Goal: Task Accomplishment & Management: Complete application form

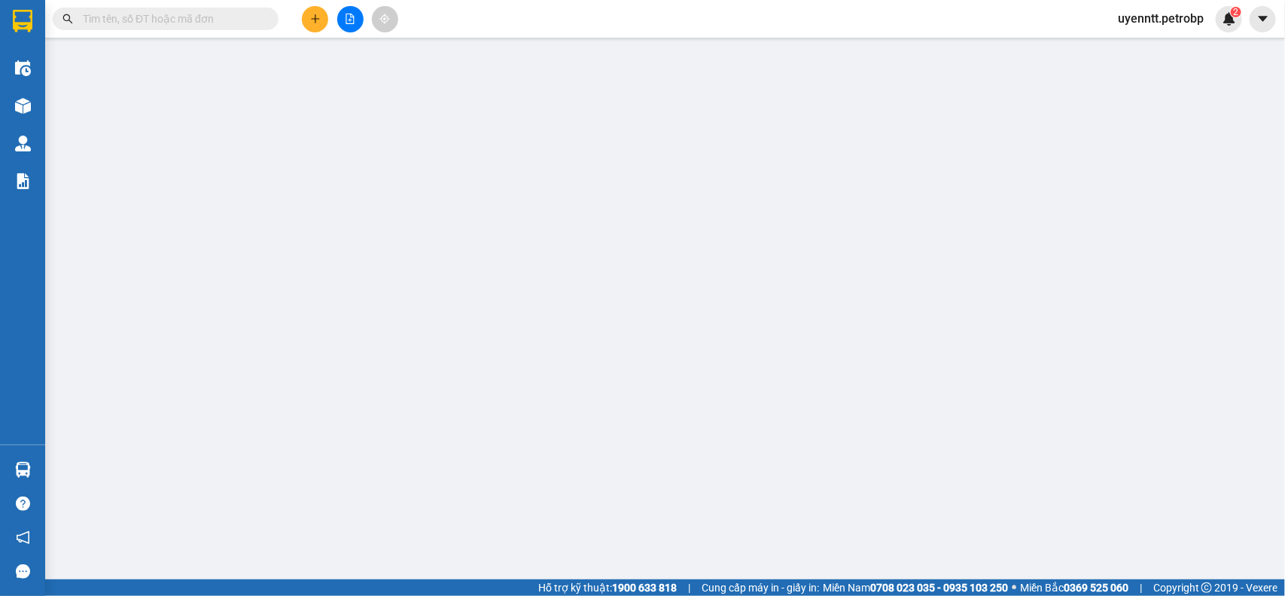
click at [1152, 14] on span "uyenntt.petrobp" at bounding box center [1161, 18] width 110 height 19
click at [1154, 49] on span "Đăng xuất" at bounding box center [1167, 46] width 80 height 17
click at [1161, 20] on span "uyenntt.petrobp" at bounding box center [1161, 18] width 110 height 19
click at [1156, 43] on span "Đăng xuất" at bounding box center [1167, 46] width 80 height 17
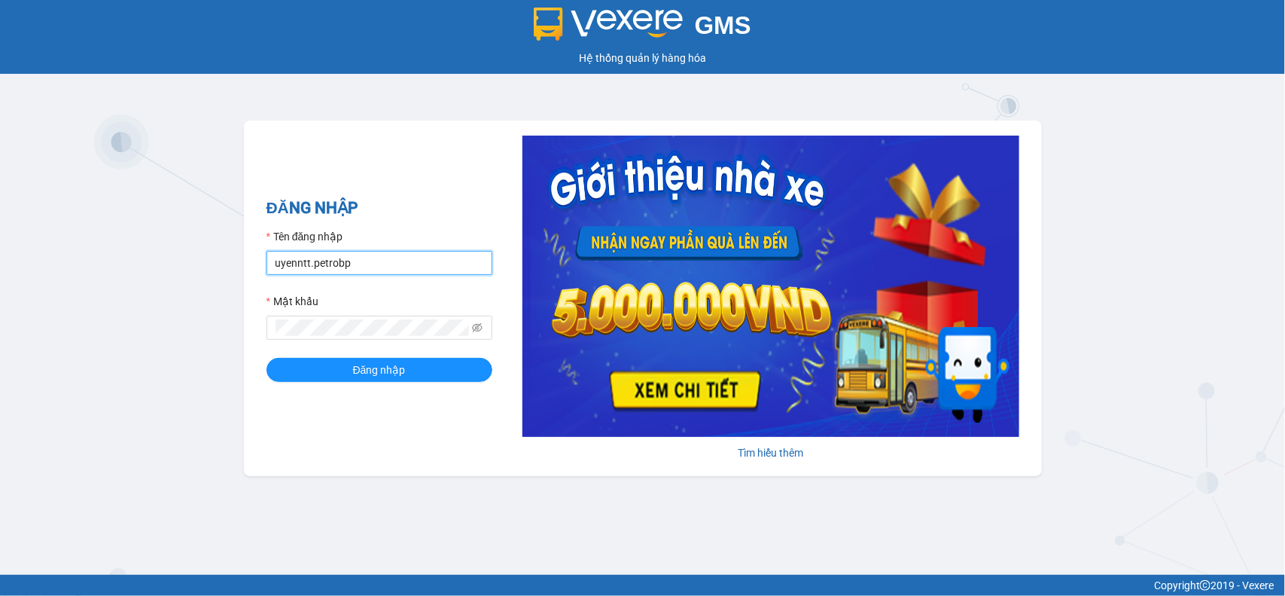
click at [385, 264] on input "uyenntt.petrobp" at bounding box center [380, 263] width 226 height 24
type input "duyenntb.petrobp"
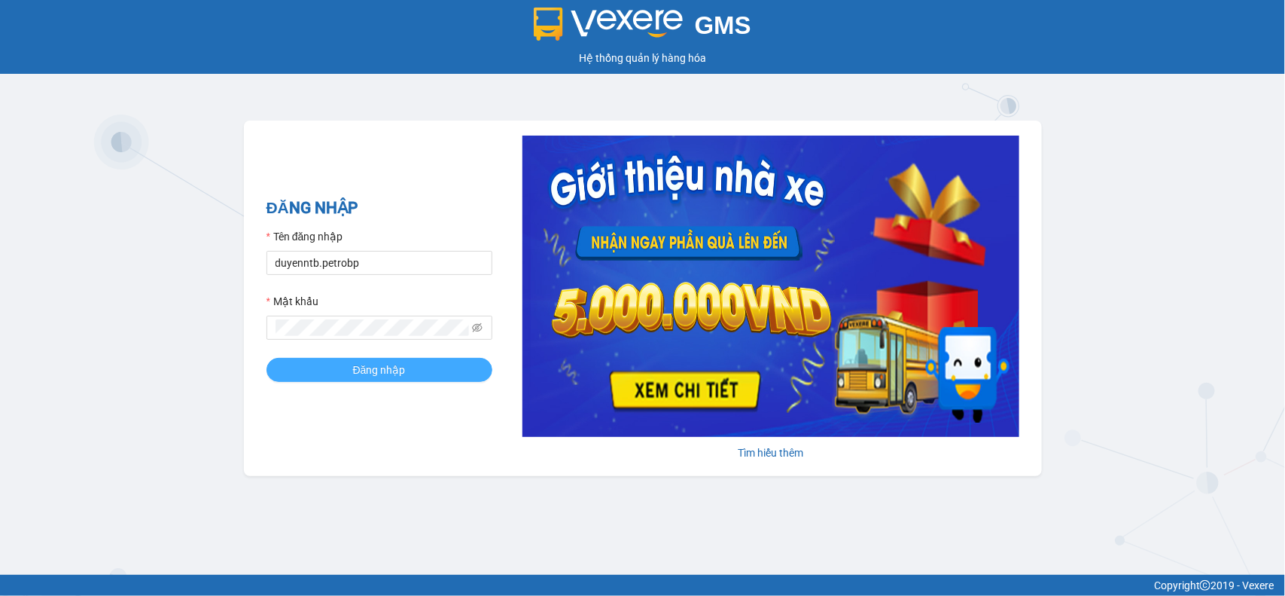
click at [401, 371] on span "Đăng nhập" at bounding box center [379, 369] width 53 height 17
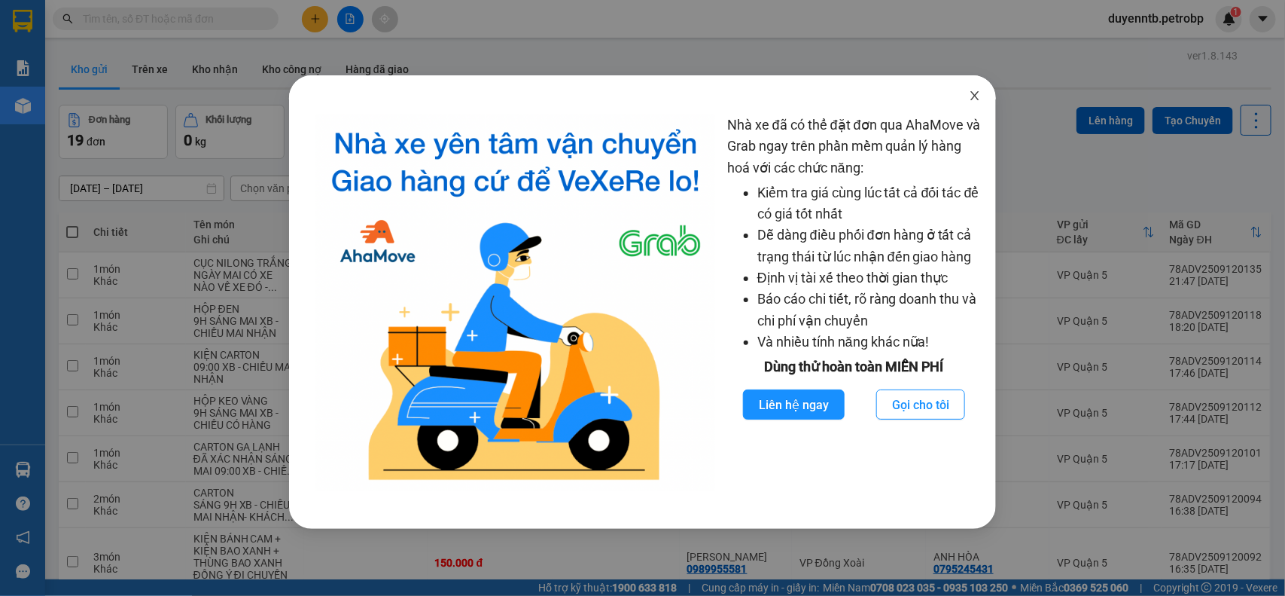
click at [969, 96] on icon "close" at bounding box center [975, 96] width 12 height 12
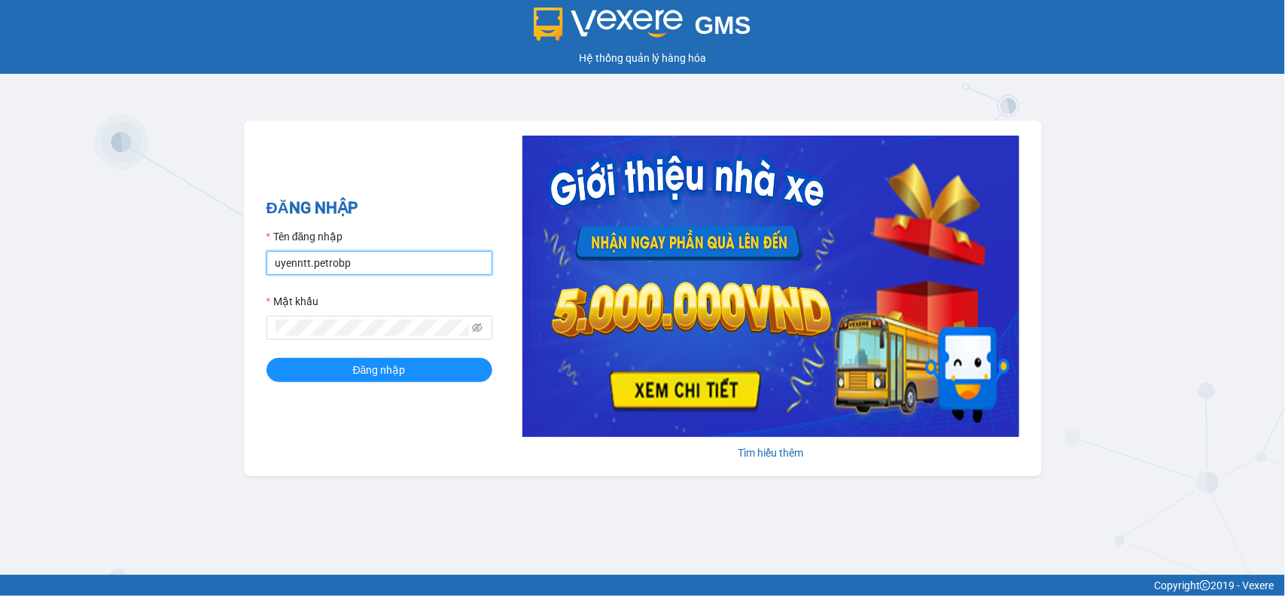
click at [361, 266] on input "uyenntt.petrobp" at bounding box center [380, 263] width 226 height 24
type input "duyenntb.petrobp"
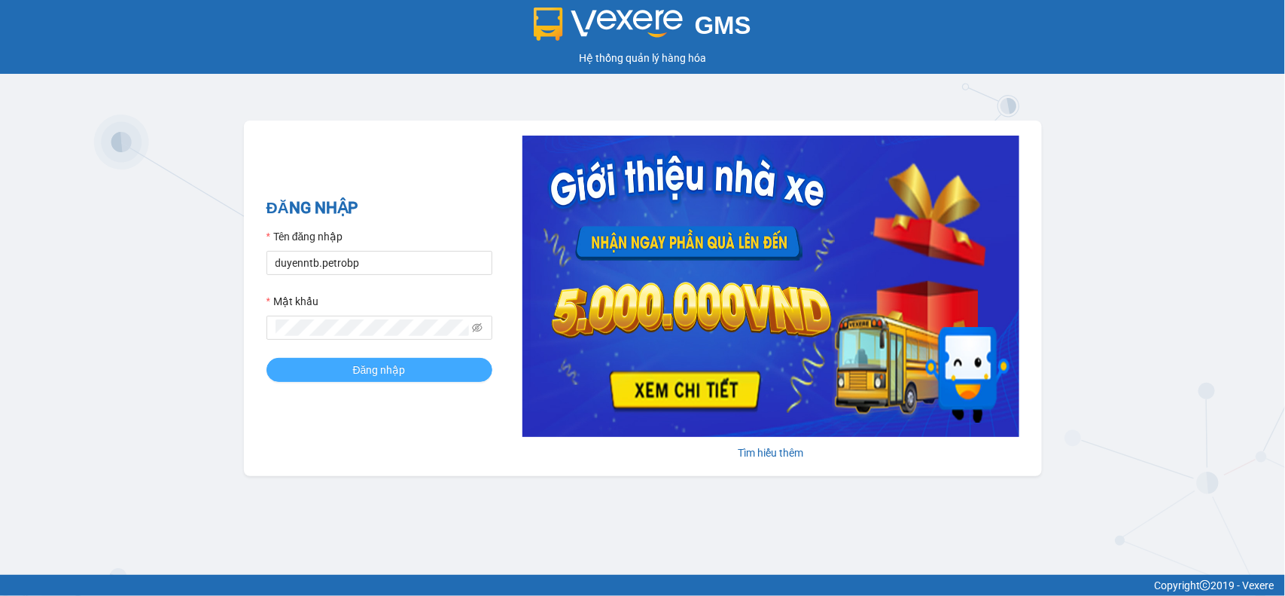
click at [388, 377] on span "Đăng nhập" at bounding box center [379, 369] width 53 height 17
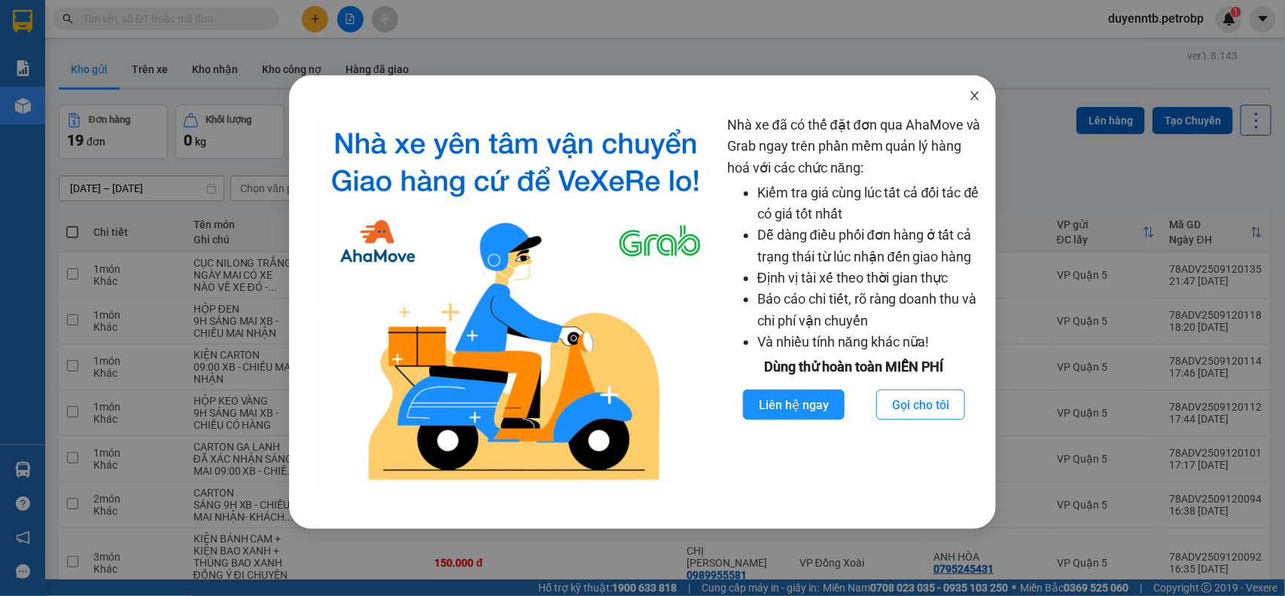
click at [980, 98] on icon "close" at bounding box center [975, 96] width 12 height 12
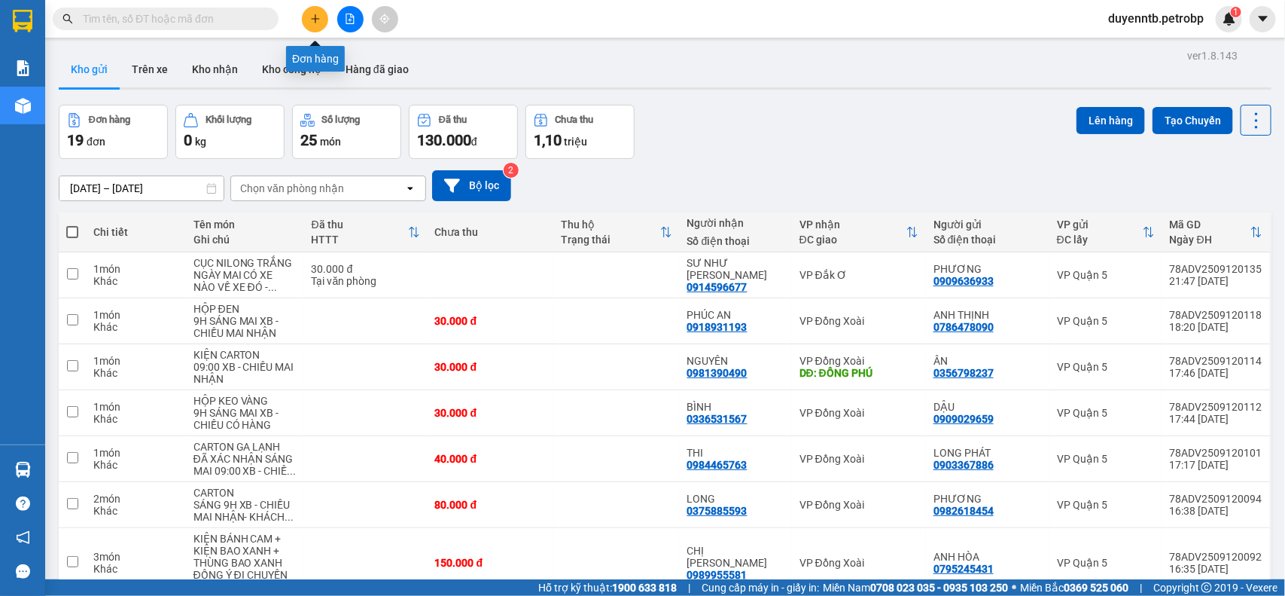
click at [288, 17] on div at bounding box center [147, 19] width 294 height 23
click at [311, 14] on icon "plus" at bounding box center [315, 19] width 11 height 11
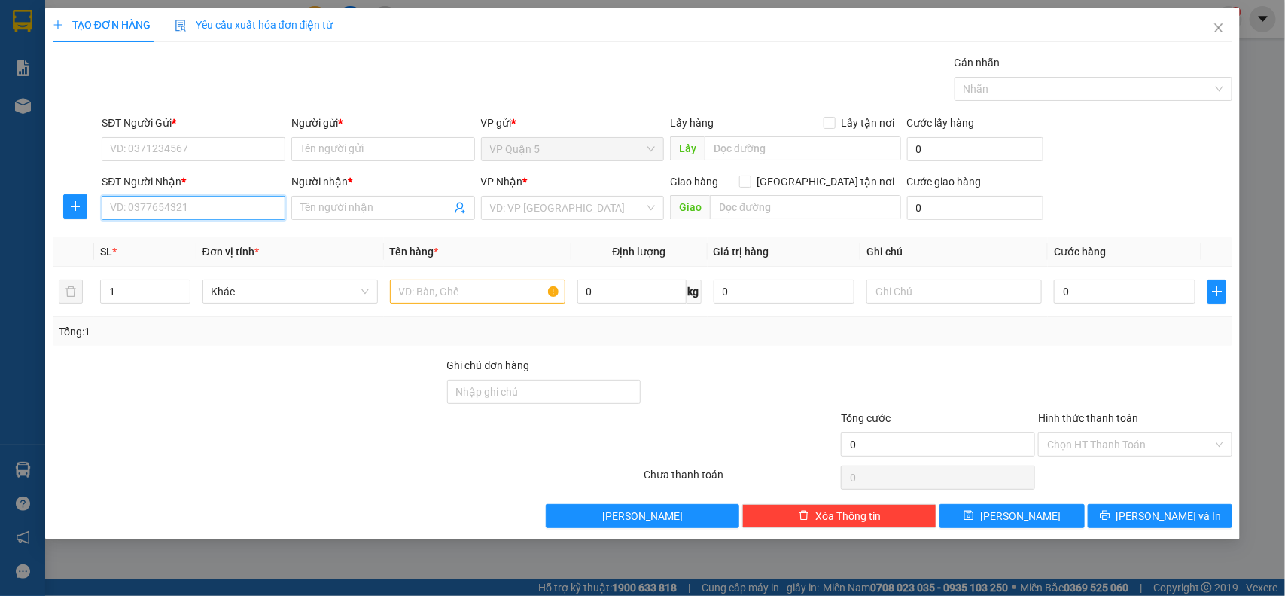
click at [254, 220] on input "SĐT Người Nhận *" at bounding box center [194, 208] width 184 height 24
click at [83, 209] on span "plus" at bounding box center [75, 206] width 23 height 12
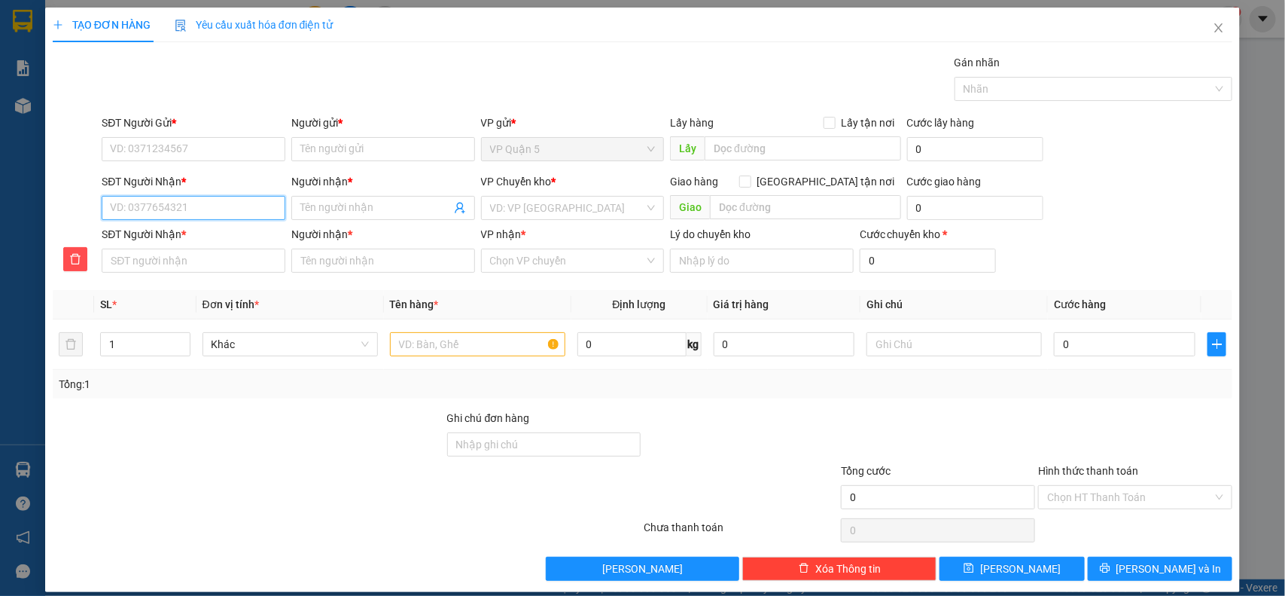
click at [163, 216] on input "SĐT Người Nhận *" at bounding box center [194, 208] width 184 height 24
type input "0"
type input "09"
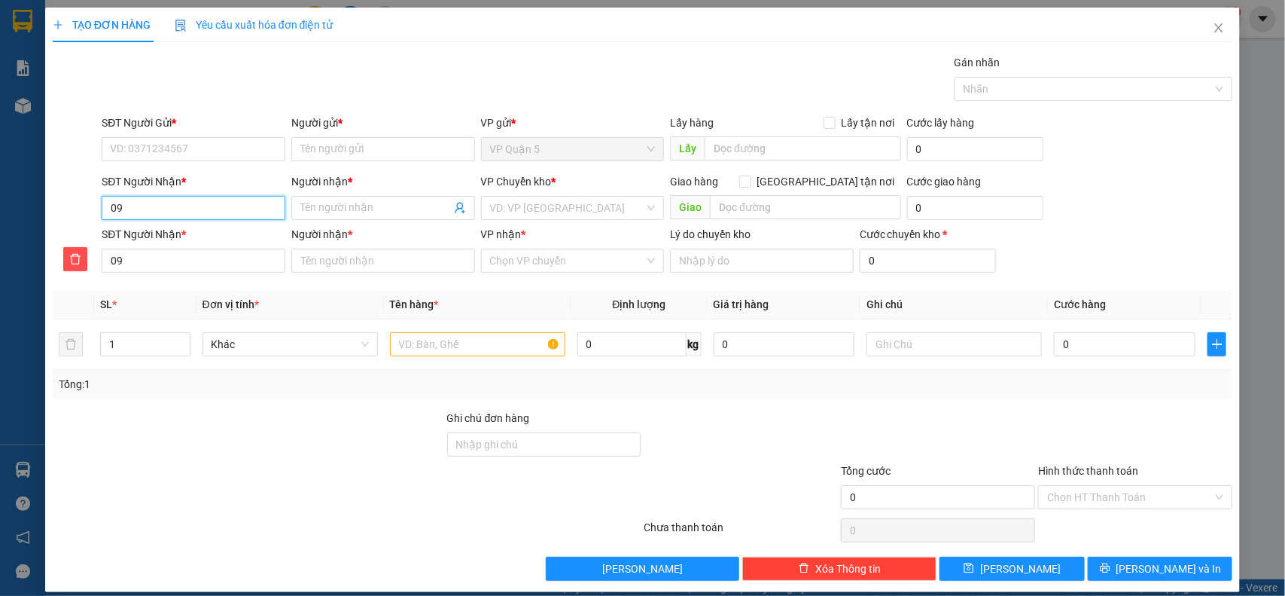
type input "096"
type input "0968"
type input "09683"
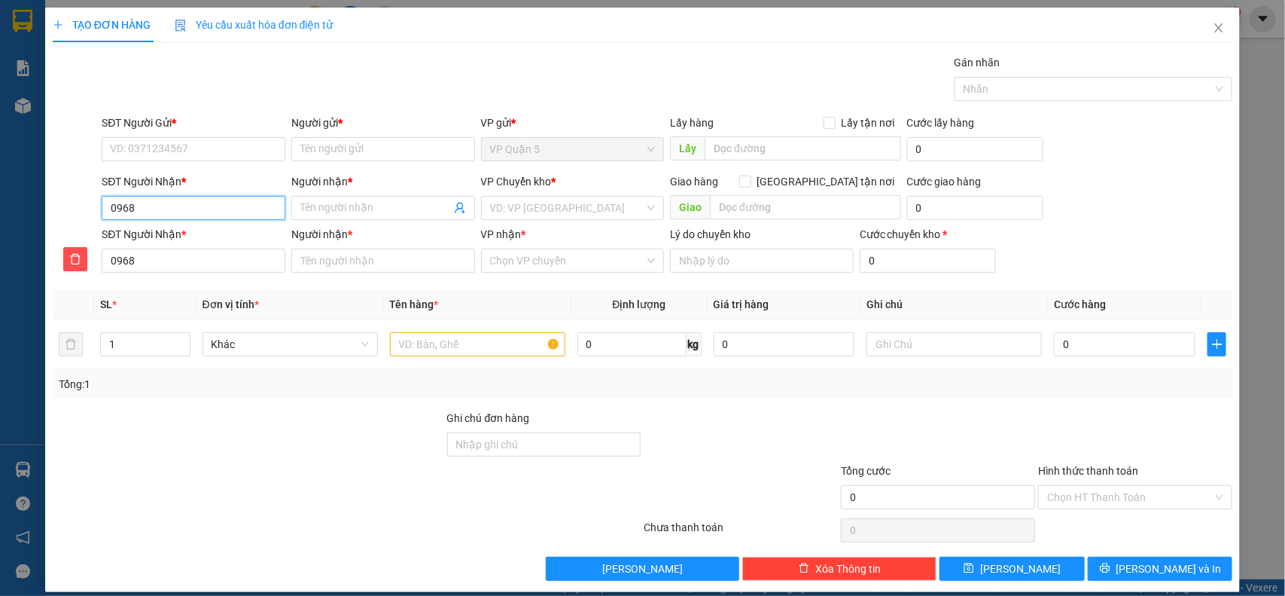
type input "09683"
type input "096835"
type input "0968354"
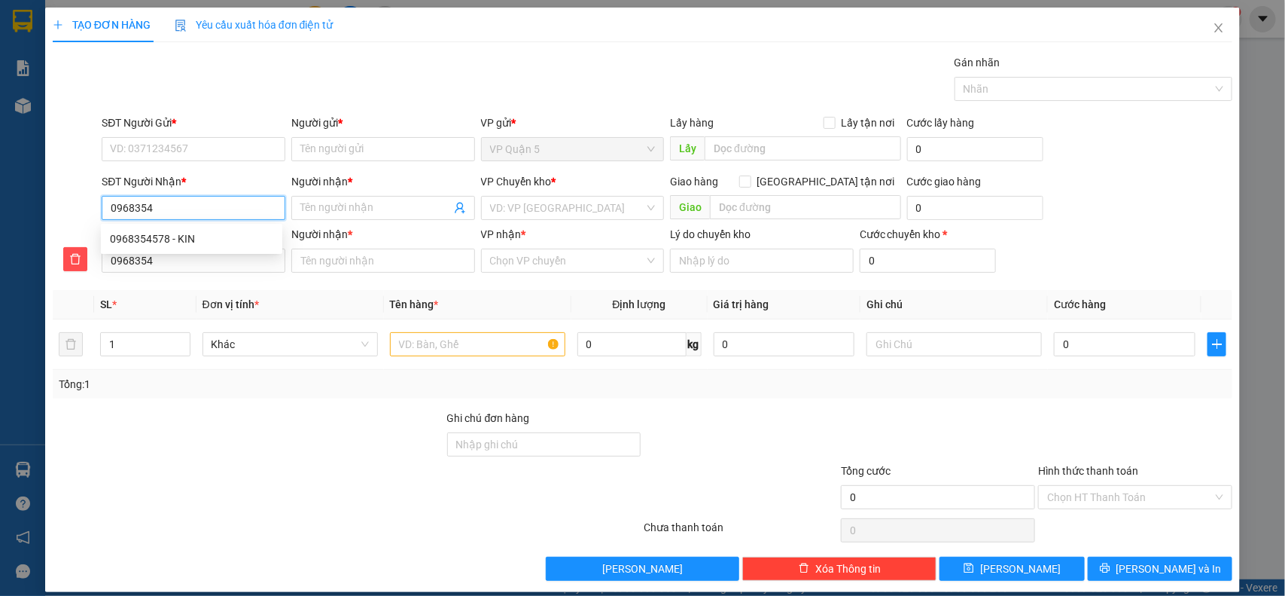
type input "09683545"
type input "096835457"
type input "0968354578"
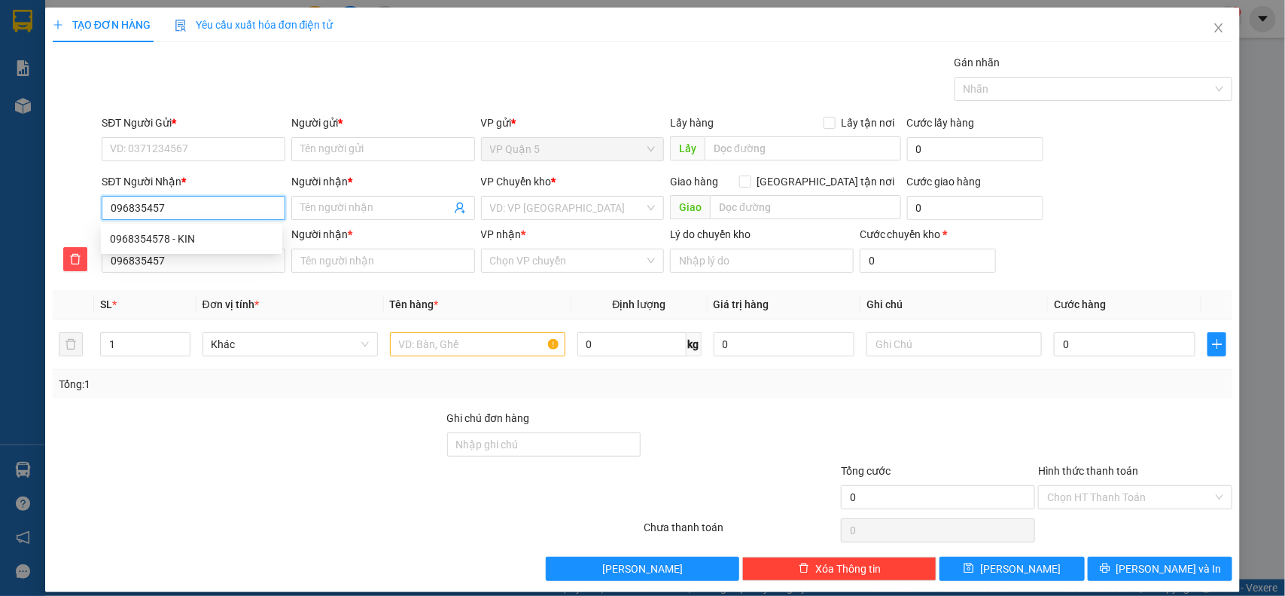
type input "0968354578"
click at [194, 232] on div "0968354578 - KIN" at bounding box center [191, 238] width 163 height 17
type input "KIN"
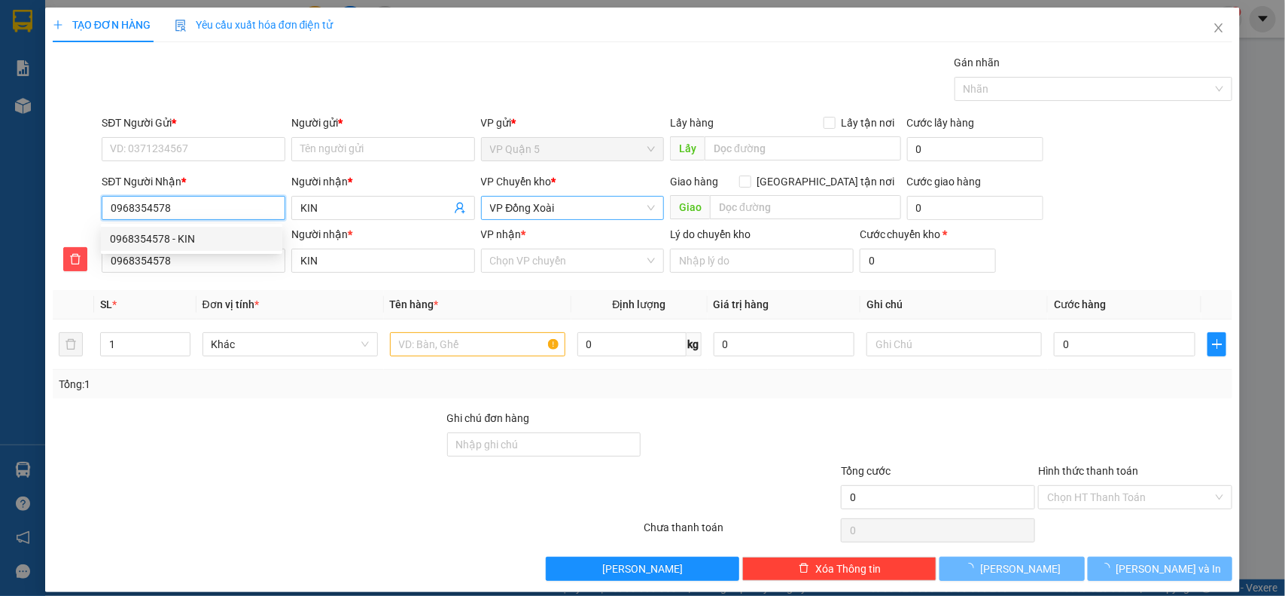
type input "80.000"
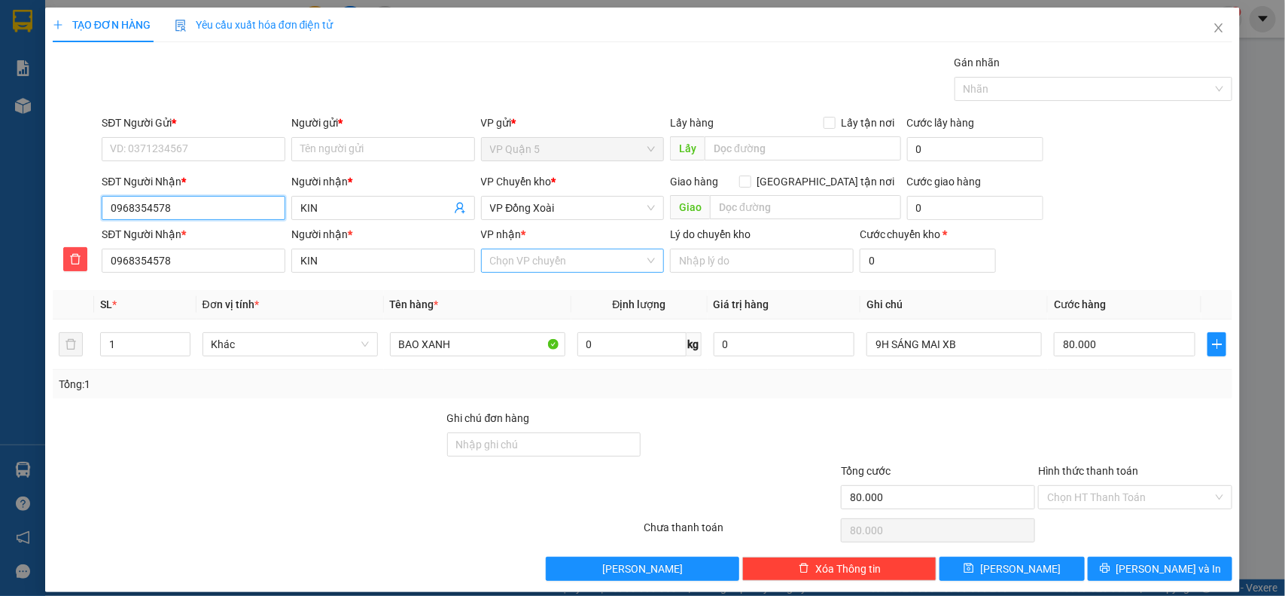
type input "0968354578"
click at [523, 254] on input "VP nhận *" at bounding box center [567, 260] width 155 height 23
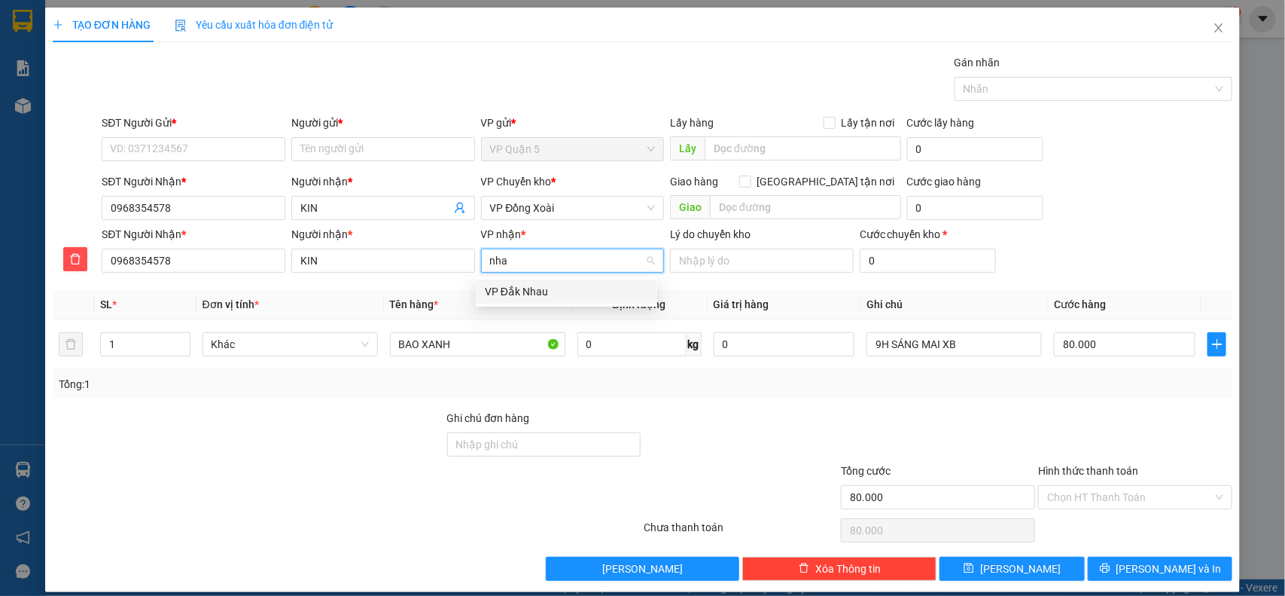
type input "nhau"
click at [520, 295] on div "VP Đắk Nhau" at bounding box center [566, 291] width 163 height 17
click at [224, 143] on input "SĐT Người Gửi *" at bounding box center [194, 149] width 184 height 24
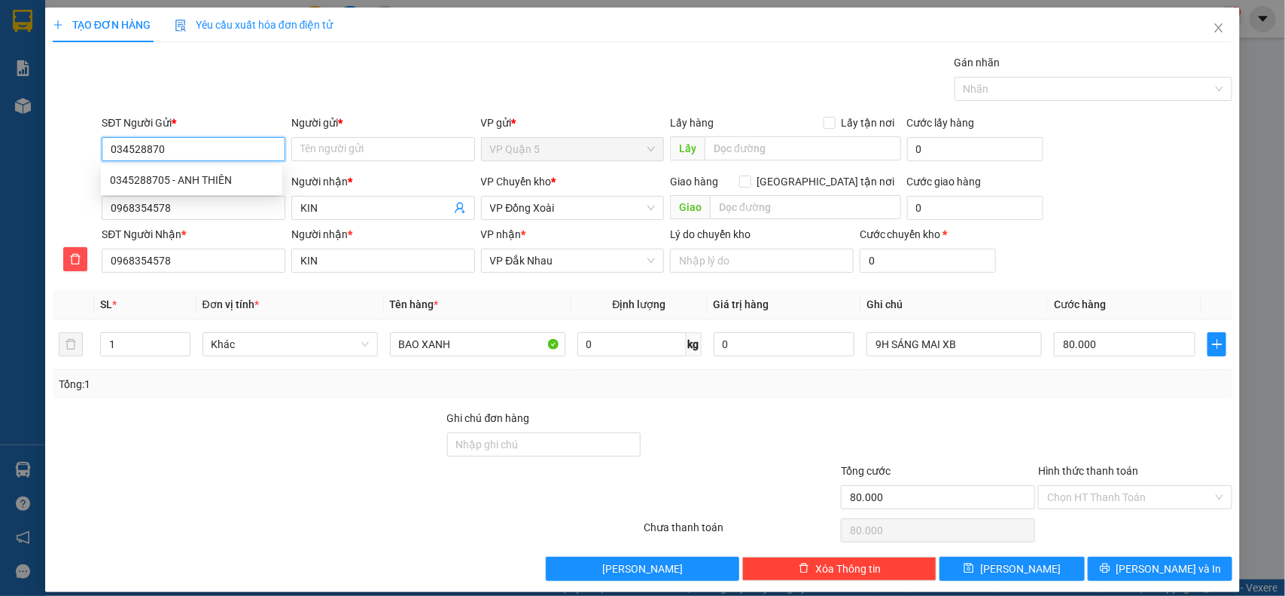
type input "0345288705"
click at [160, 184] on div "0345288705 - ANH THIÊN" at bounding box center [191, 180] width 163 height 17
type input "ANH THIÊN"
type input "0345288705"
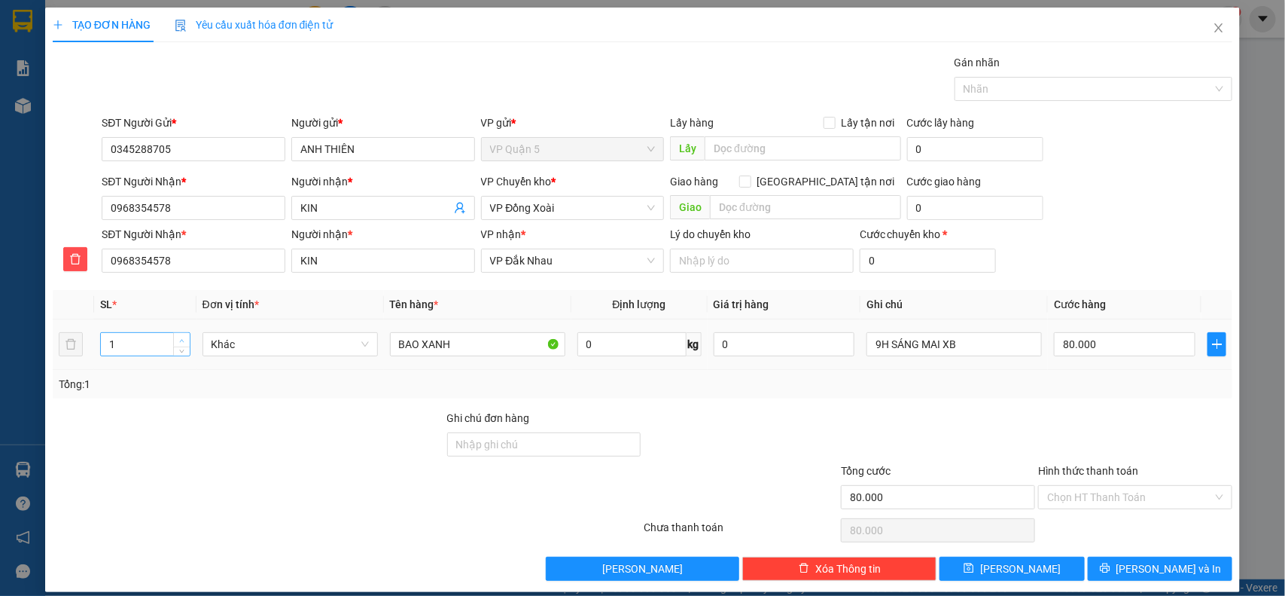
type input "2"
click at [179, 339] on icon "up" at bounding box center [181, 340] width 5 height 5
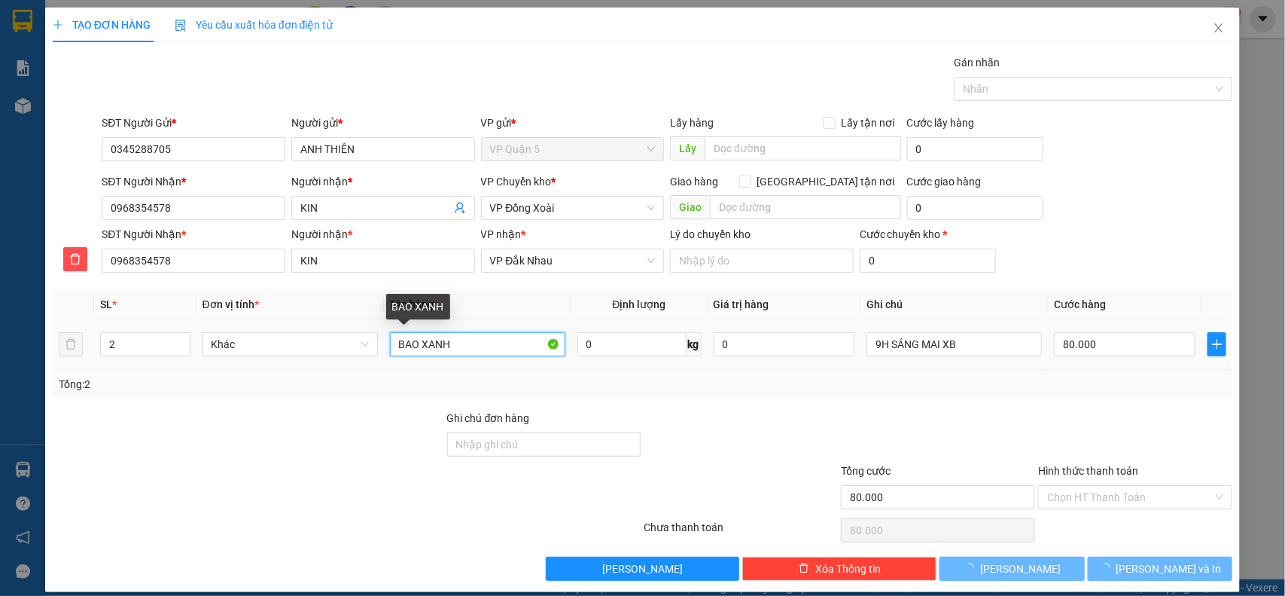
click at [478, 352] on input "BAO XANH" at bounding box center [477, 344] width 175 height 24
type input "0"
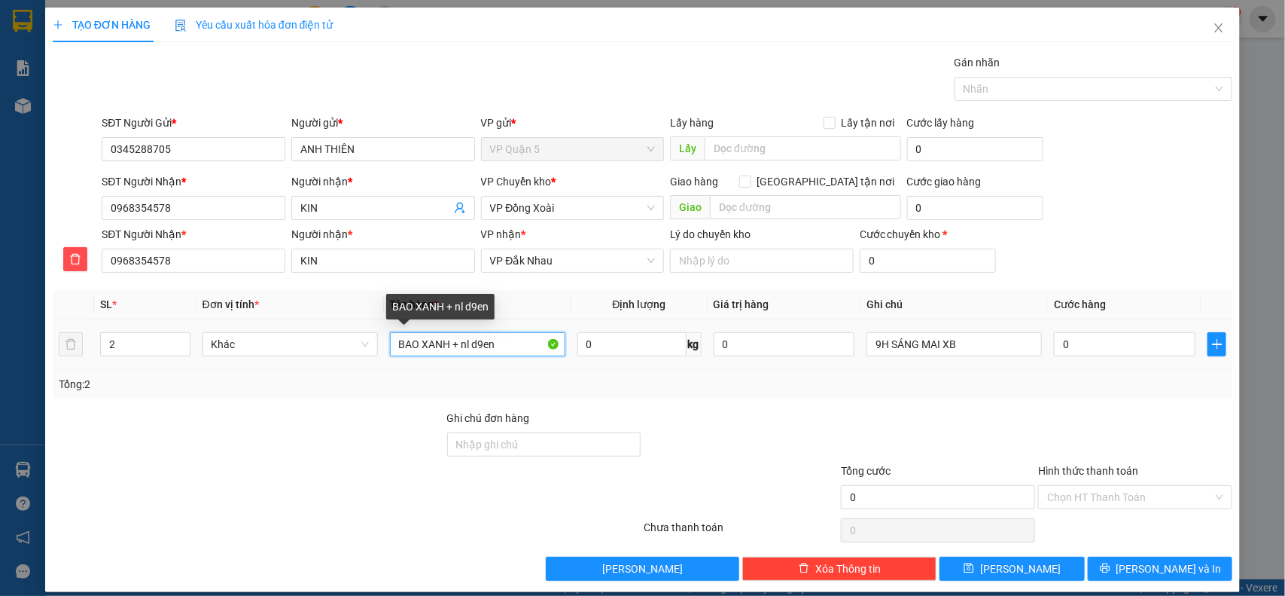
click at [506, 343] on input "BAO XANH + nl d9en" at bounding box center [477, 344] width 175 height 24
type input "BAO XANH + NL ĐEN"
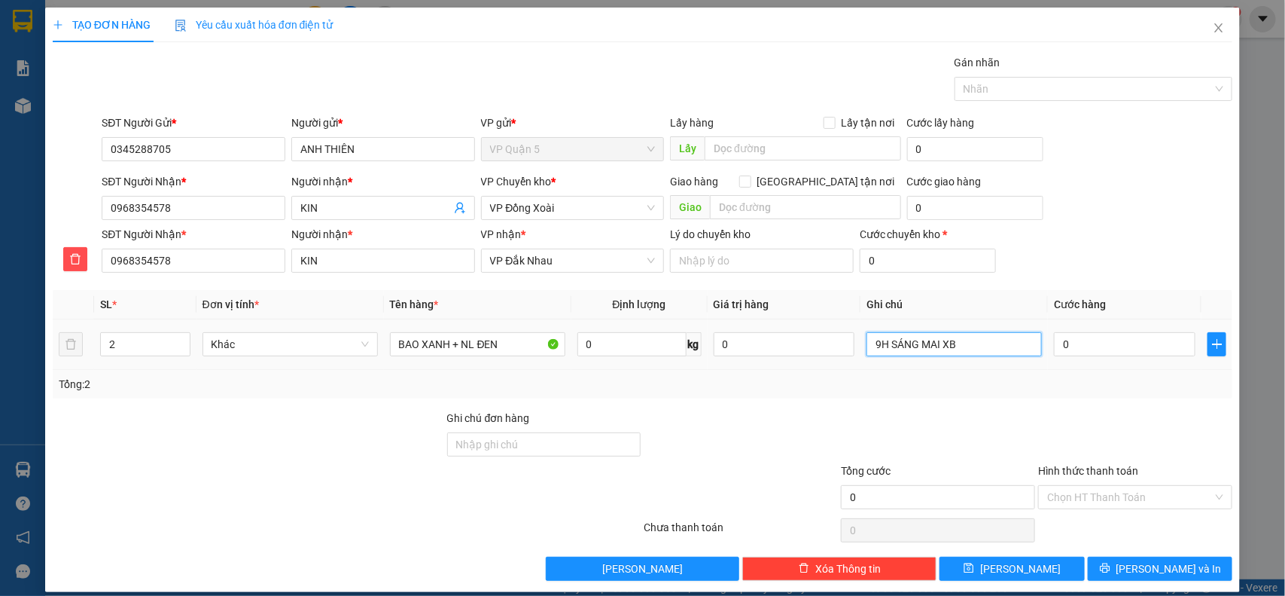
click at [962, 349] on input "9H SÁNG MAI XB" at bounding box center [954, 344] width 175 height 24
type input "0"
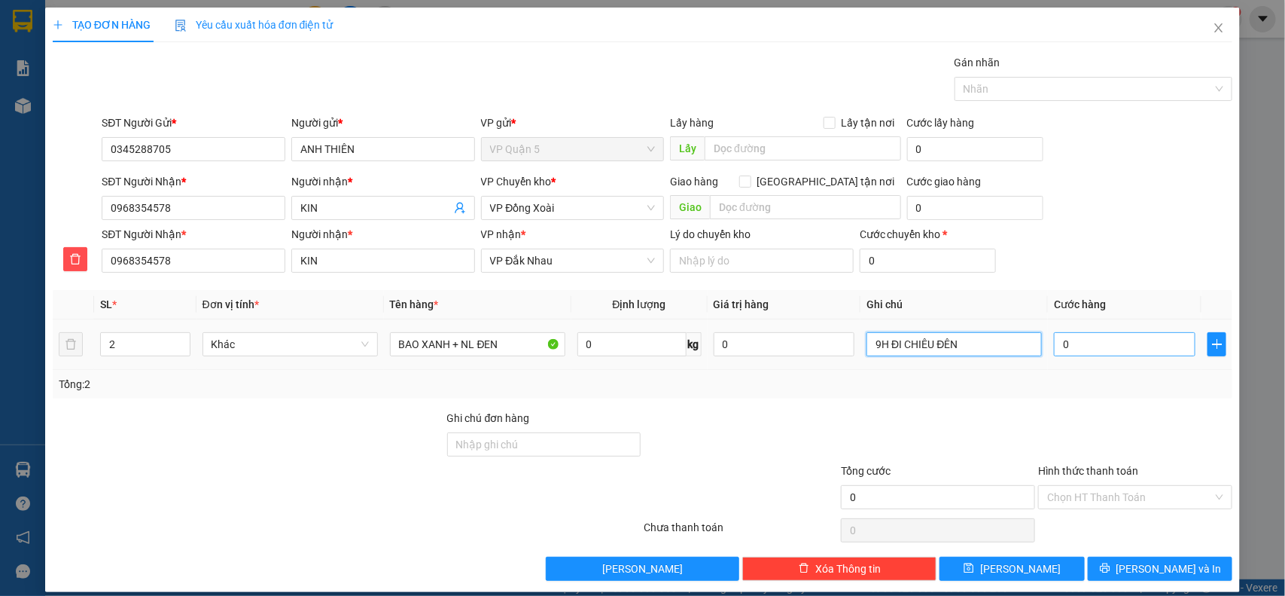
type input "9H ĐI CHIÊU ĐÊN"
click at [1088, 352] on input "0" at bounding box center [1125, 344] width 142 height 24
type input "7"
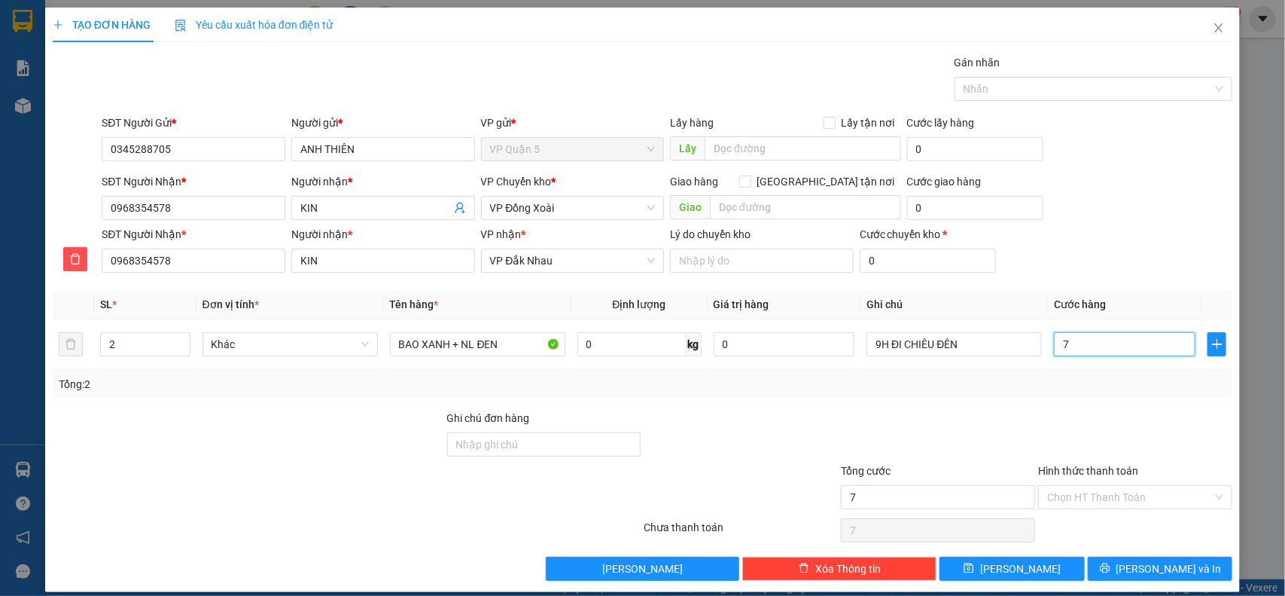
type input "70"
type input "700"
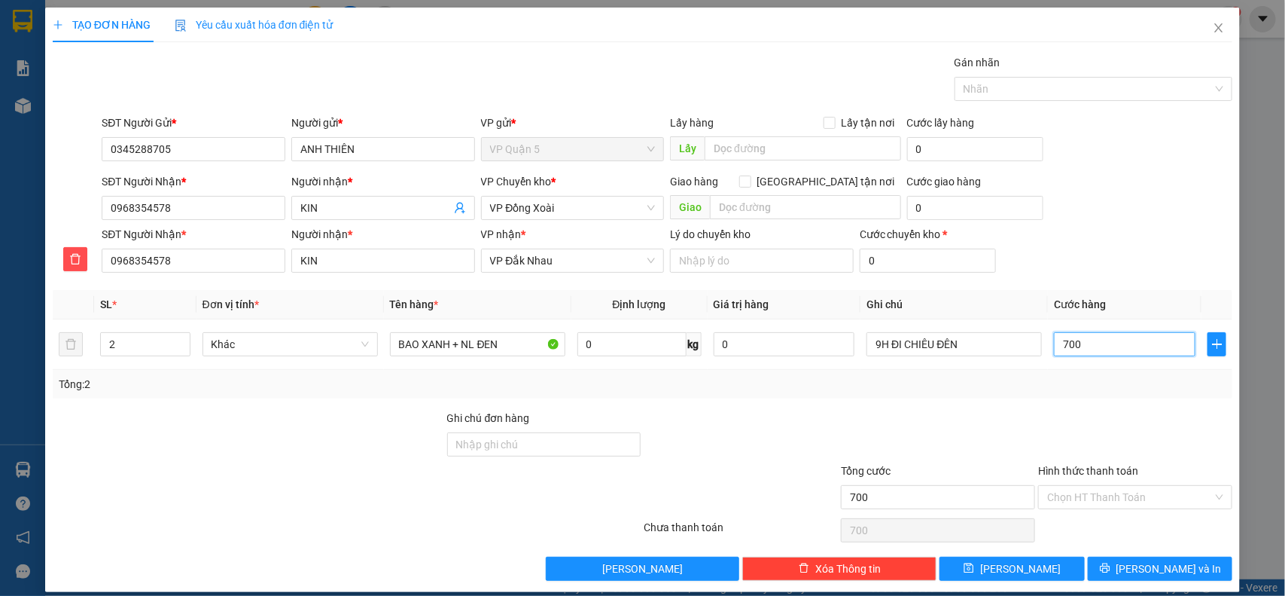
type input "7.000"
type input "70.000"
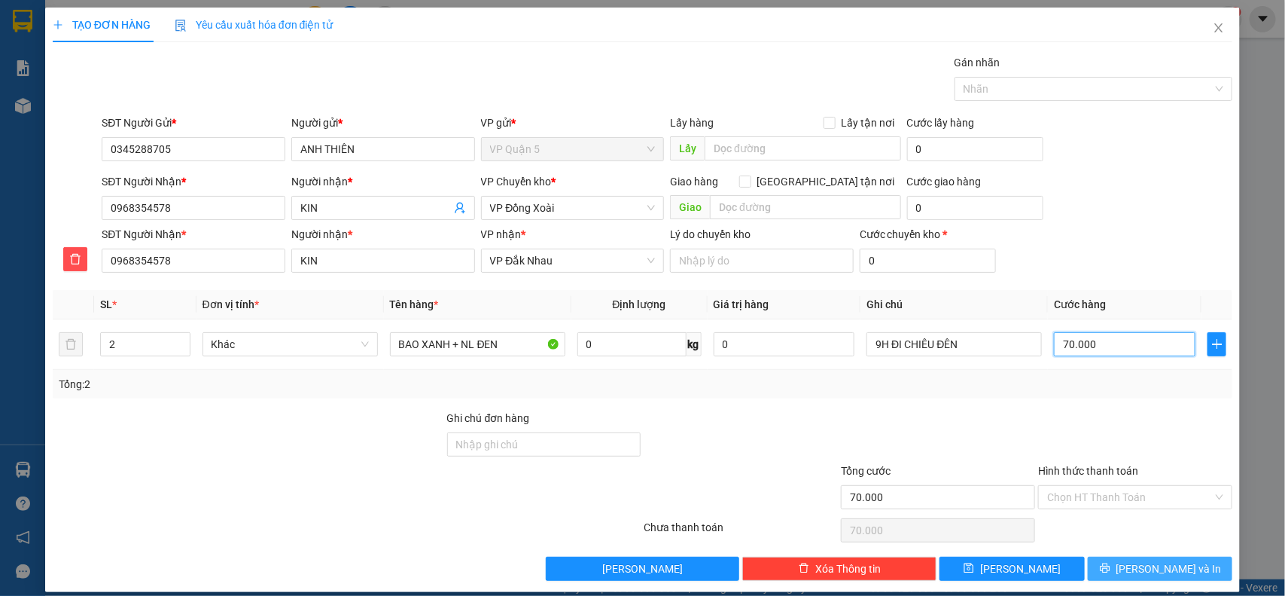
type input "70.000"
click at [1130, 566] on button "[PERSON_NAME] và In" at bounding box center [1160, 568] width 145 height 24
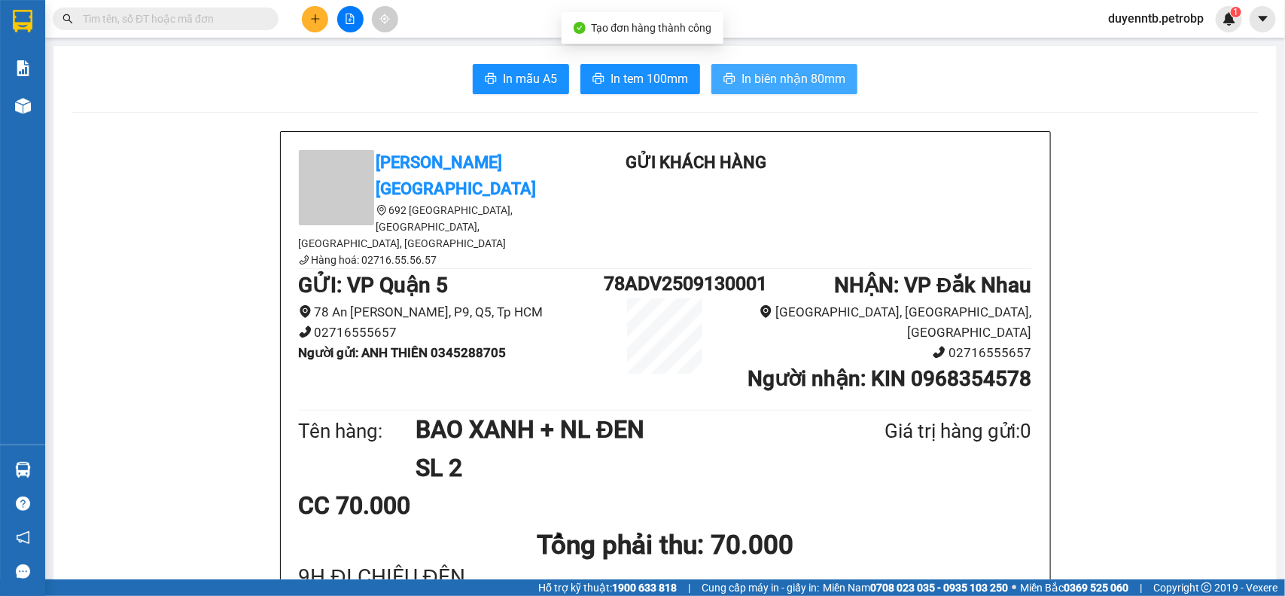
click at [806, 73] on span "In biên nhận 80mm" at bounding box center [794, 78] width 104 height 19
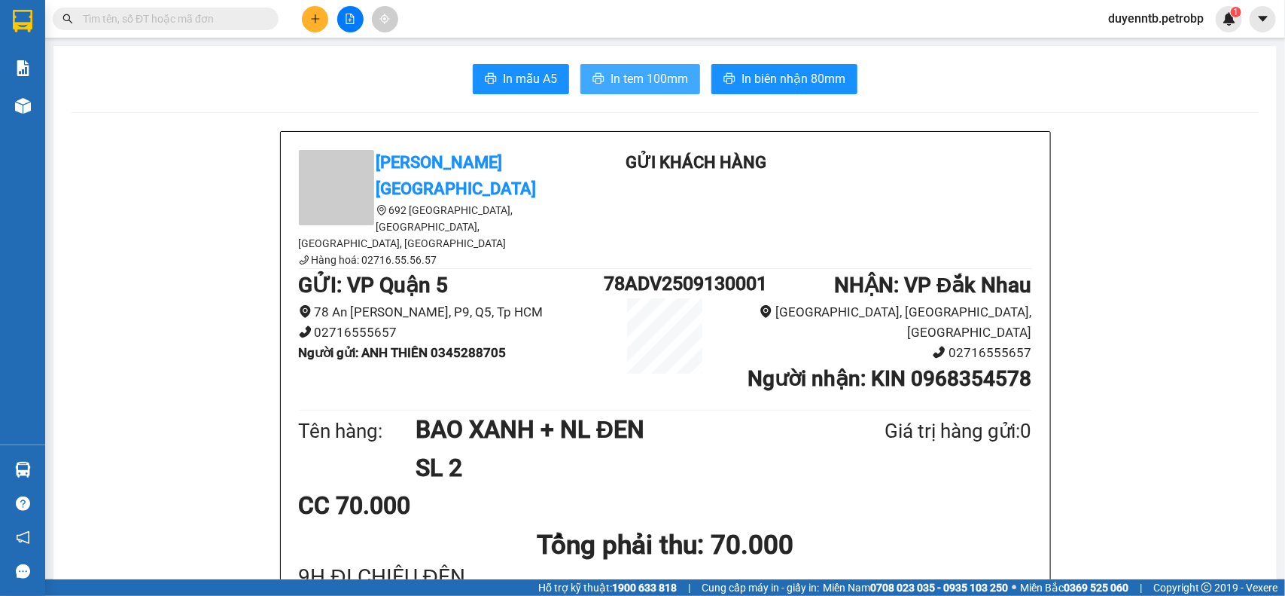
click at [614, 72] on span "In tem 100mm" at bounding box center [650, 78] width 78 height 19
click at [655, 76] on span "In tem 100mm" at bounding box center [650, 78] width 78 height 19
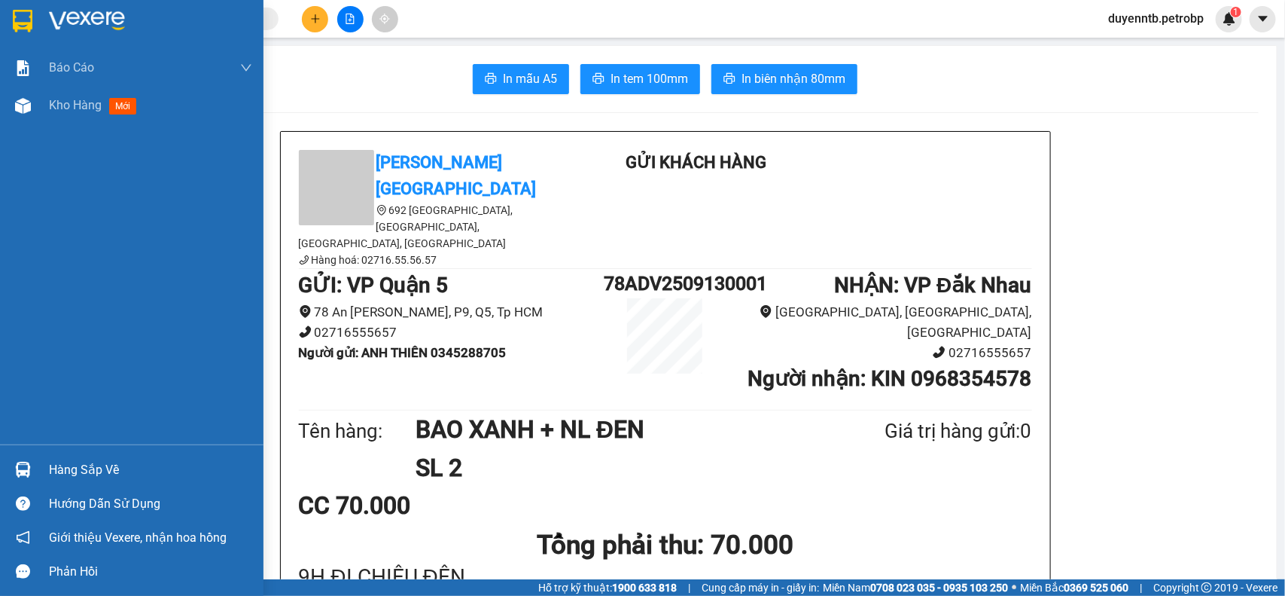
click at [84, 465] on div "Hàng sắp về" at bounding box center [150, 470] width 203 height 23
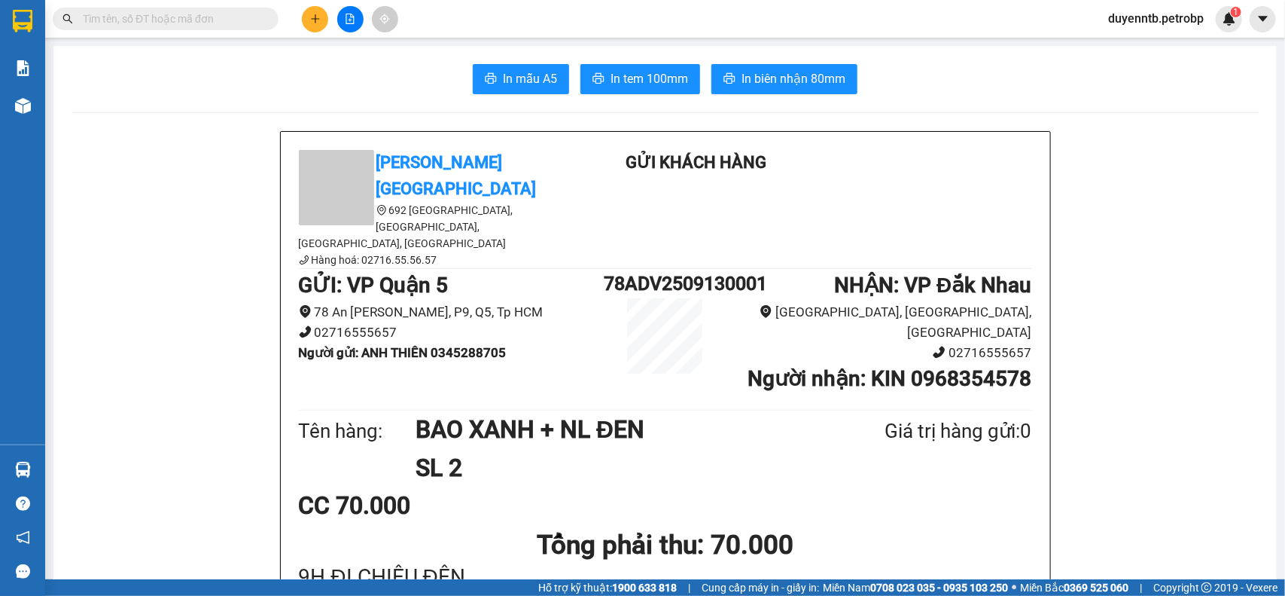
click at [155, 185] on section "Kết quả tìm kiếm ( 0 ) Bộ lọc No Data duyenntb.petrobp 1 Báo cáo BC tiền tận nơ…" at bounding box center [642, 298] width 1285 height 596
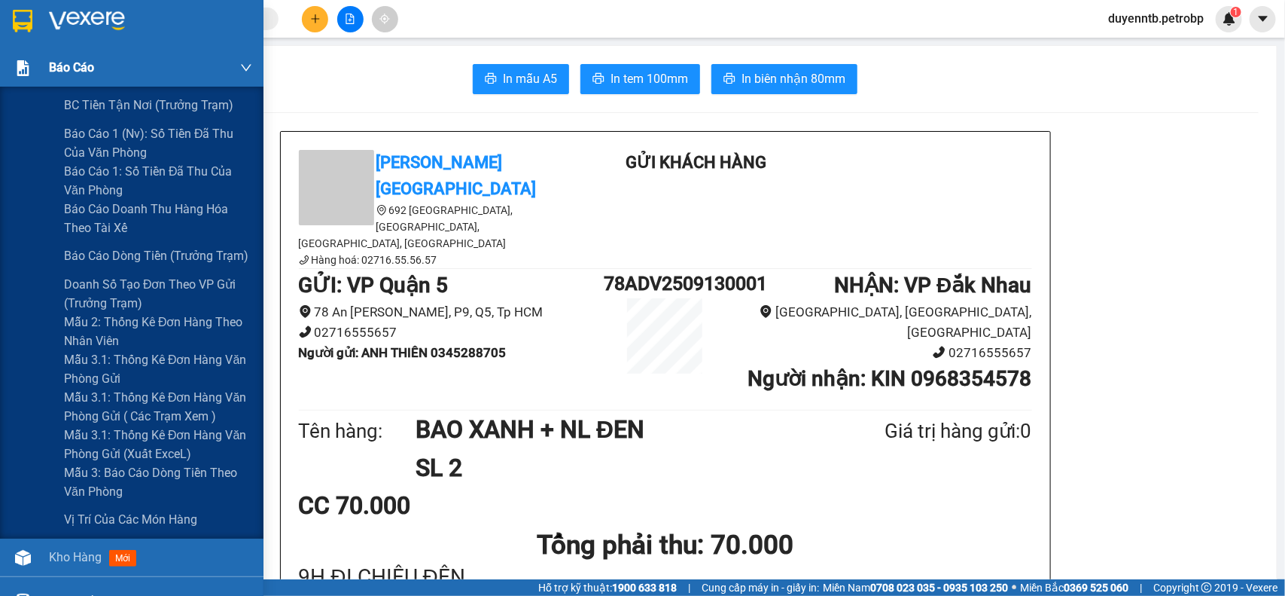
click at [66, 85] on div "Báo cáo" at bounding box center [150, 68] width 203 height 38
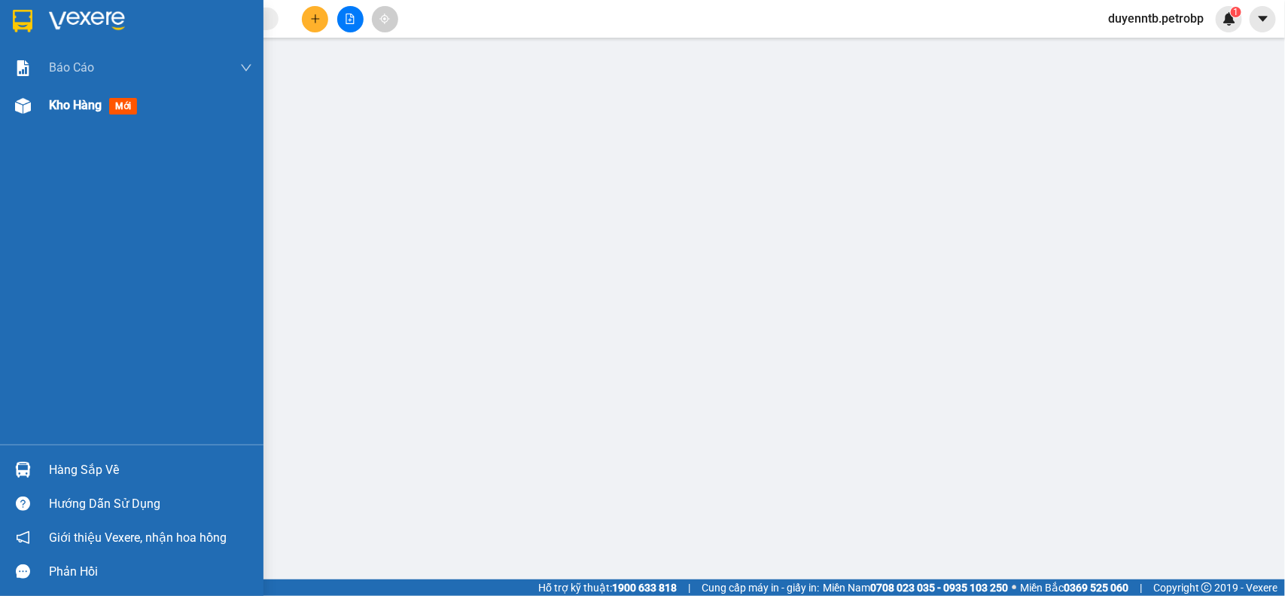
click at [39, 105] on div "Kho hàng mới" at bounding box center [132, 106] width 264 height 38
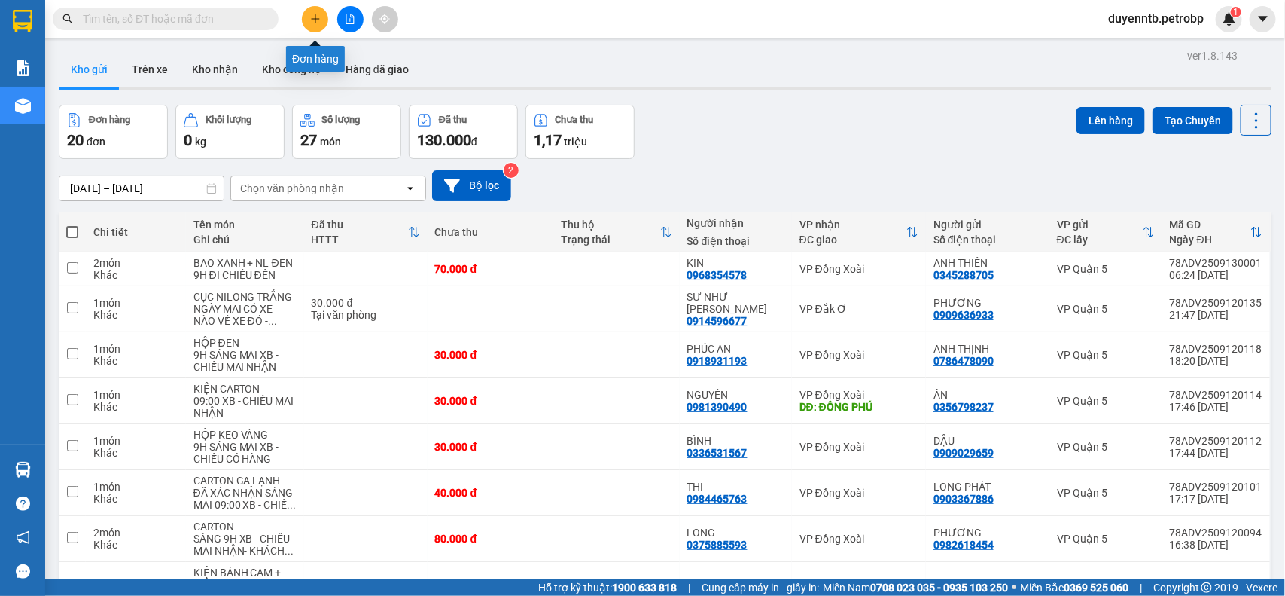
click at [322, 20] on button at bounding box center [315, 19] width 26 height 26
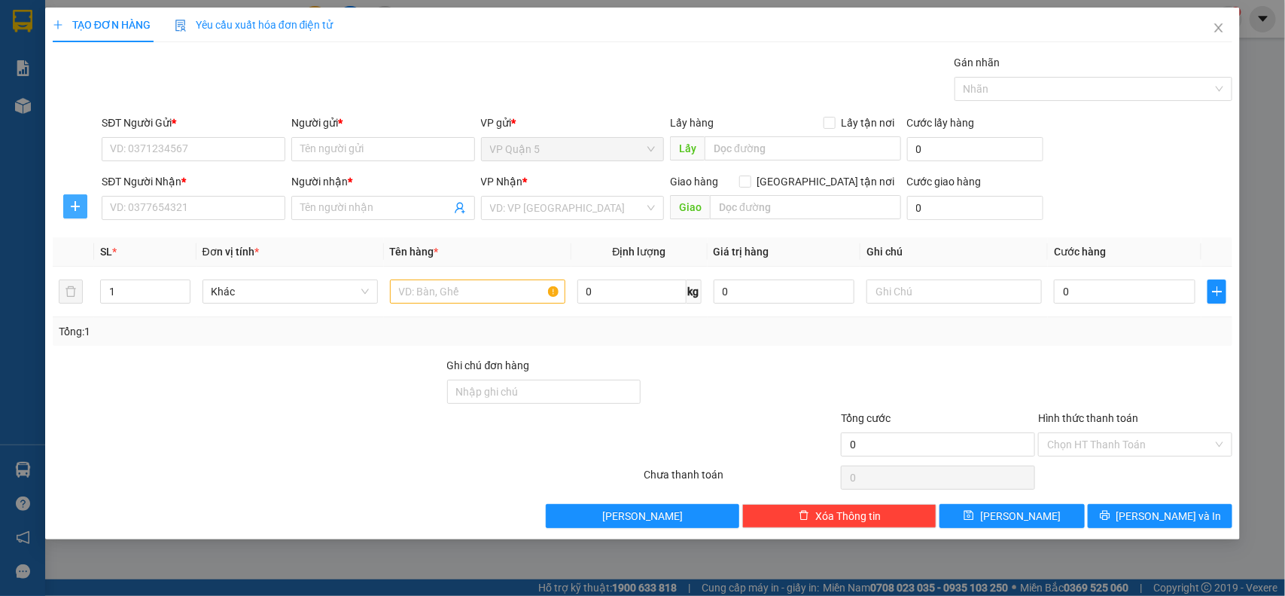
click at [77, 209] on icon "plus" at bounding box center [75, 206] width 12 height 12
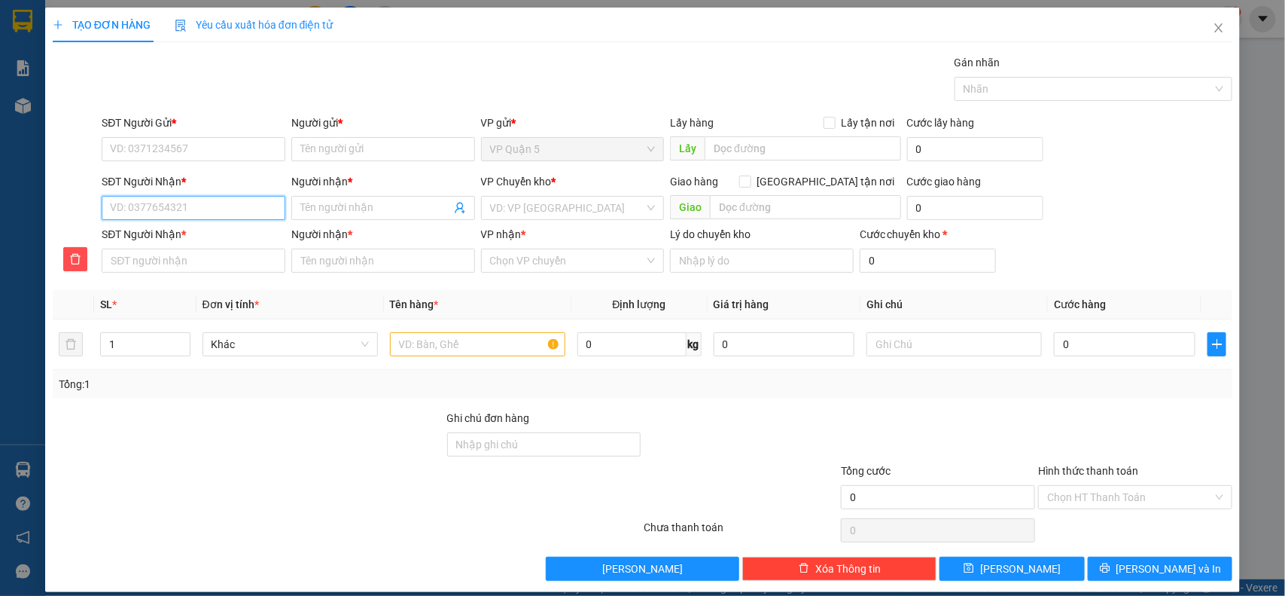
click at [198, 215] on input "SĐT Người Nhận *" at bounding box center [194, 208] width 184 height 24
type input "0"
type input "09"
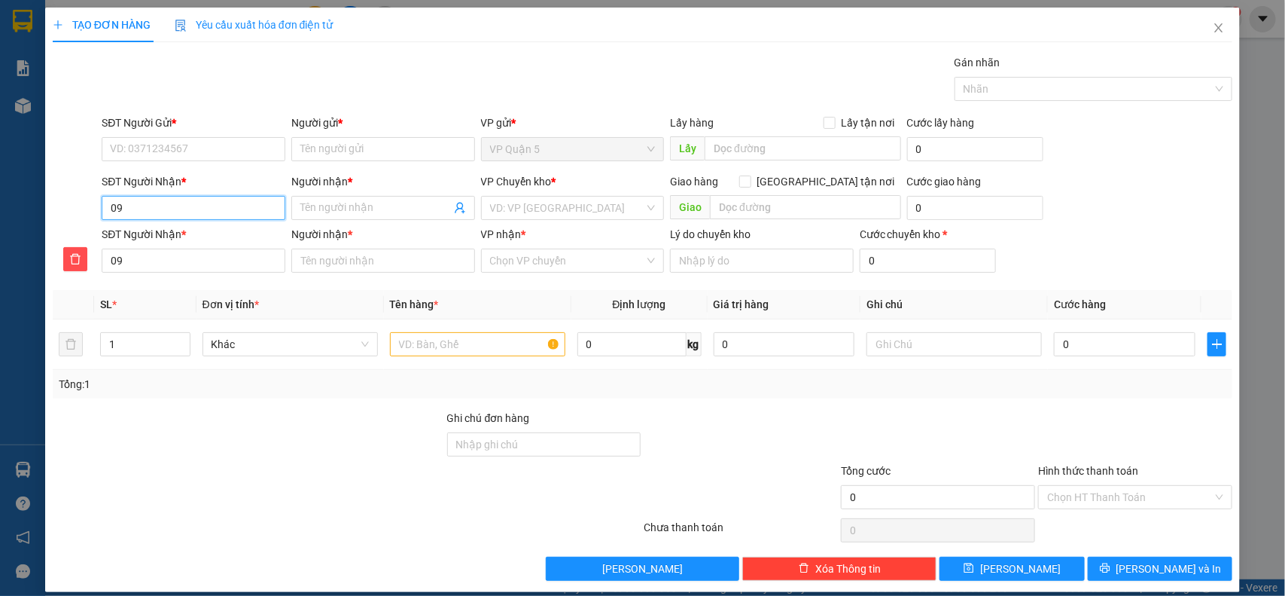
type input "097"
type input "0978"
type input "09789"
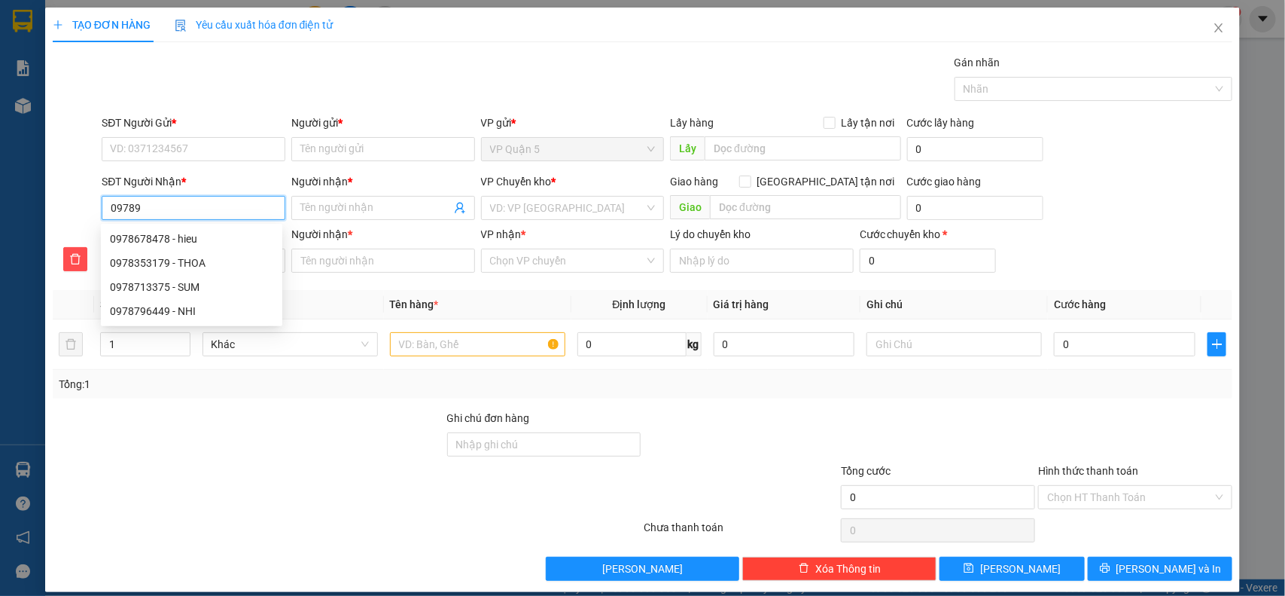
type input "09789"
type input "097897"
type input "0978973"
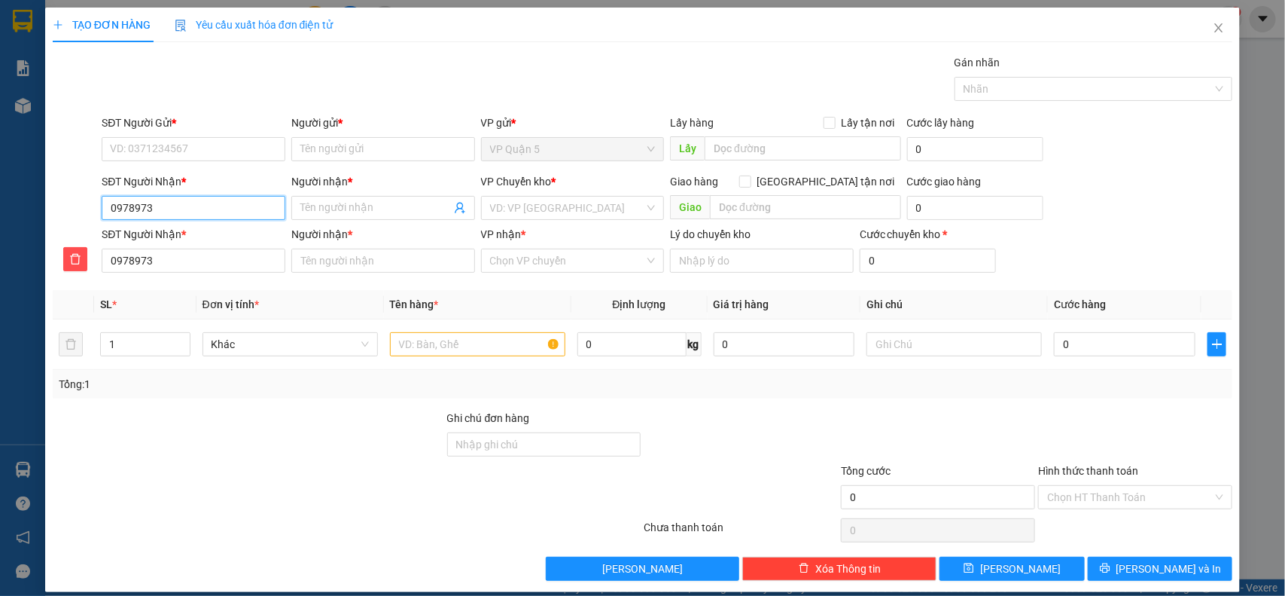
type input "09789739"
type input "097897397"
type input "0978973974"
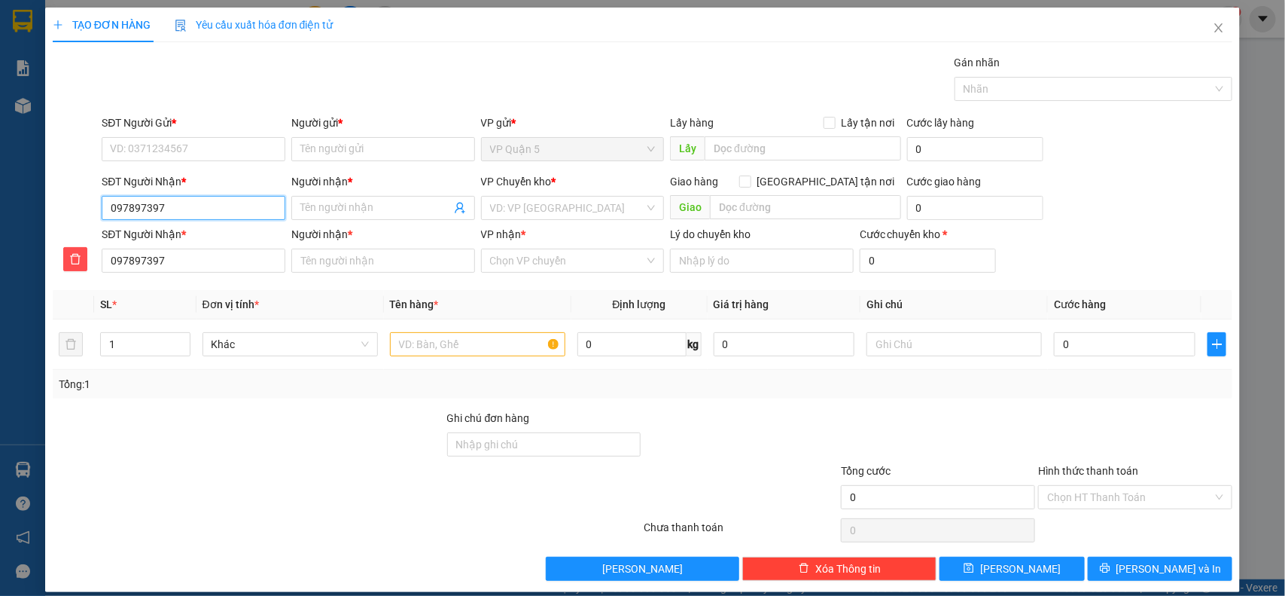
type input "0978973974"
click at [316, 217] on span at bounding box center [383, 208] width 184 height 24
type input "V"
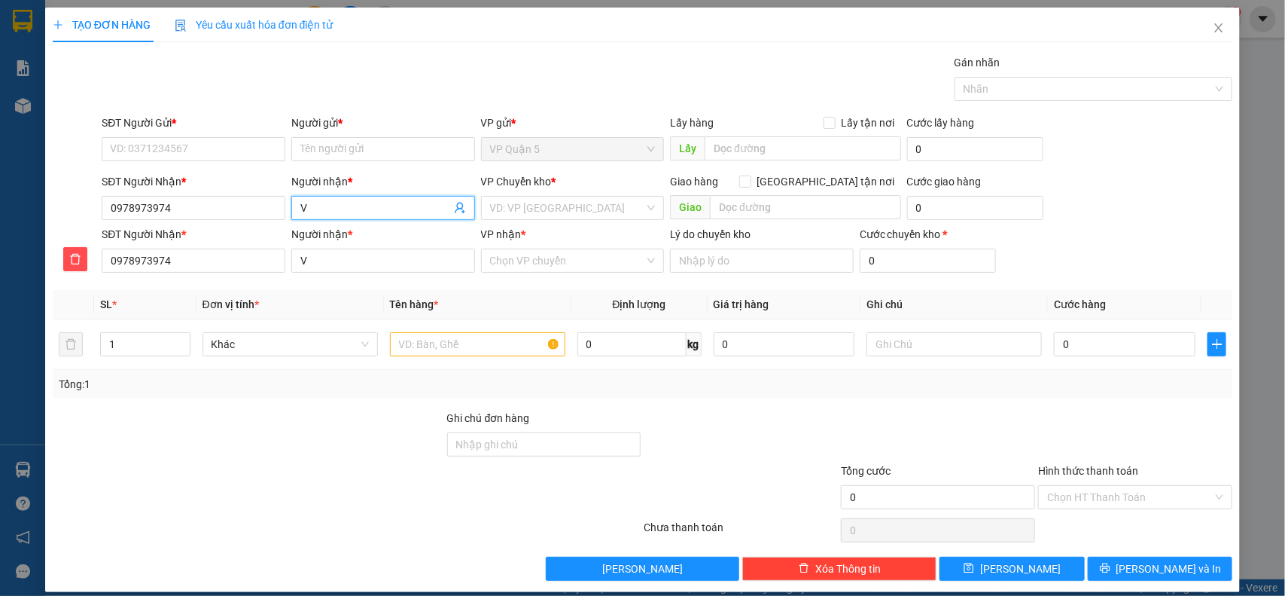
type input "VY"
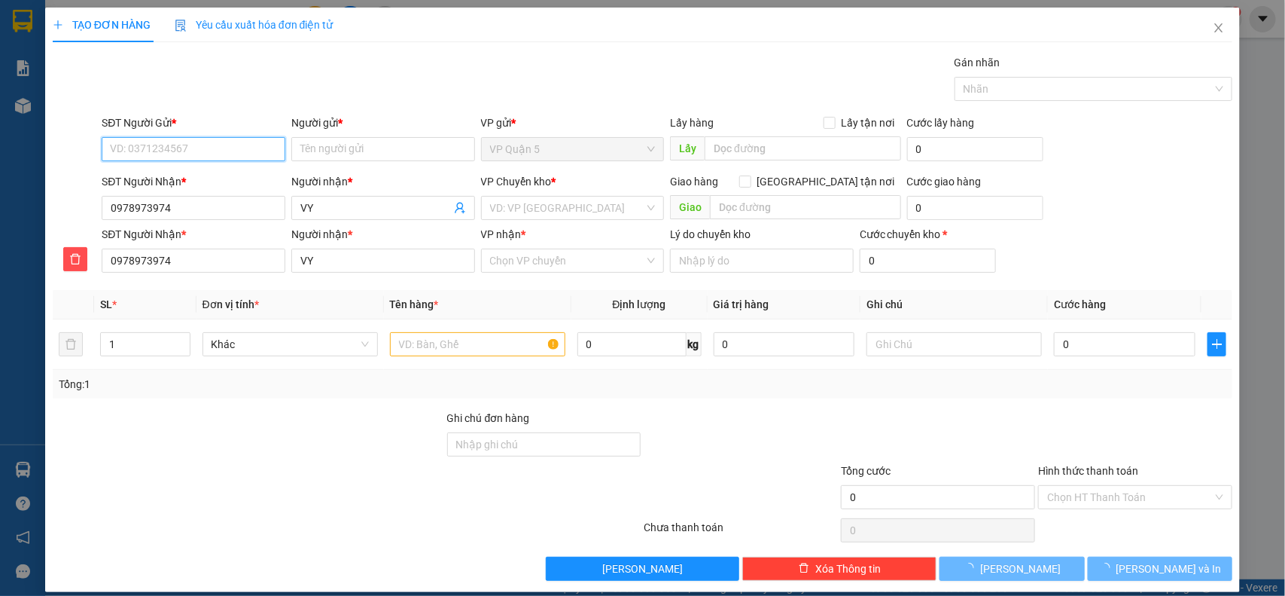
click at [241, 158] on input "SĐT Người Gửi *" at bounding box center [194, 149] width 184 height 24
click at [187, 149] on input "SĐT Người Gửi *" at bounding box center [194, 149] width 184 height 24
type input "0965893089"
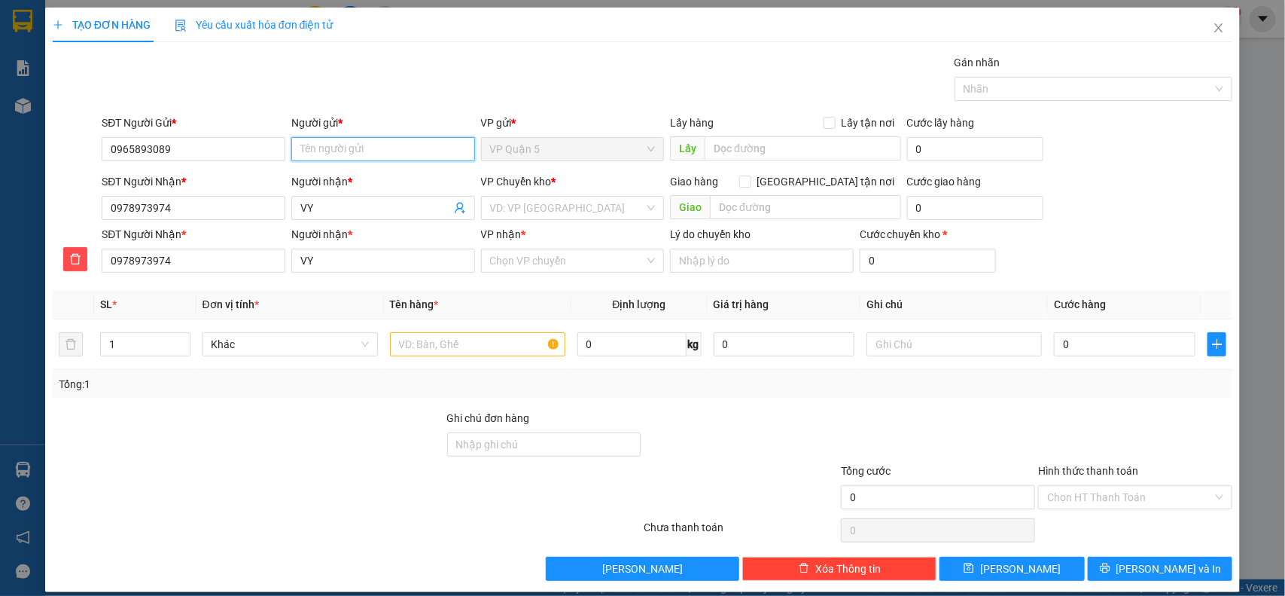
click at [400, 141] on input "Người gửi *" at bounding box center [383, 149] width 184 height 24
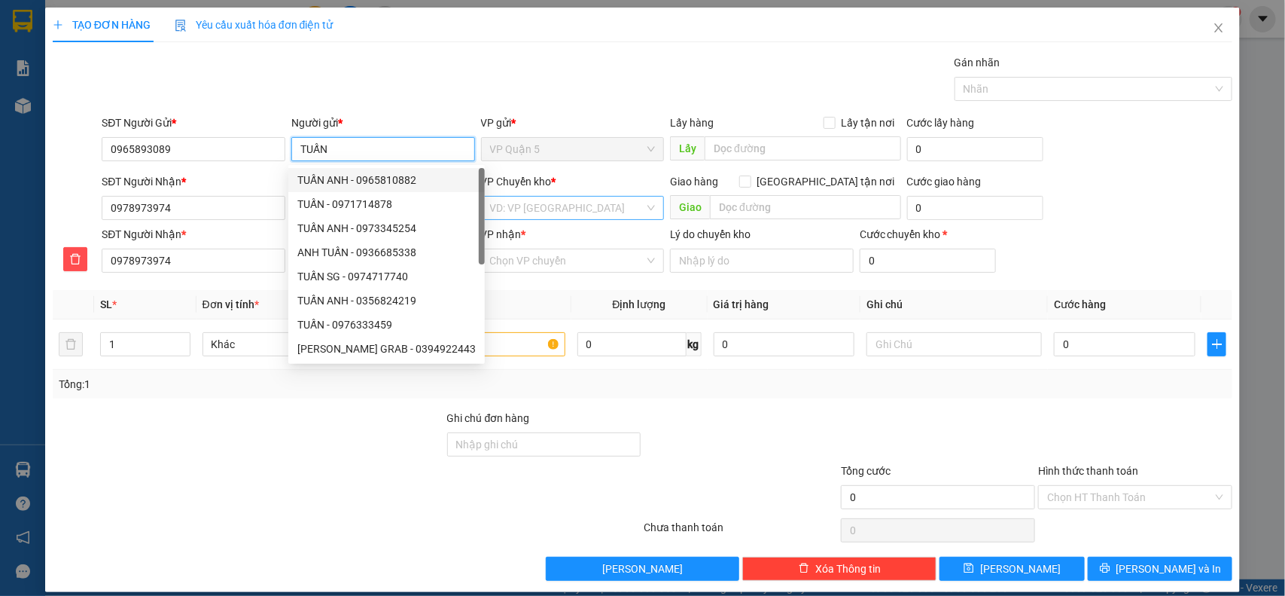
type input "TUẤN"
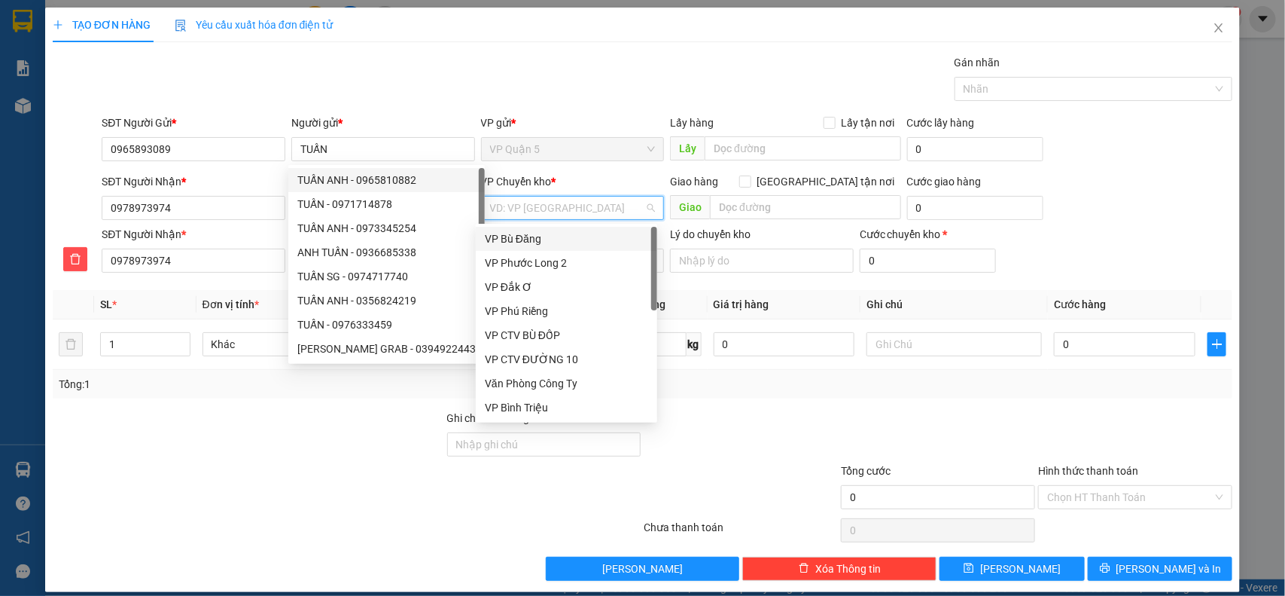
click at [518, 209] on input "search" at bounding box center [567, 208] width 155 height 23
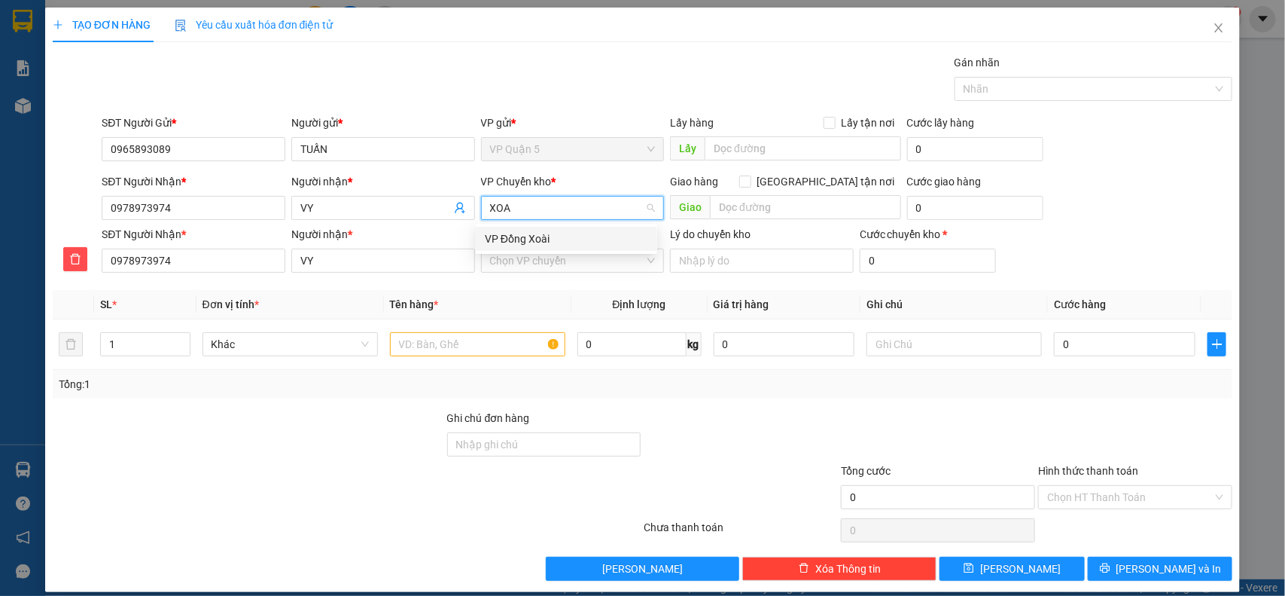
type input "XOAI"
click at [533, 235] on div "VP Đồng Xoài" at bounding box center [566, 238] width 163 height 17
click at [532, 262] on input "VP nhận *" at bounding box center [567, 260] width 155 height 23
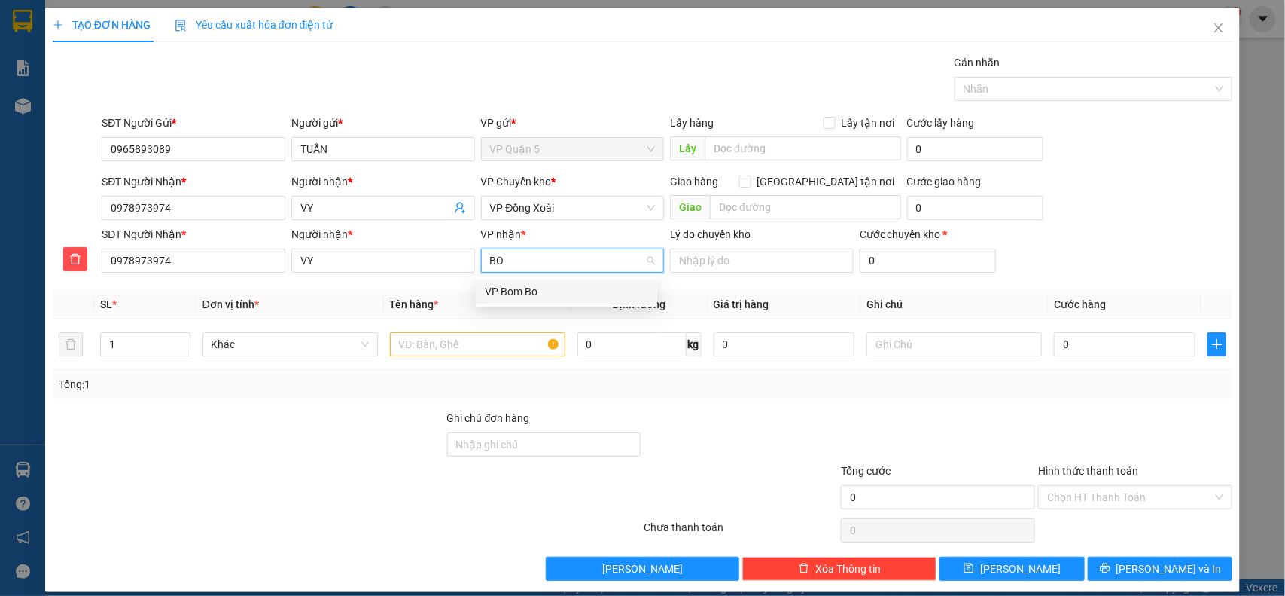
type input "BOM"
click at [528, 291] on div "VP Bom Bo" at bounding box center [566, 291] width 163 height 17
click at [422, 343] on input "text" at bounding box center [477, 344] width 175 height 24
type input "X"
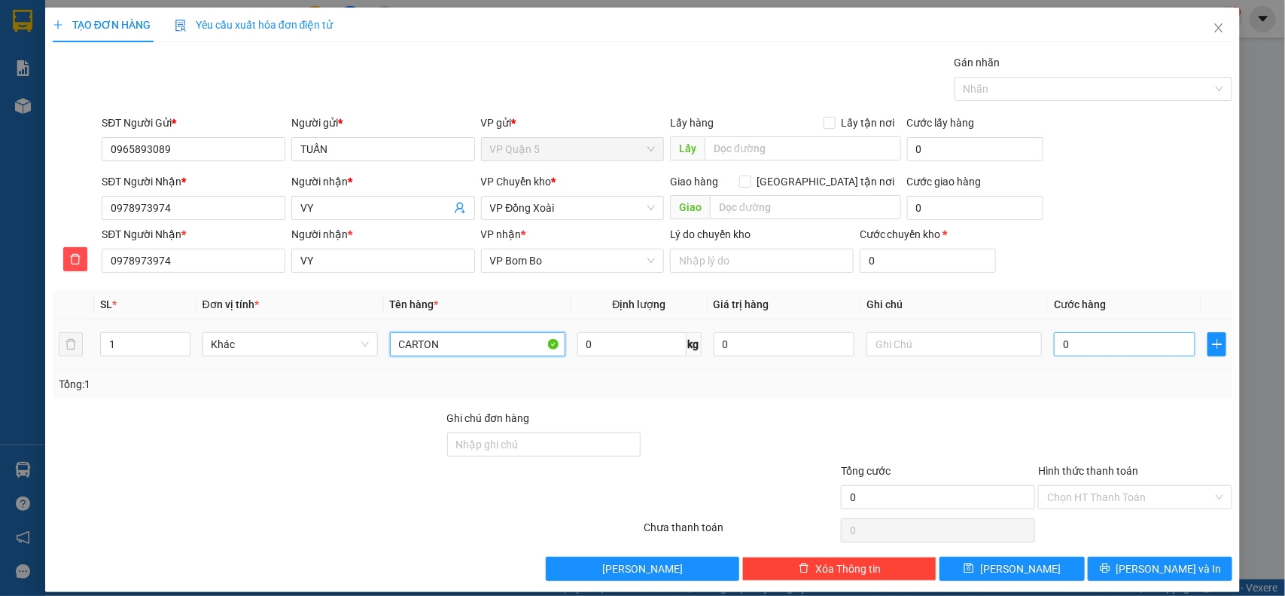
type input "CARTON"
click at [1115, 352] on input "0" at bounding box center [1125, 344] width 142 height 24
type input "4"
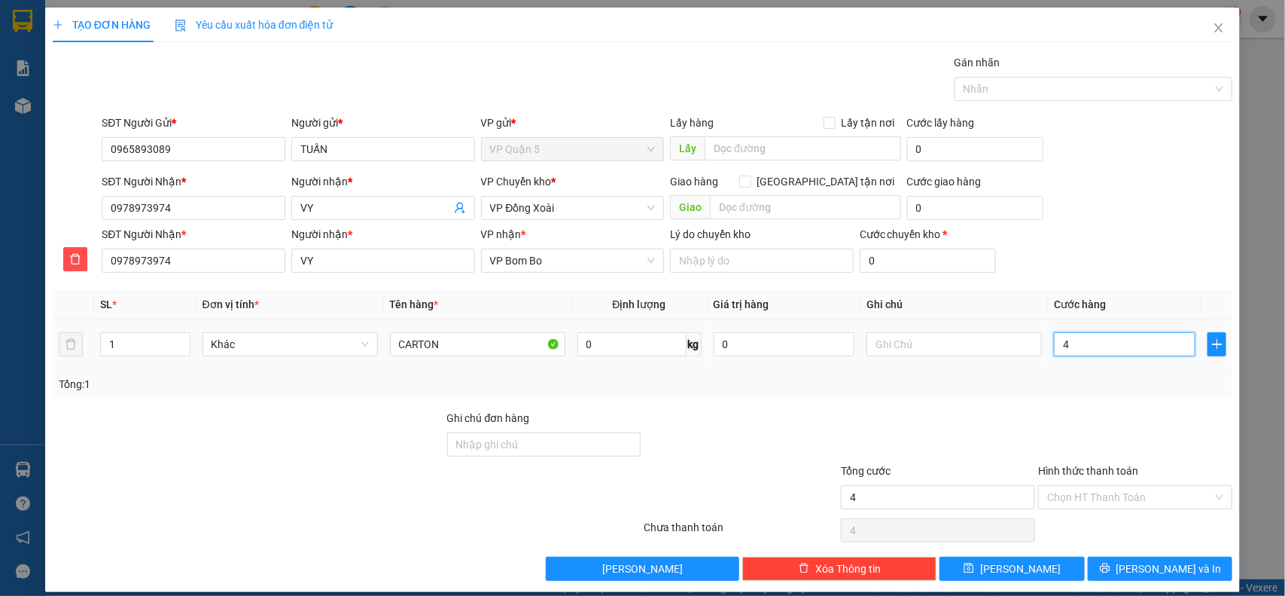
type input "40"
type input "400"
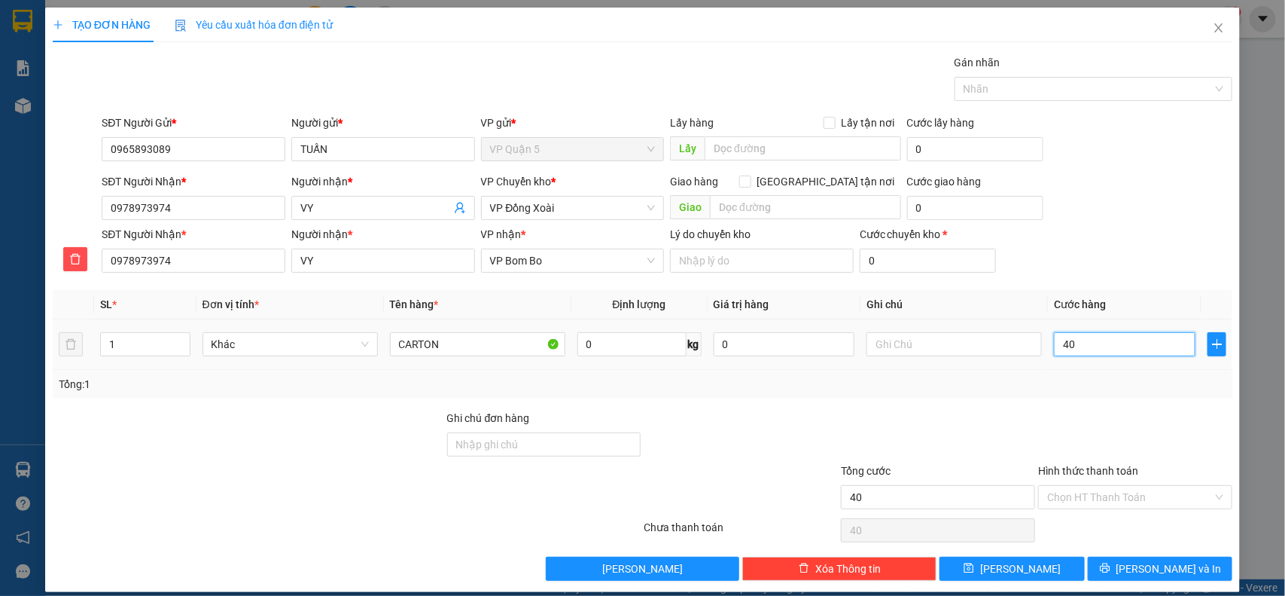
type input "400"
type input "4.000"
type input "40.000"
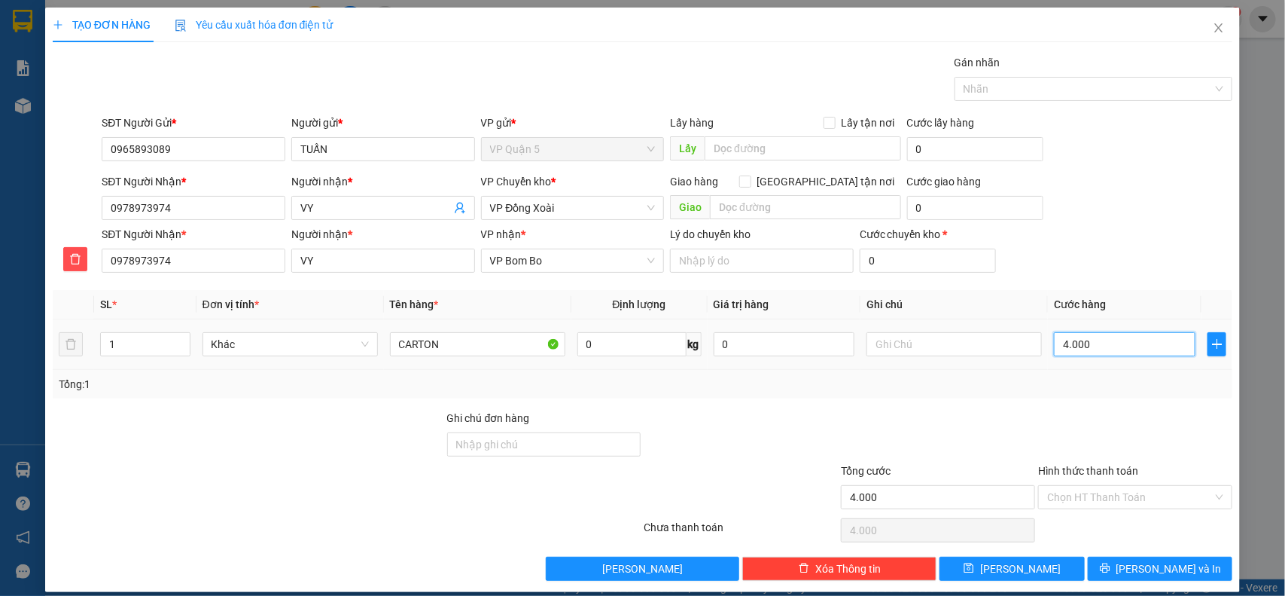
type input "40.000"
click at [878, 347] on input "text" at bounding box center [954, 344] width 175 height 24
type input "9H ĐI CHIỀU ĐẾN"
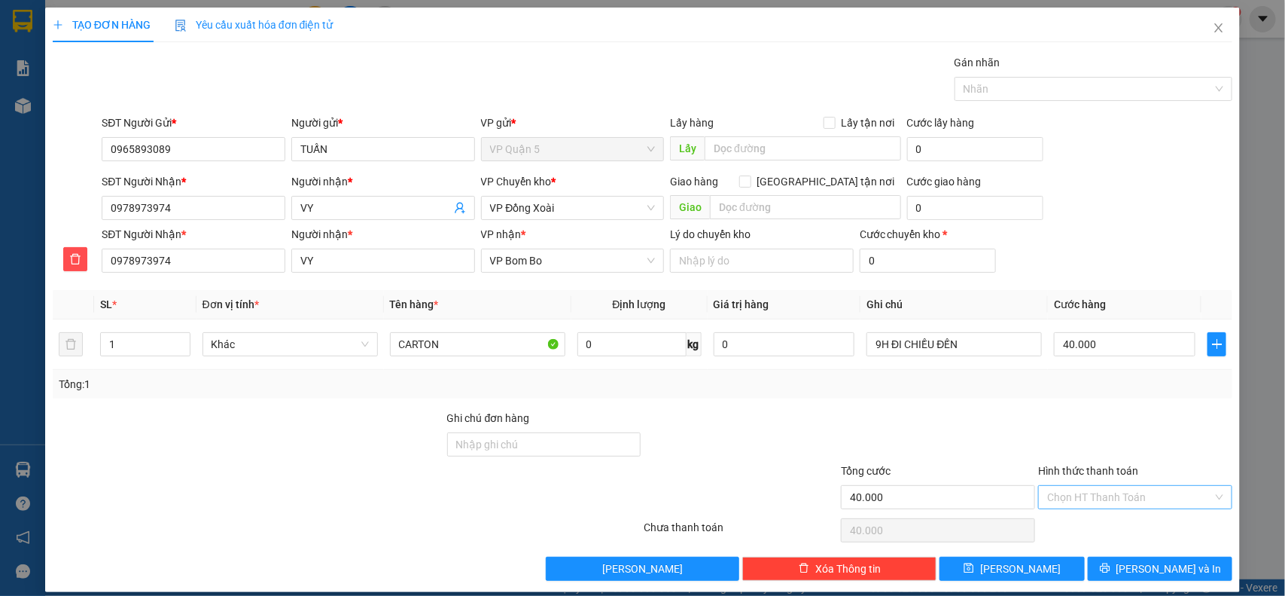
click at [1120, 503] on input "Hình thức thanh toán" at bounding box center [1130, 497] width 166 height 23
click at [1068, 393] on div "Tại văn phòng" at bounding box center [1125, 396] width 174 height 17
type input "0"
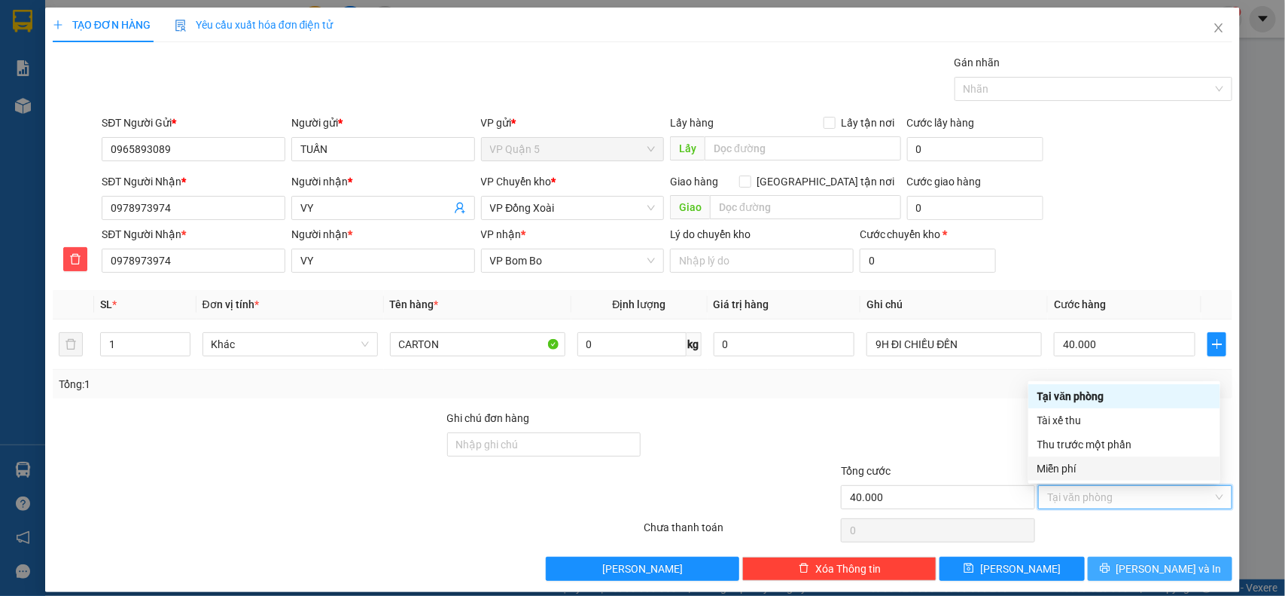
click at [1157, 573] on span "[PERSON_NAME] và In" at bounding box center [1169, 568] width 105 height 17
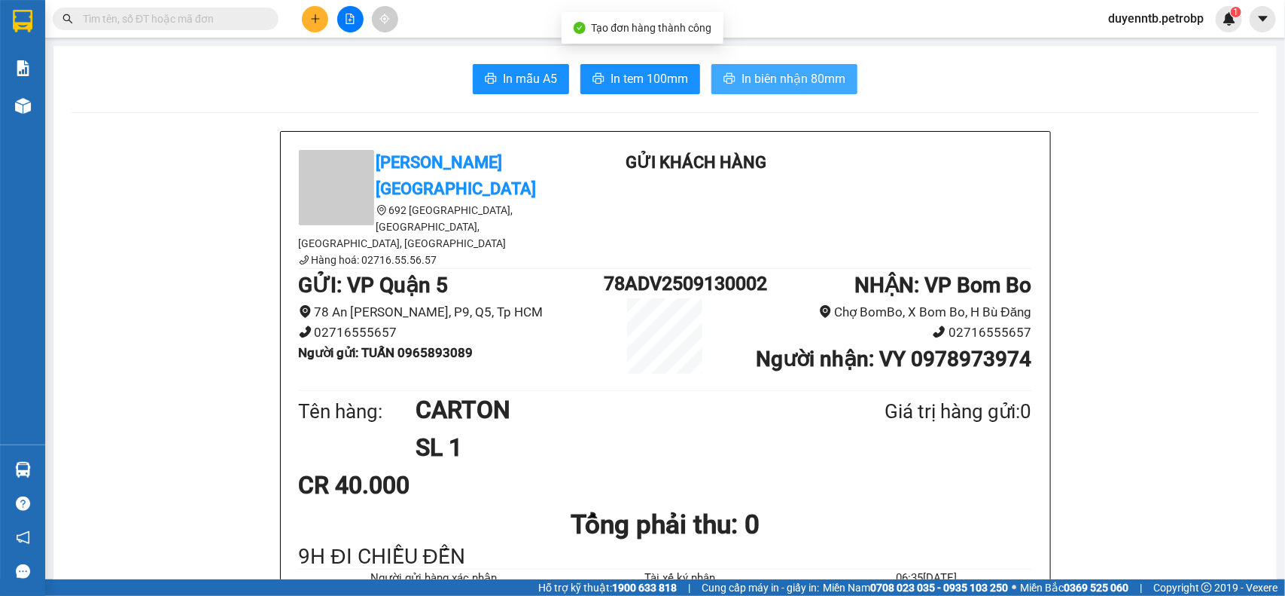
click at [769, 89] on button "In biên nhận 80mm" at bounding box center [785, 79] width 146 height 30
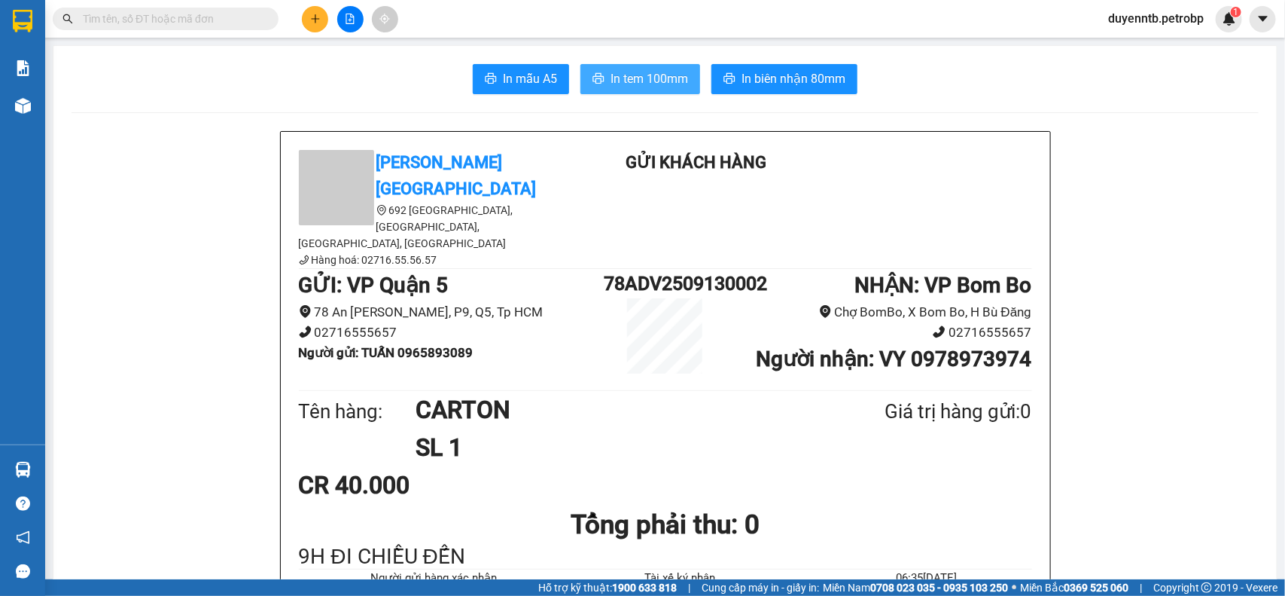
click at [663, 84] on span "In tem 100mm" at bounding box center [650, 78] width 78 height 19
click at [249, 23] on input "text" at bounding box center [172, 19] width 178 height 17
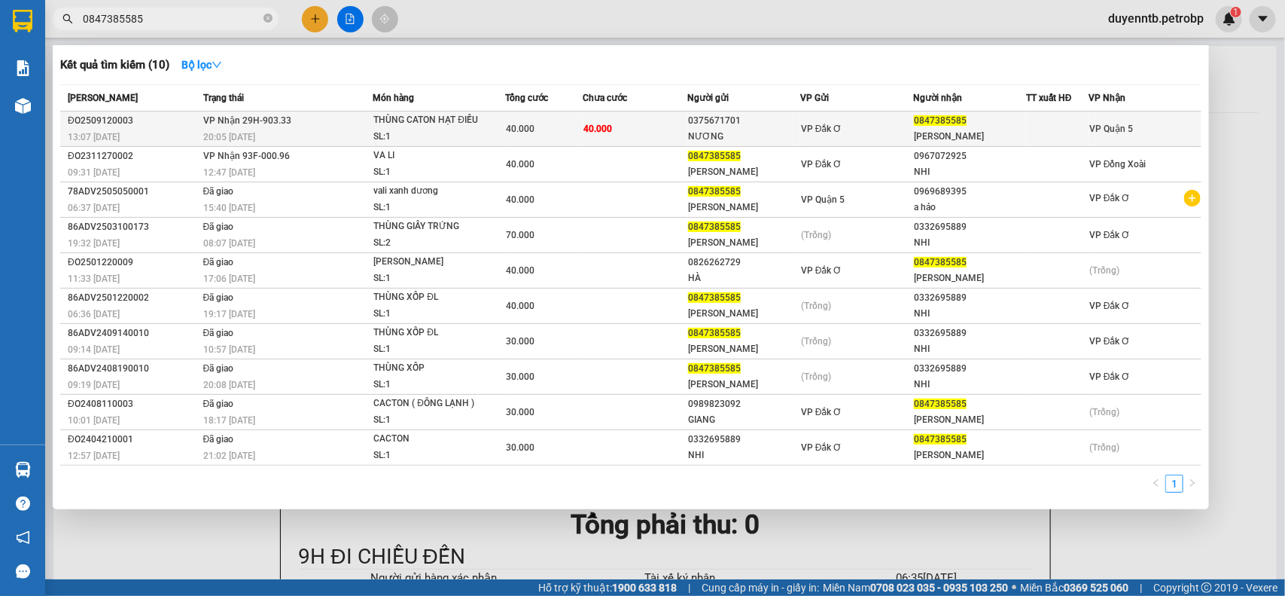
type input "0847385585"
click at [315, 125] on td "VP Nhận 29H-903.33 20:05 - 12/09" at bounding box center [287, 128] width 174 height 35
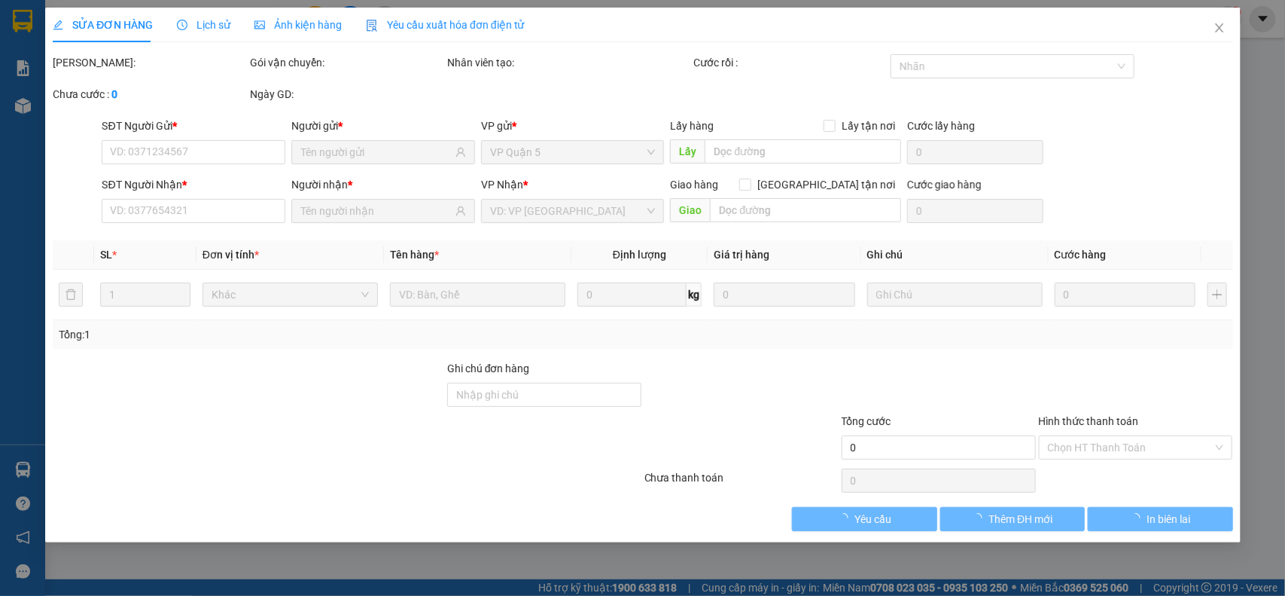
type input "0375671701"
type input "NƯƠNG"
type input "0847385585"
type input "xuân hạ"
type input "40.000"
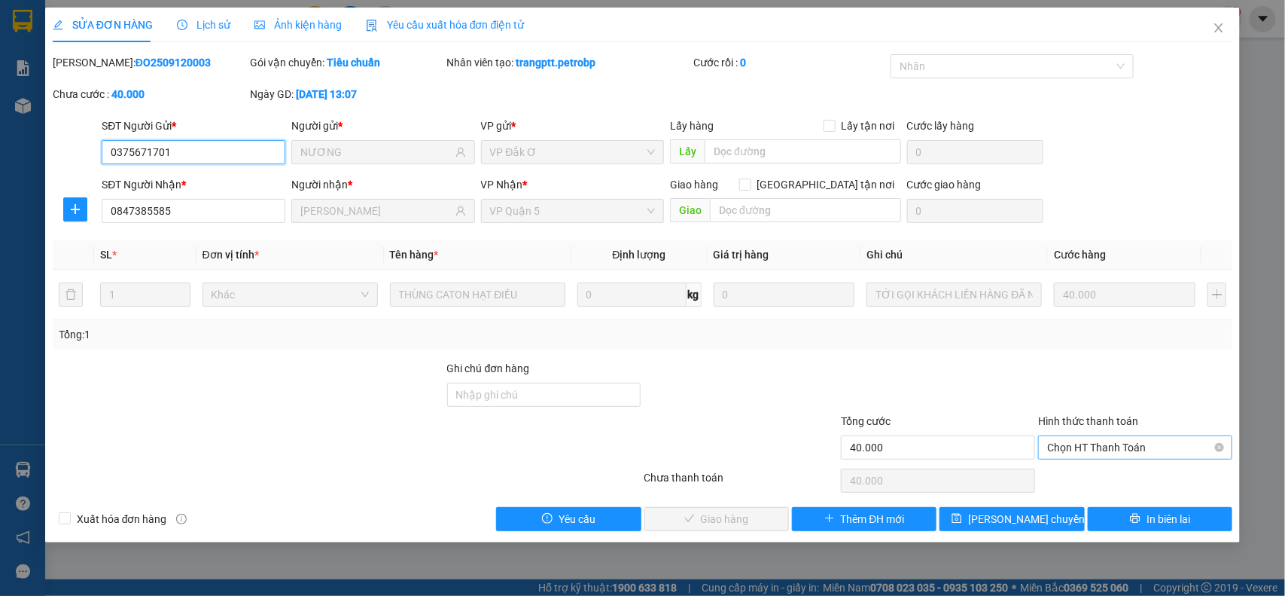
click at [1109, 449] on span "Chọn HT Thanh Toán" at bounding box center [1135, 447] width 176 height 23
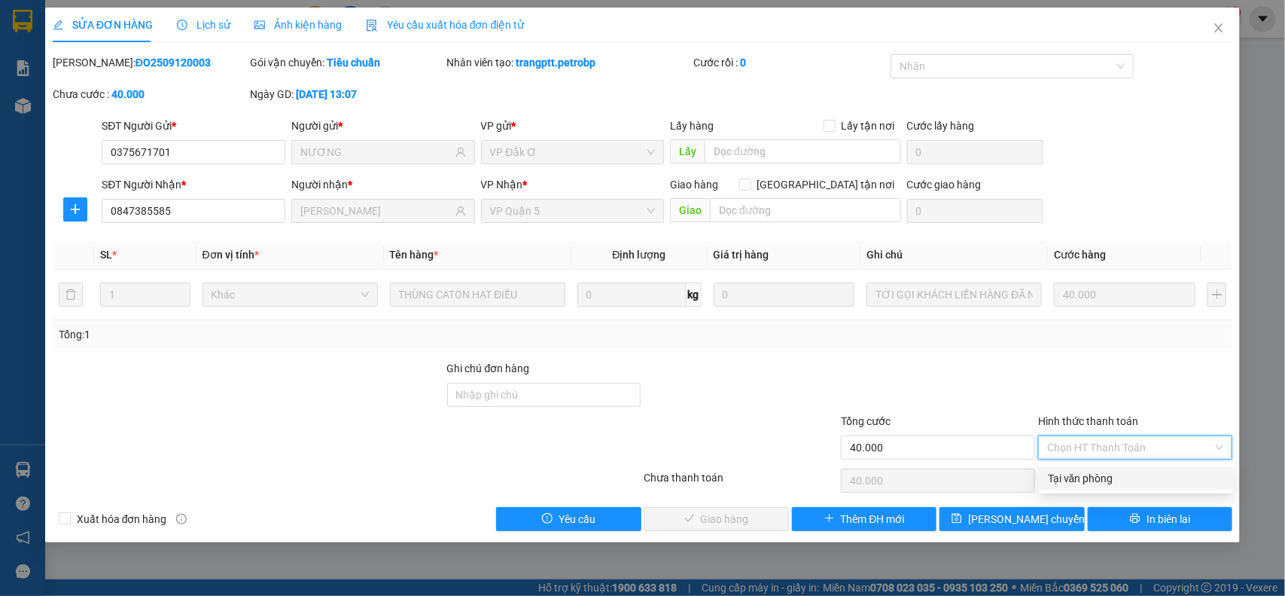
drag, startPoint x: 1038, startPoint y: 480, endPoint x: 1073, endPoint y: 480, distance: 35.4
click at [1044, 480] on div "Tại văn phòng" at bounding box center [1136, 478] width 194 height 24
type input "0"
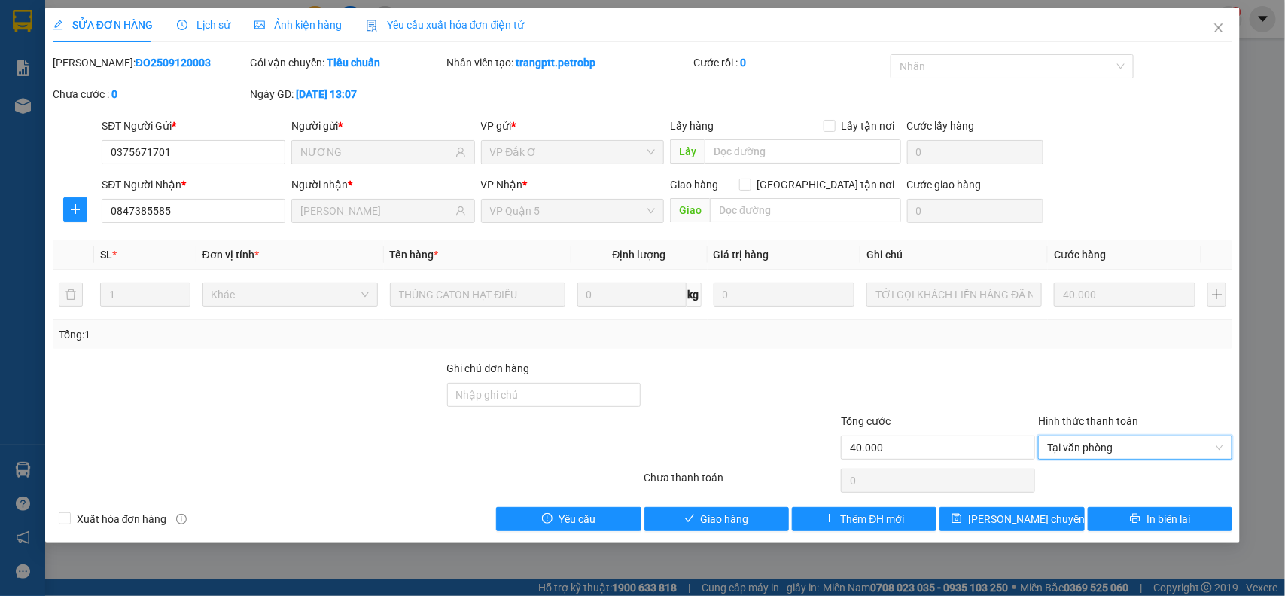
click at [1074, 480] on div at bounding box center [1135, 480] width 197 height 30
click at [794, 510] on button "Thêm ĐH mới" at bounding box center [864, 519] width 145 height 24
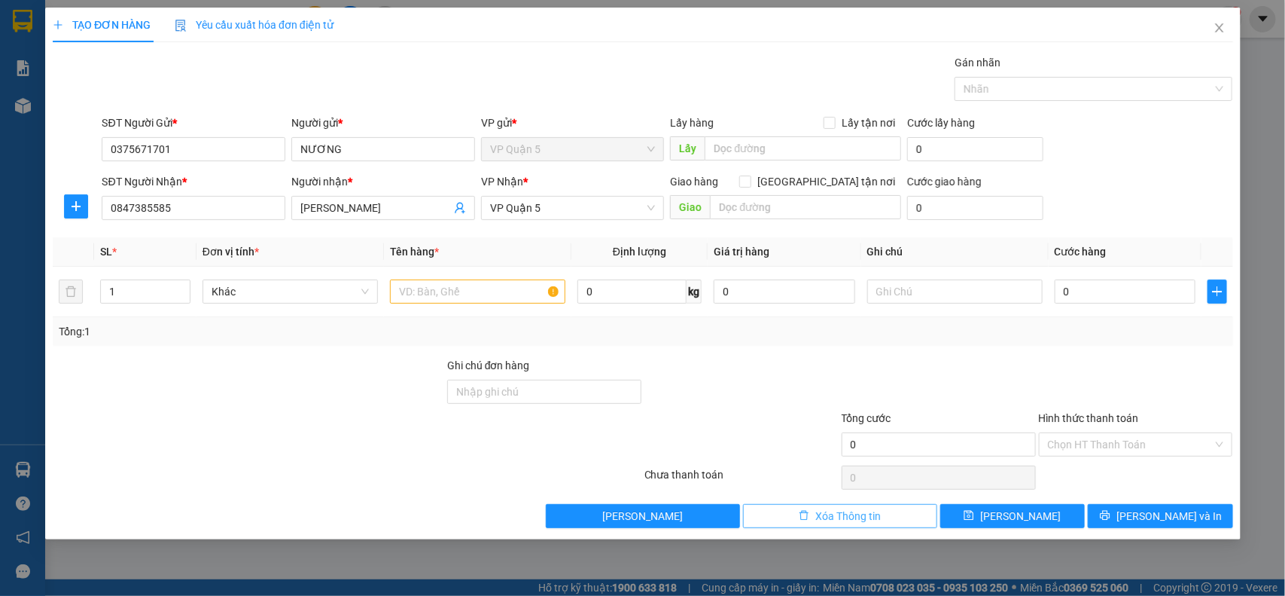
click at [751, 523] on button "Xóa Thông tin" at bounding box center [839, 516] width 194 height 24
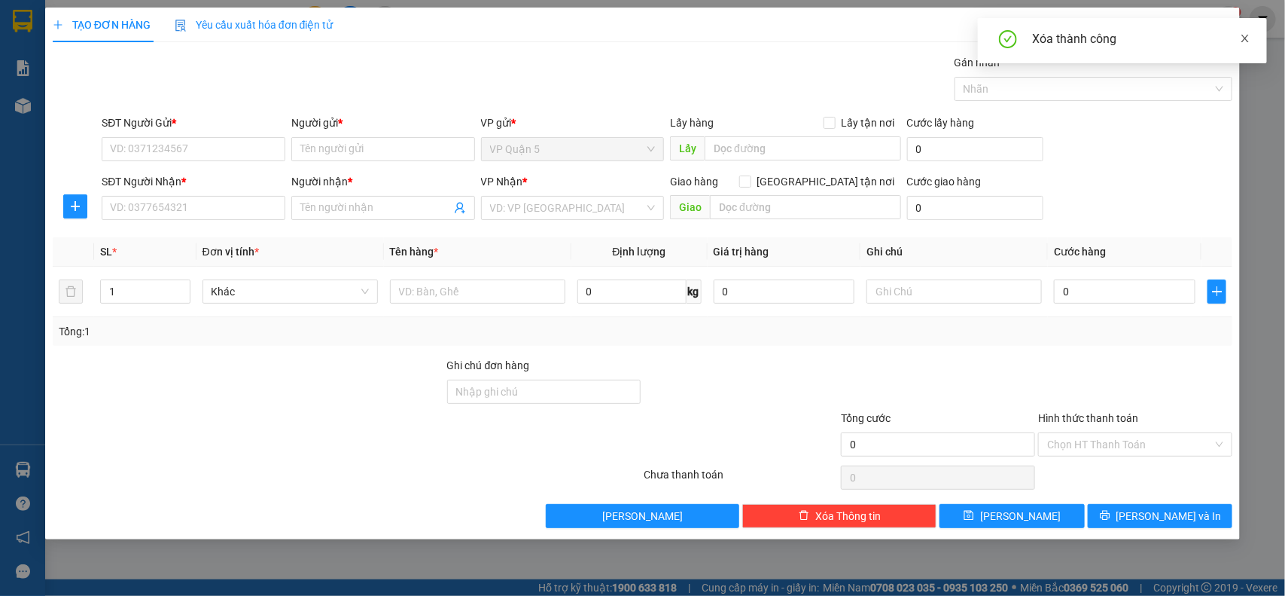
click at [1245, 42] on icon "close" at bounding box center [1245, 38] width 11 height 11
click at [1212, 20] on span "Close" at bounding box center [1219, 29] width 42 height 42
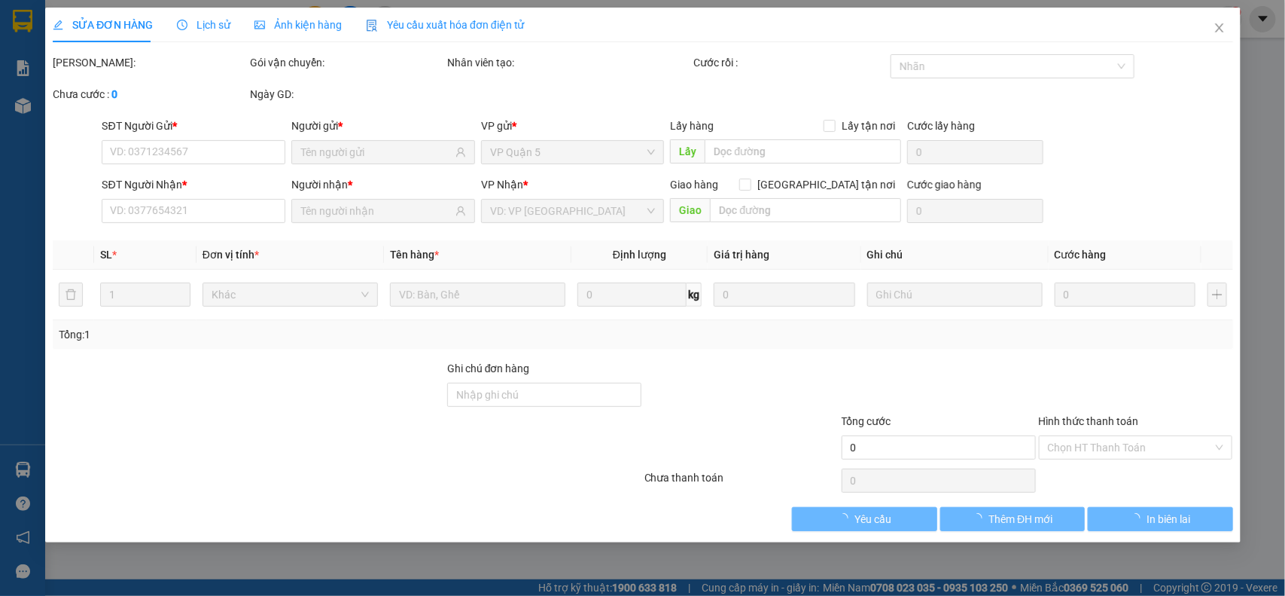
type input "0375671701"
type input "NƯƠNG"
type input "0847385585"
type input "xuân hạ"
type input "40.000"
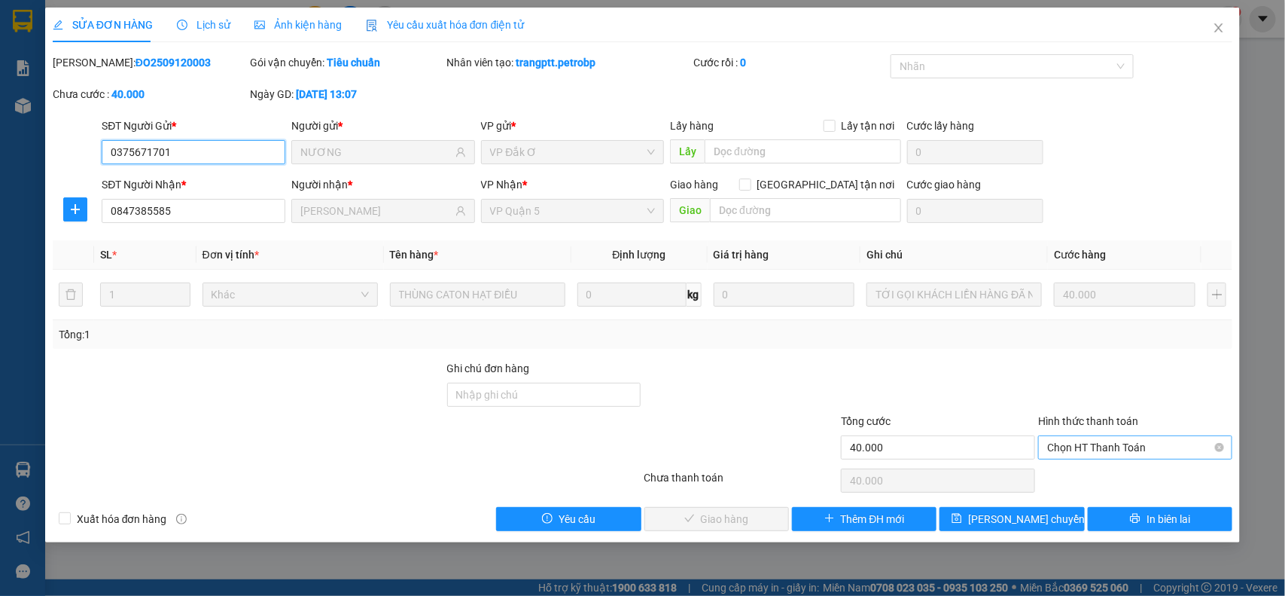
click at [1081, 448] on span "Chọn HT Thanh Toán" at bounding box center [1135, 447] width 176 height 23
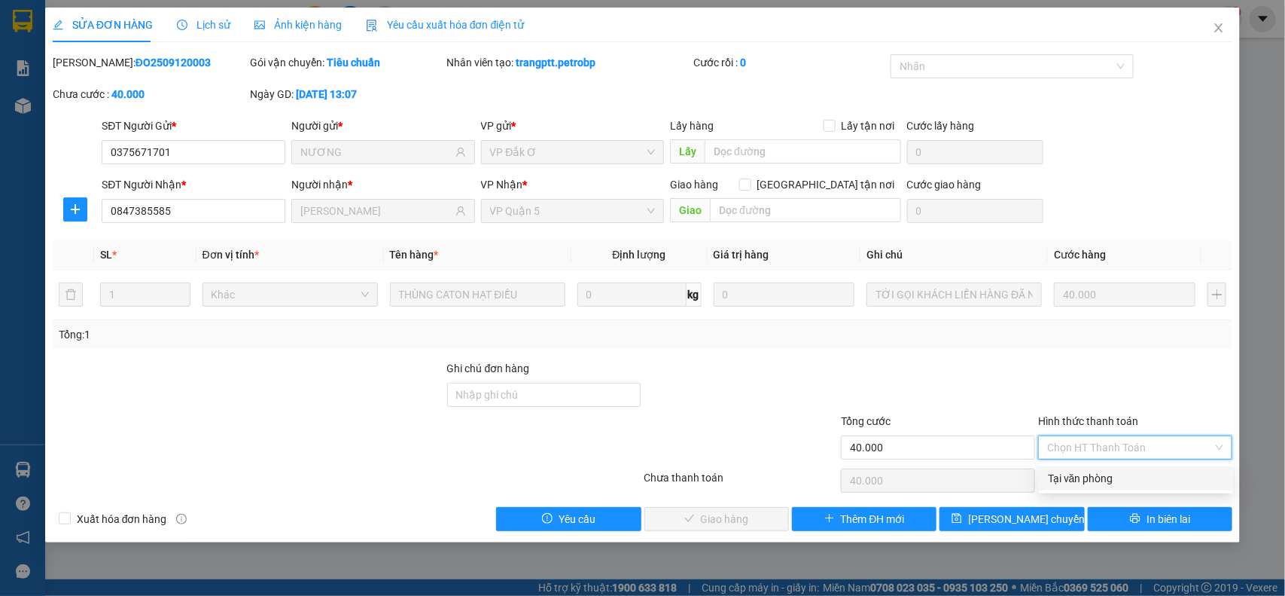
click at [1075, 478] on div "Tại văn phòng" at bounding box center [1136, 478] width 176 height 17
type input "0"
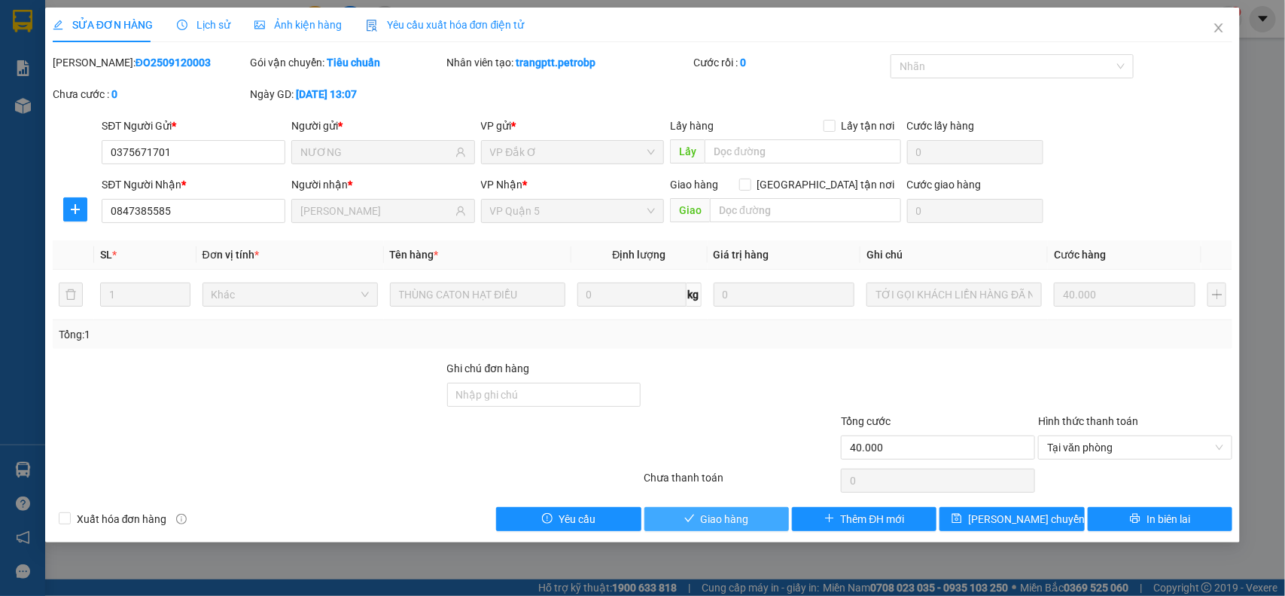
click at [736, 525] on span "Giao hàng" at bounding box center [725, 519] width 48 height 17
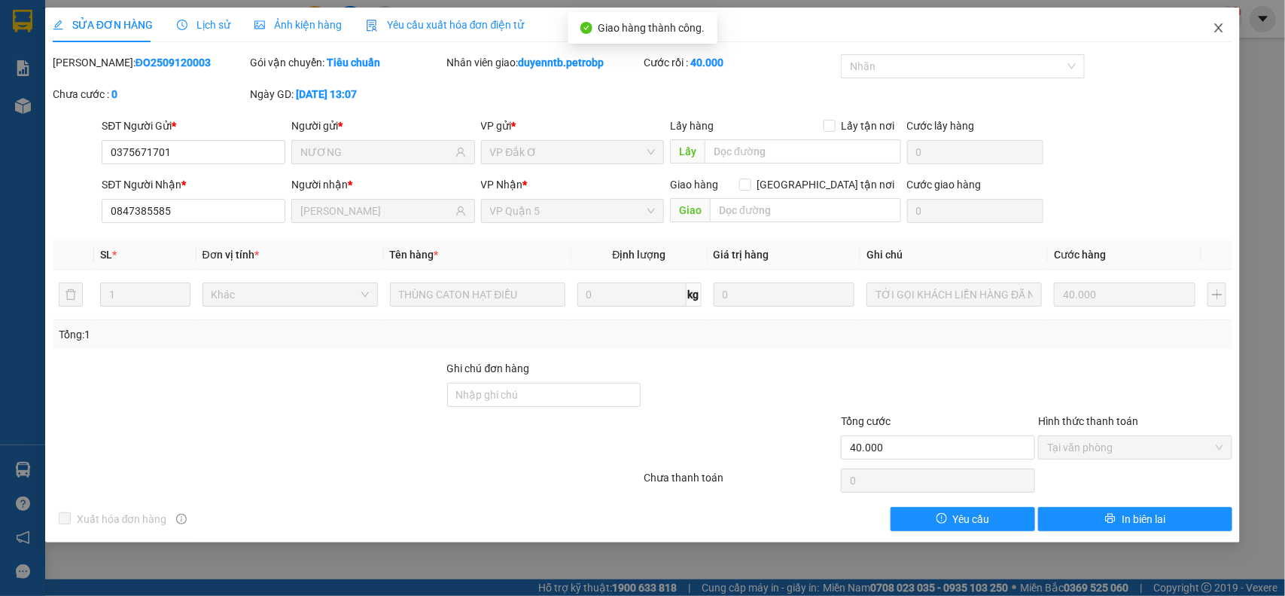
click at [1225, 23] on icon "close" at bounding box center [1219, 28] width 12 height 12
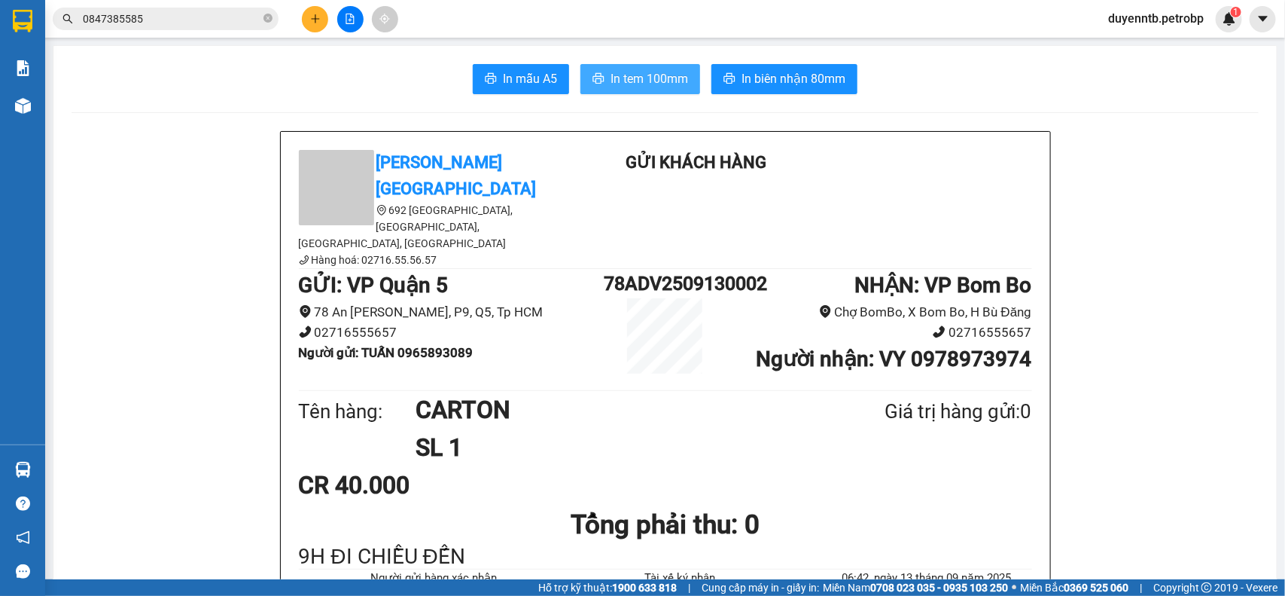
click at [660, 69] on button "In tem 100mm" at bounding box center [641, 79] width 120 height 30
click at [145, 23] on input "0847385585" at bounding box center [172, 19] width 178 height 17
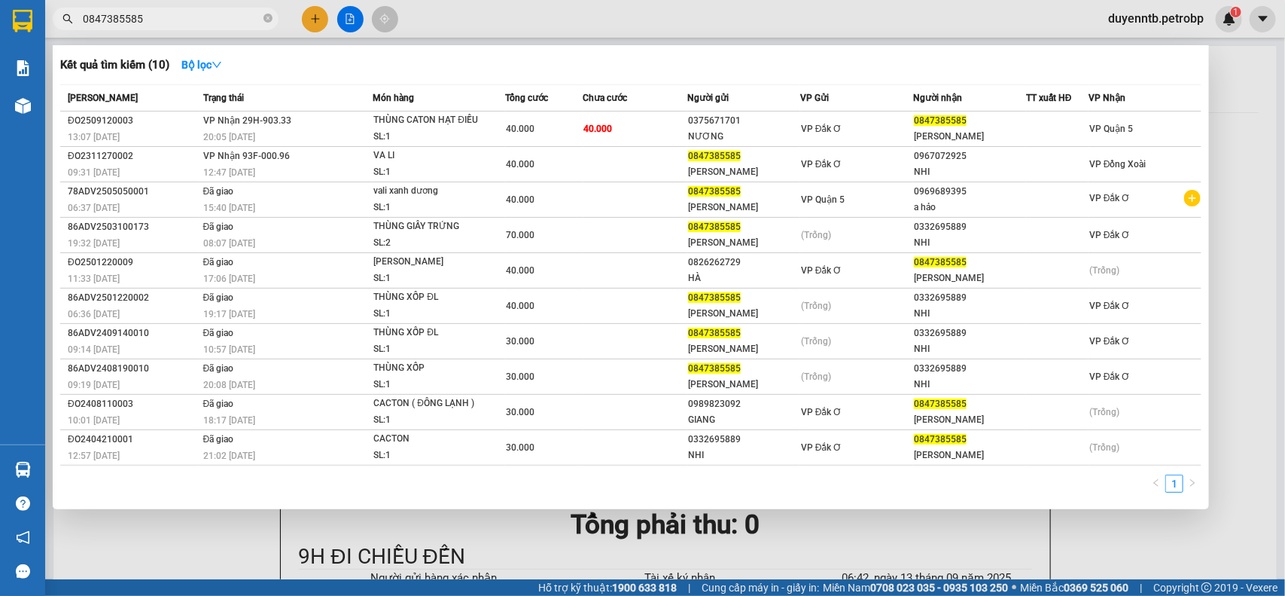
click at [145, 23] on input "0847385585" at bounding box center [172, 19] width 178 height 17
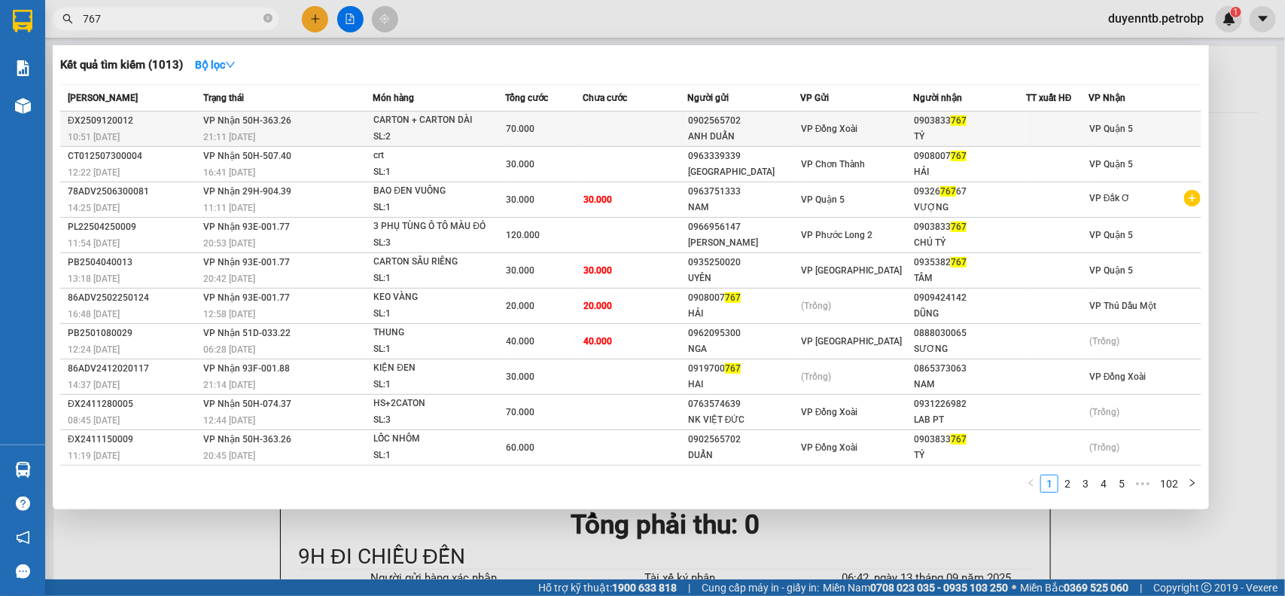
type input "767"
click at [328, 145] on td "VP Nhận 50H-363.26 21:11 - 12/09" at bounding box center [287, 128] width 174 height 35
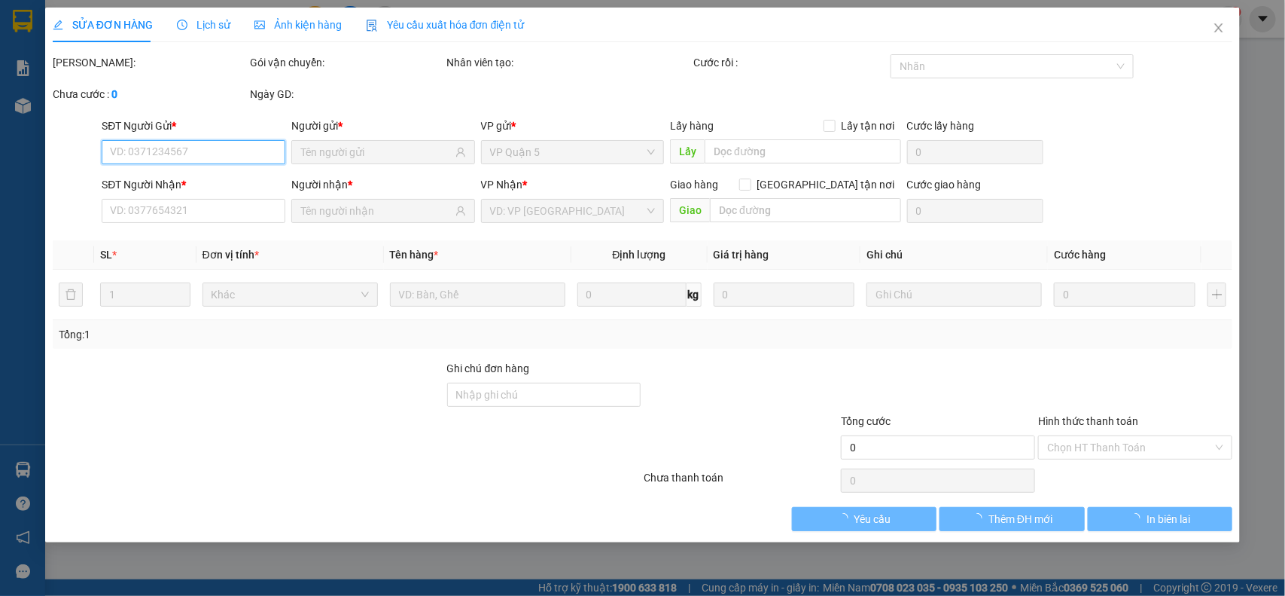
type input "0902565702"
type input "ANH DUẨN"
type input "0903833767"
type input "TỶ"
type input "70.000"
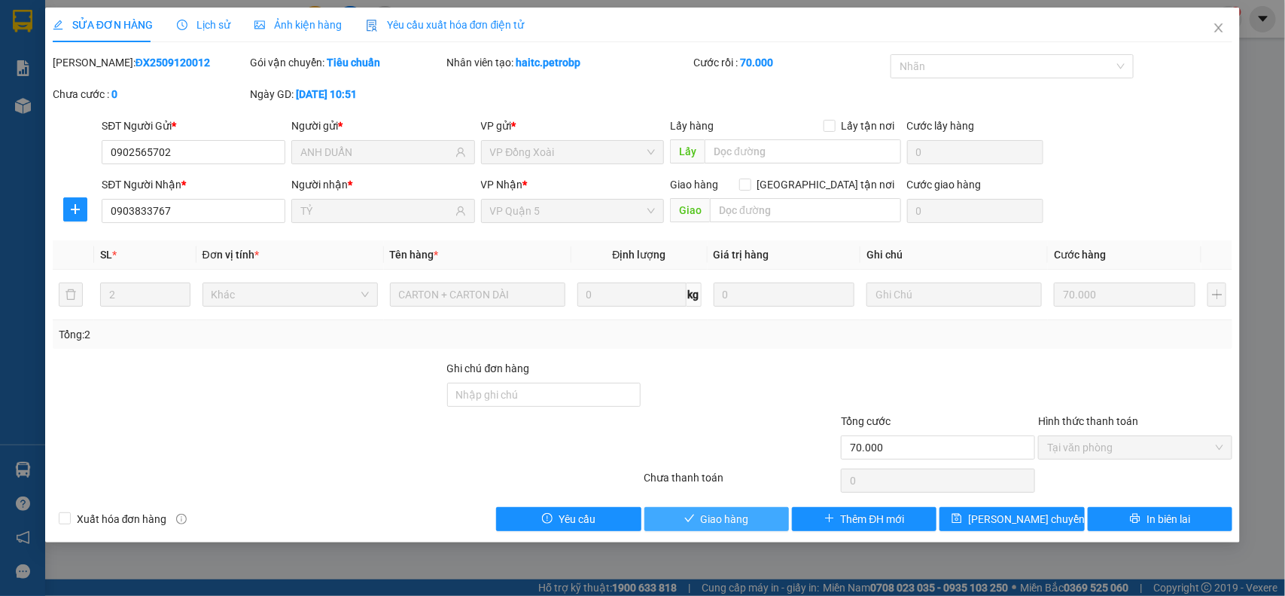
click at [697, 521] on button "Giao hàng" at bounding box center [717, 519] width 145 height 24
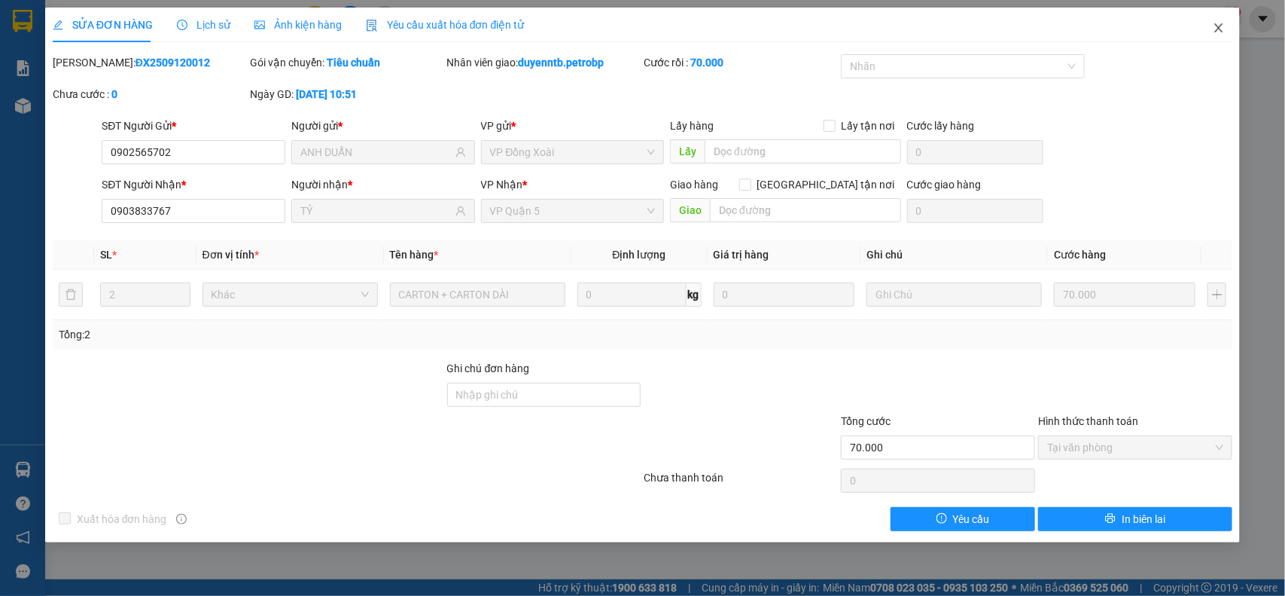
click at [1218, 20] on span "Close" at bounding box center [1219, 29] width 42 height 42
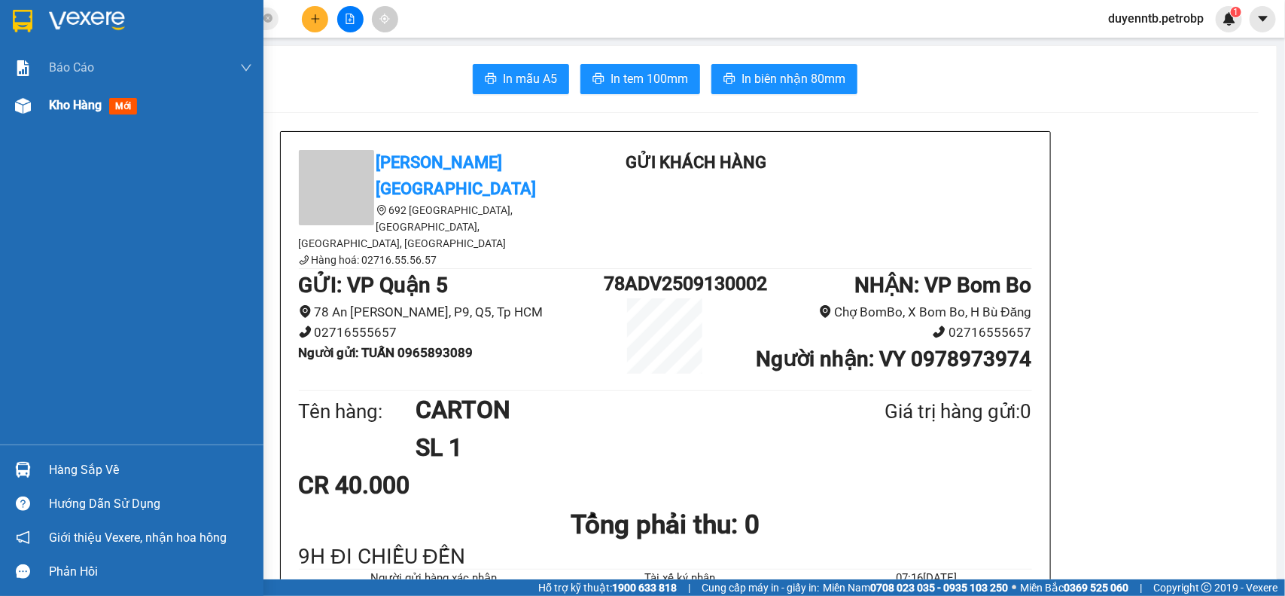
click at [84, 107] on span "Kho hàng" at bounding box center [75, 105] width 53 height 14
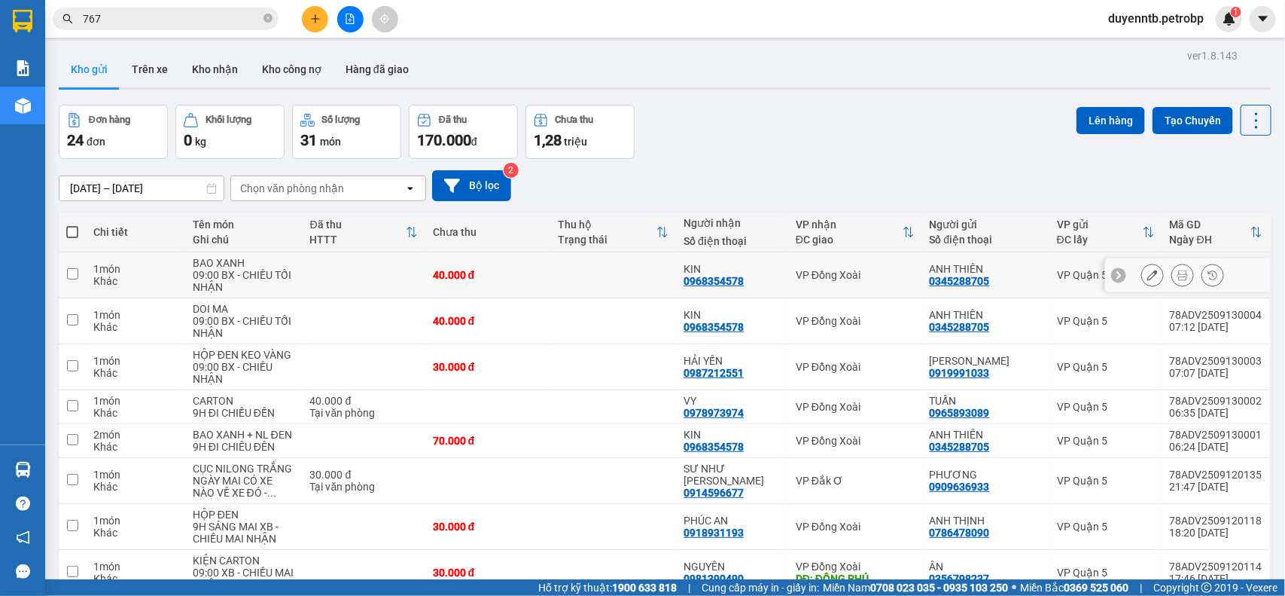
click at [1145, 280] on button at bounding box center [1152, 275] width 21 height 26
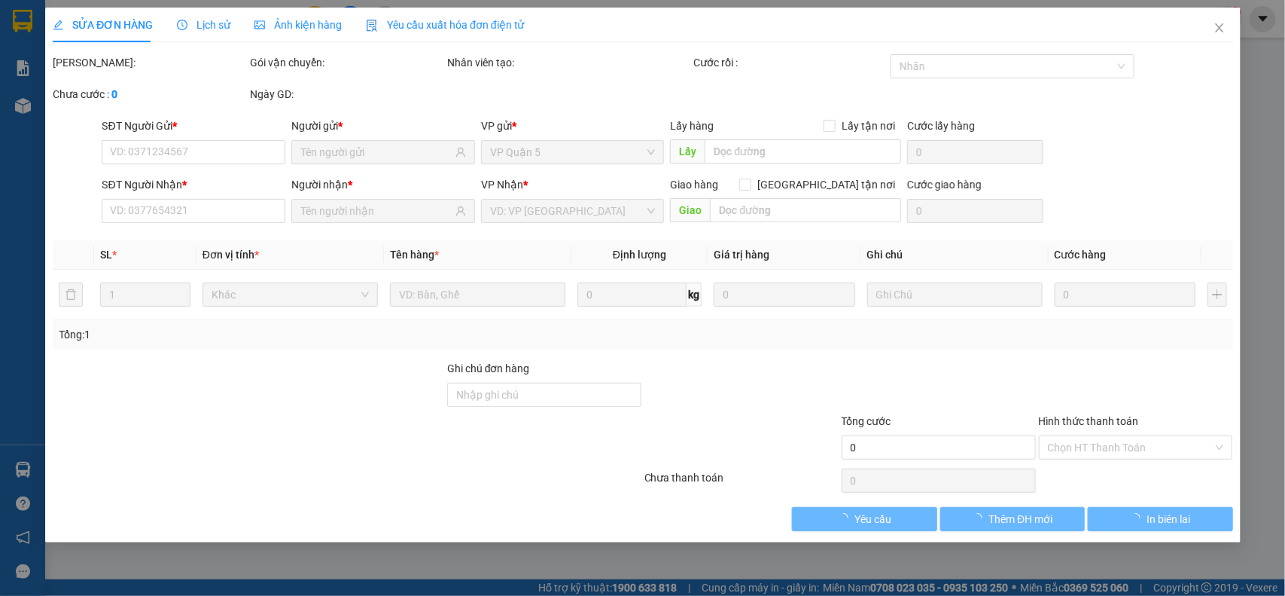
type input "0345288705"
type input "0968354578"
type input "40.000"
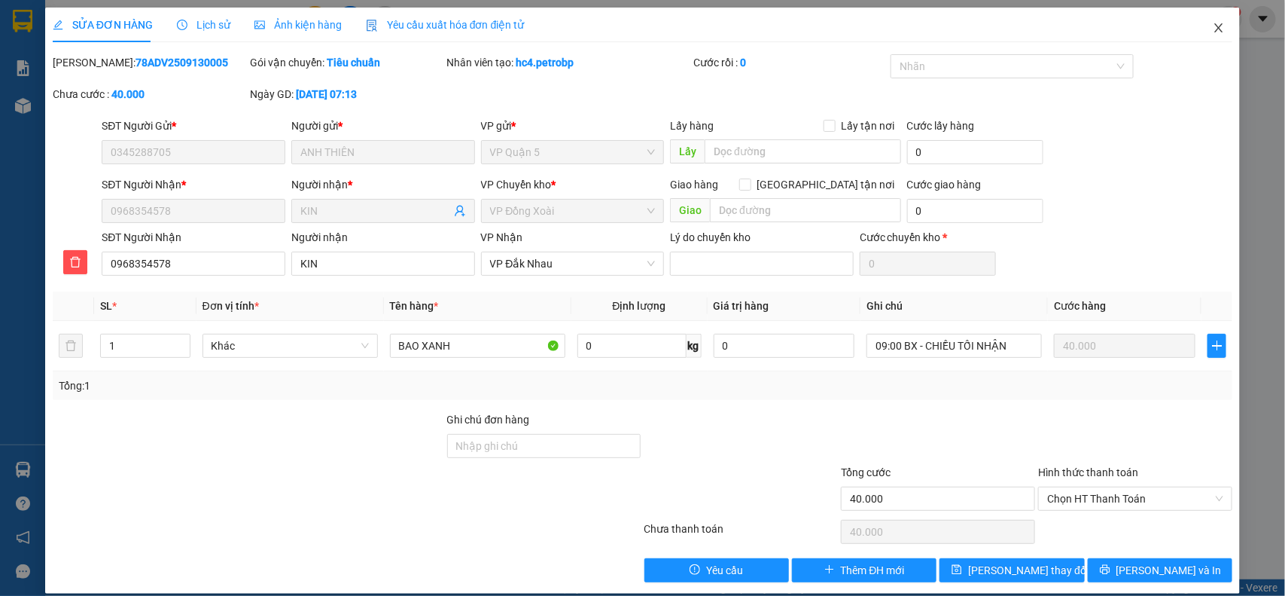
click at [1213, 23] on icon "close" at bounding box center [1219, 28] width 12 height 12
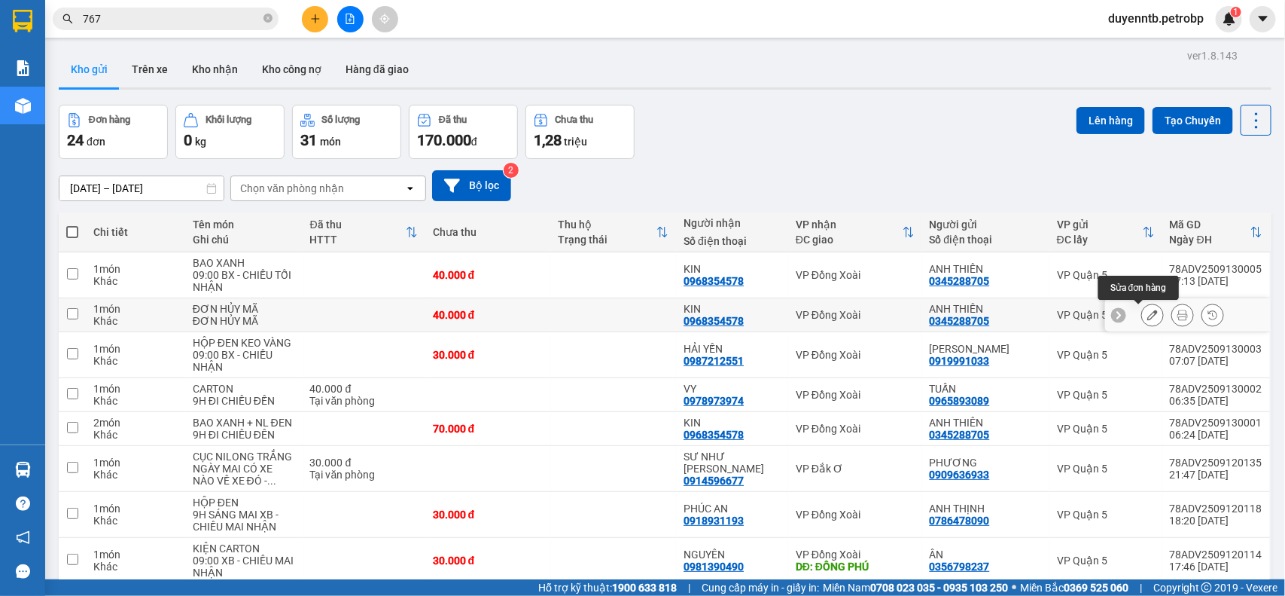
click at [1146, 316] on button at bounding box center [1152, 315] width 21 height 26
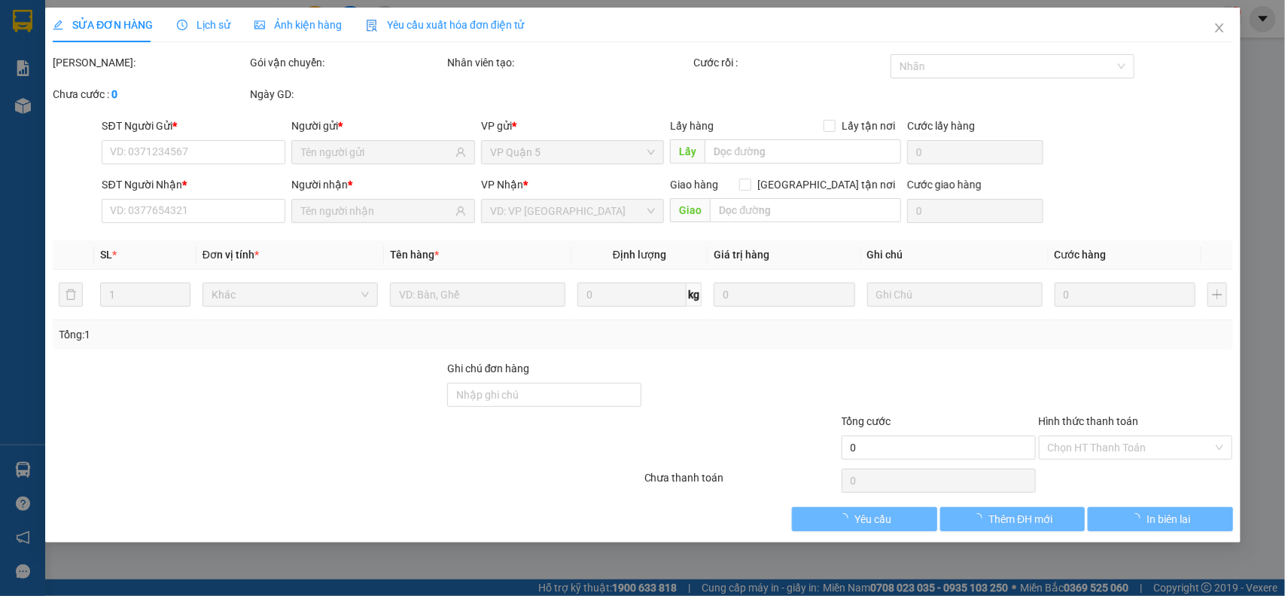
type input "0345288705"
type input "0968354578"
type input "40.000"
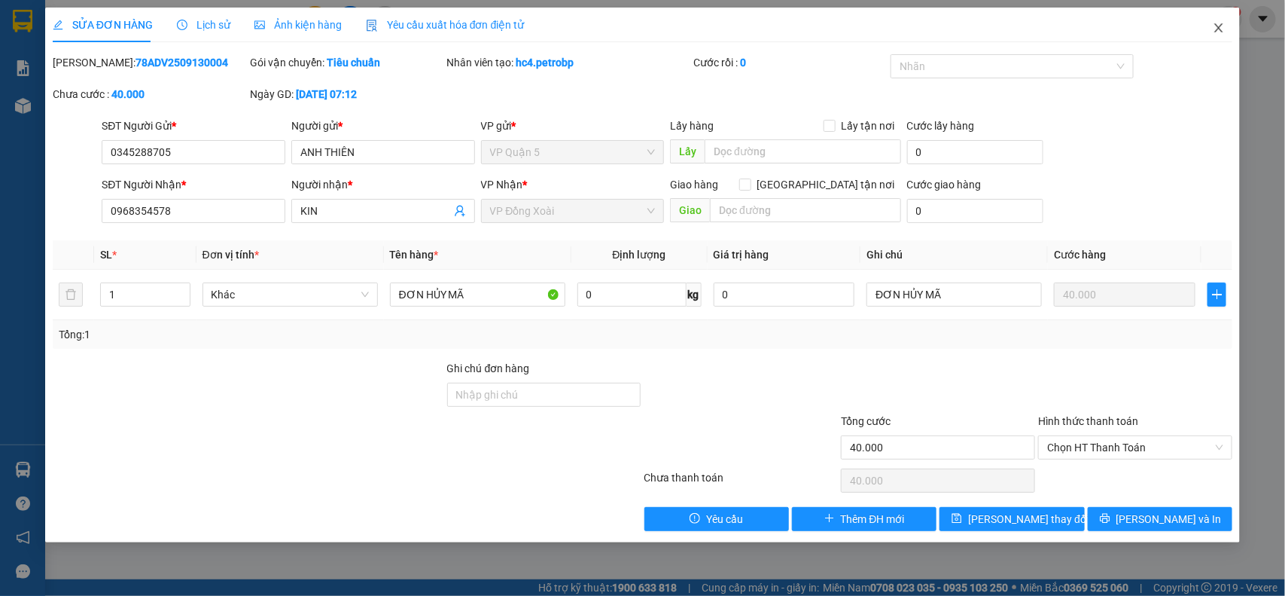
click at [1216, 28] on icon "close" at bounding box center [1219, 28] width 12 height 12
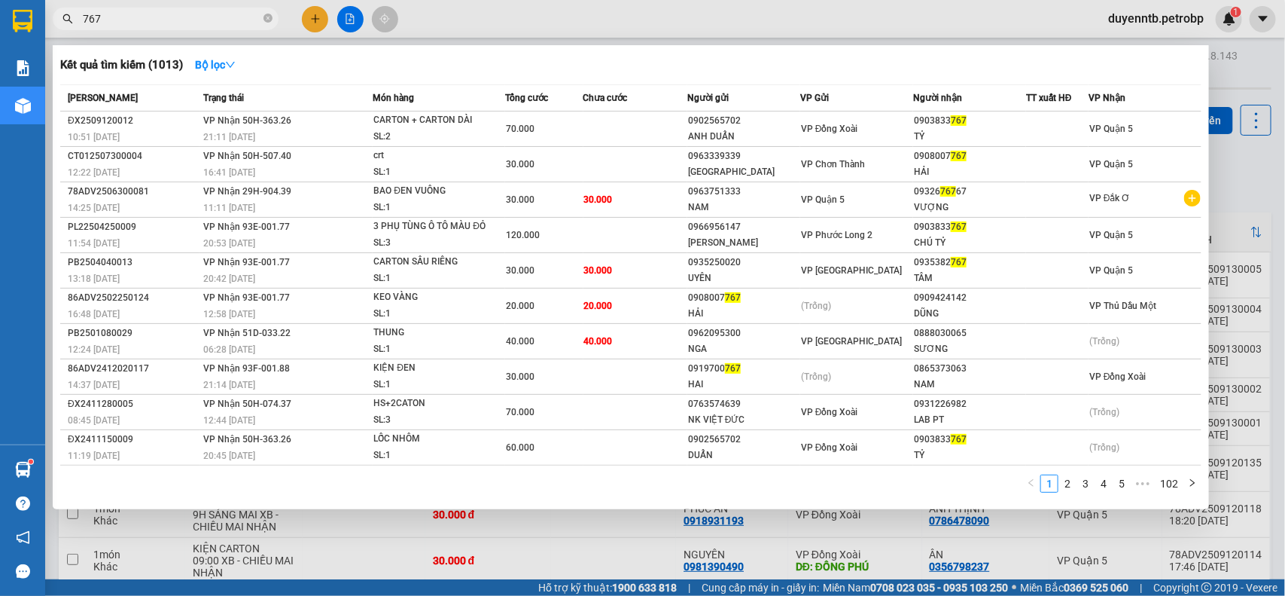
click at [212, 9] on span "767" at bounding box center [166, 19] width 226 height 23
click at [266, 21] on span at bounding box center [268, 19] width 9 height 14
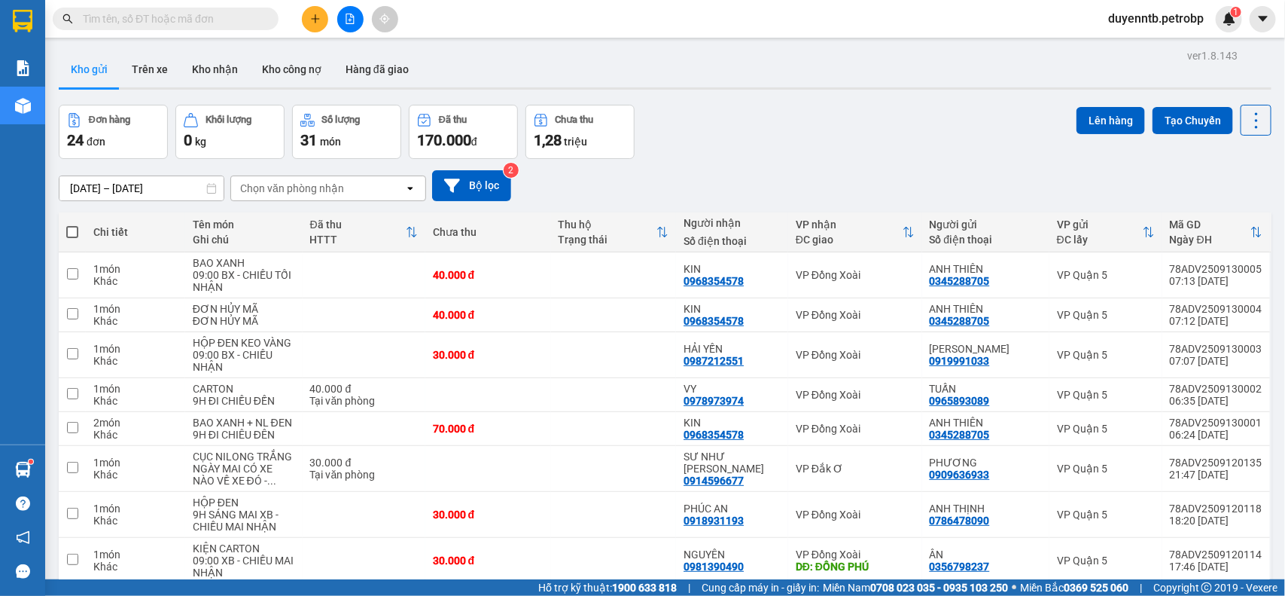
click at [159, 20] on input "text" at bounding box center [172, 19] width 178 height 17
paste input "0987212551"
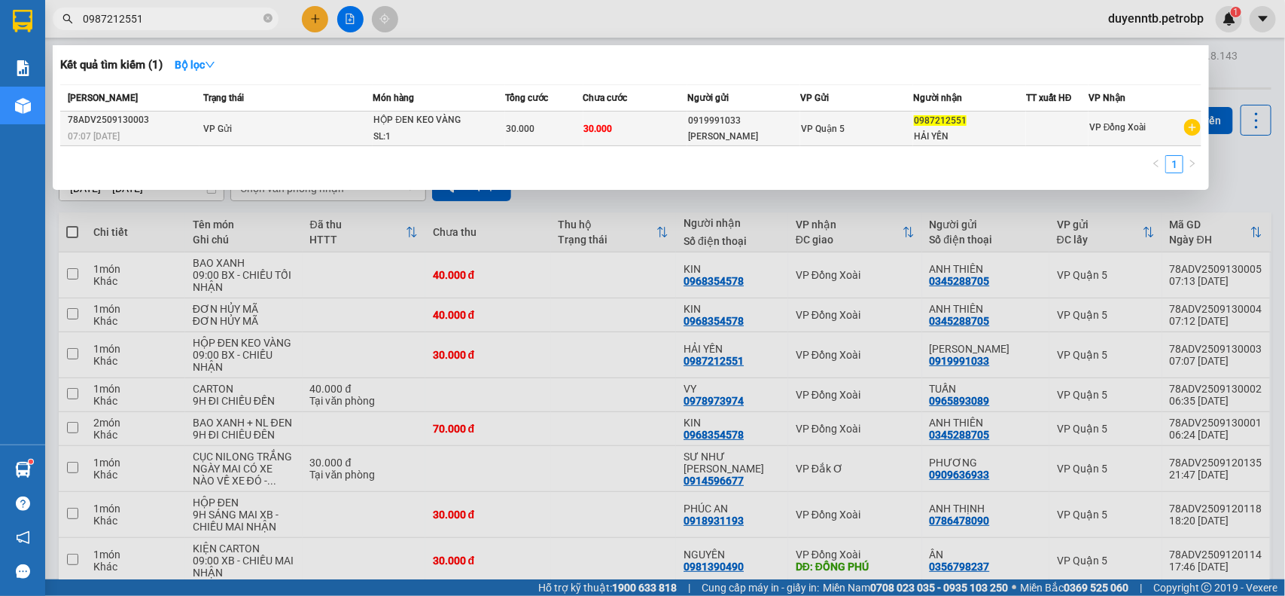
type input "0987212551"
click at [486, 127] on div "HỘP ĐEN KEO VÀNG" at bounding box center [429, 120] width 113 height 17
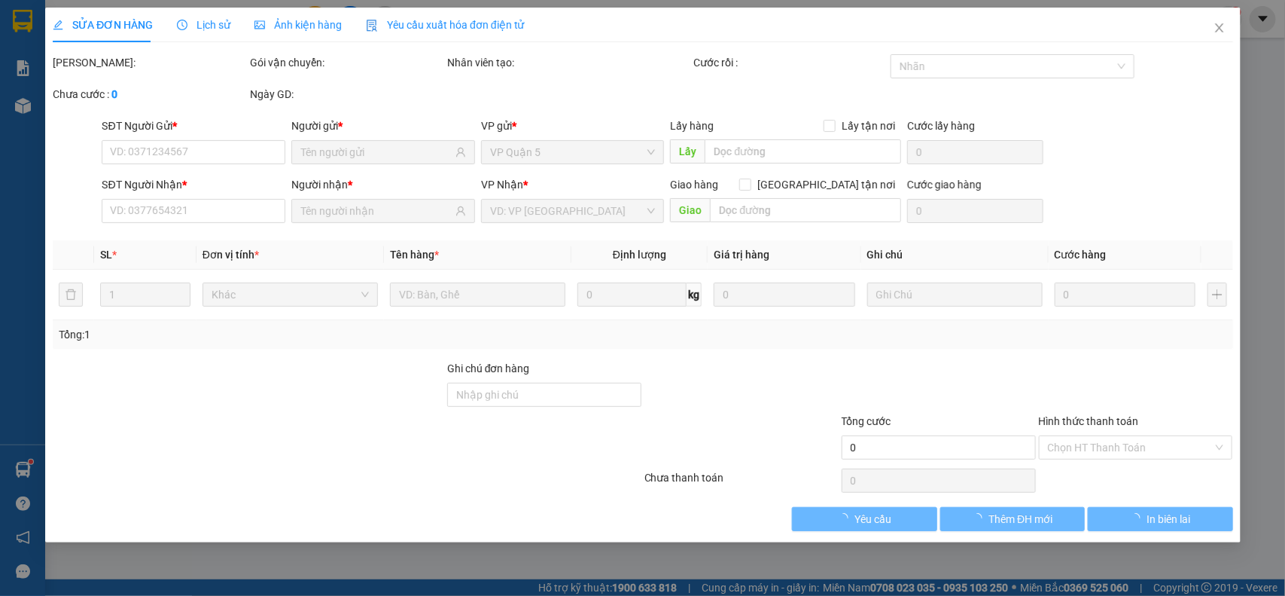
type input "0919991033"
type input "0987212551"
type input "30.000"
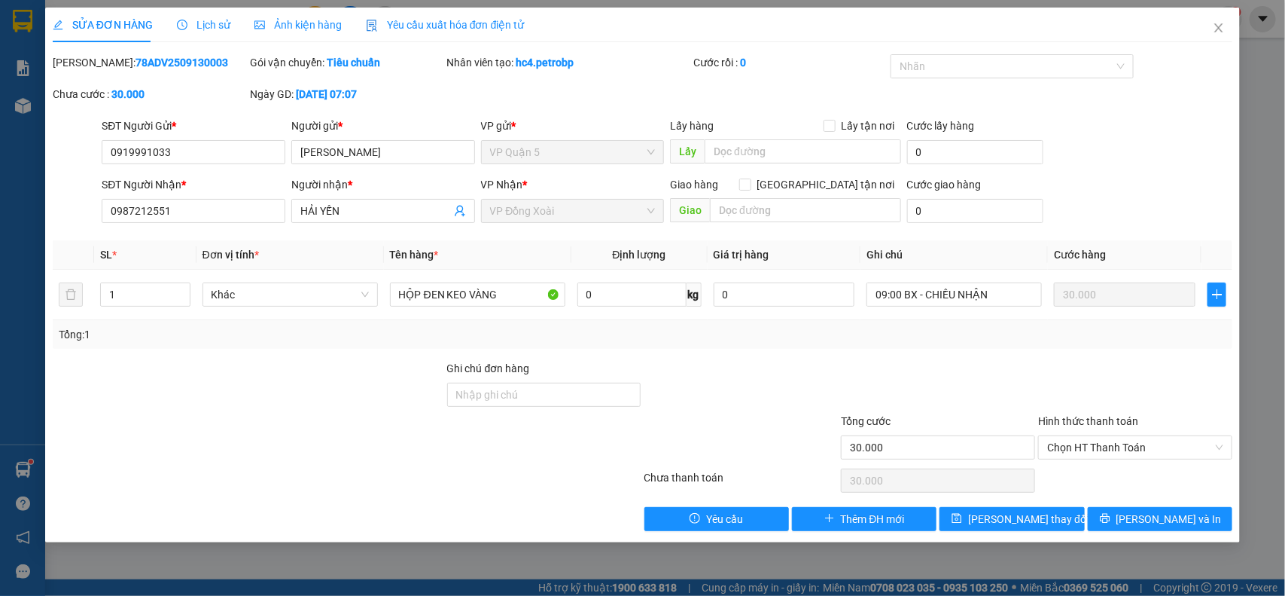
click at [216, 19] on span "Lịch sử" at bounding box center [203, 25] width 53 height 12
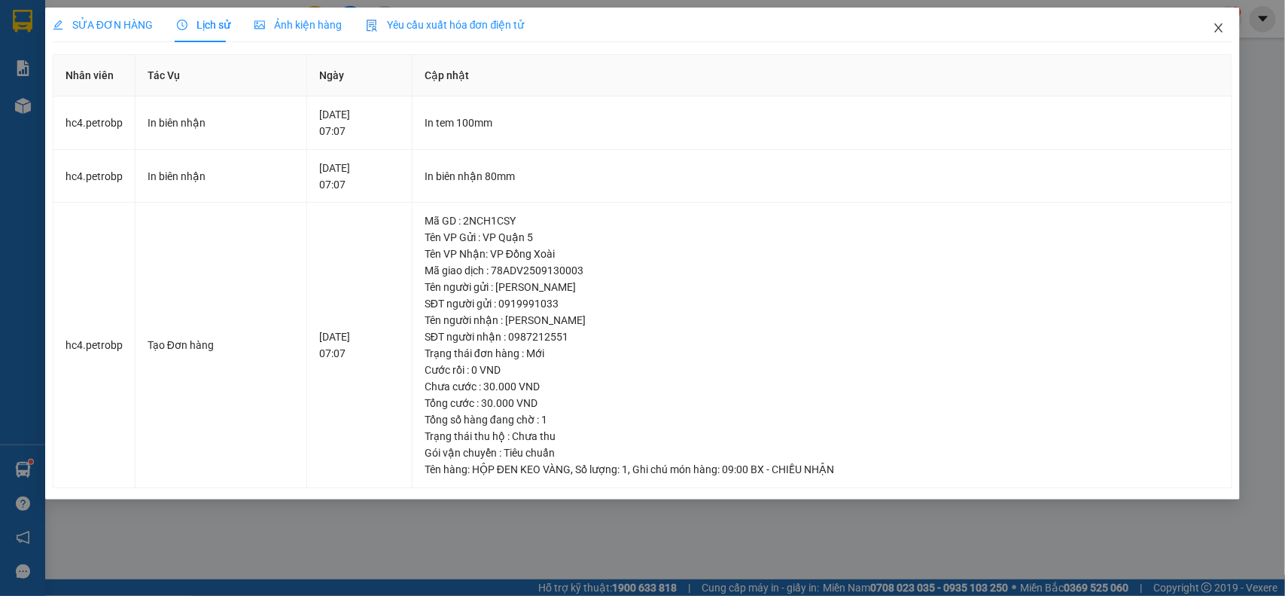
click at [1224, 29] on icon "close" at bounding box center [1219, 28] width 12 height 12
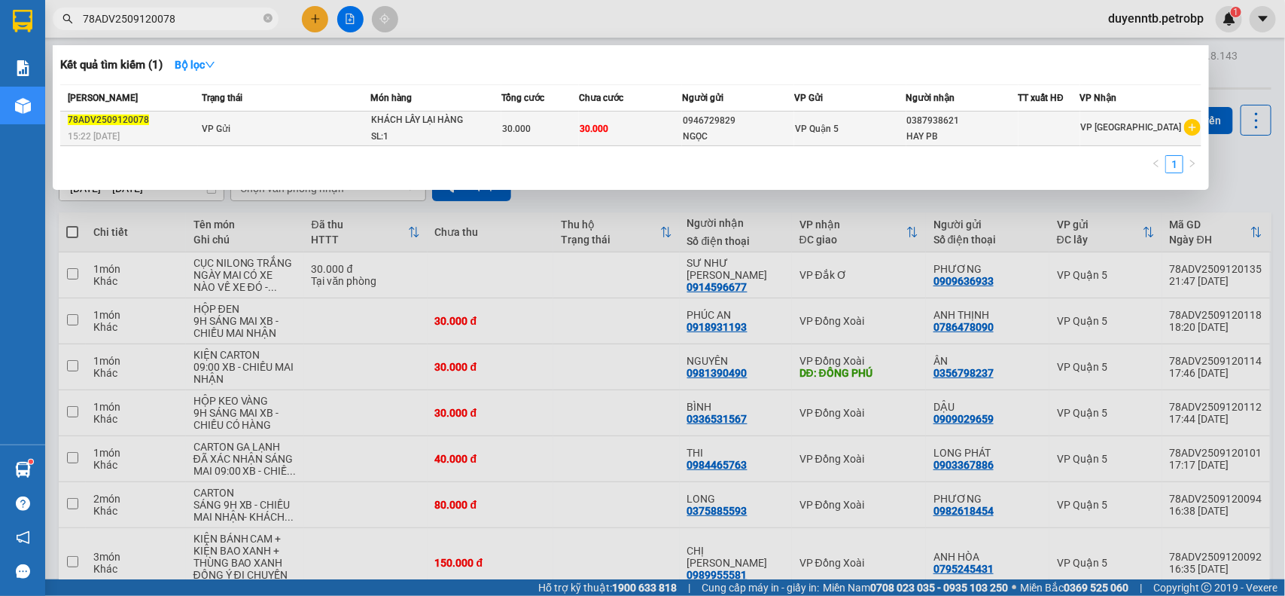
type input "78ADV2509120078"
click at [517, 133] on span "30.000" at bounding box center [516, 128] width 29 height 11
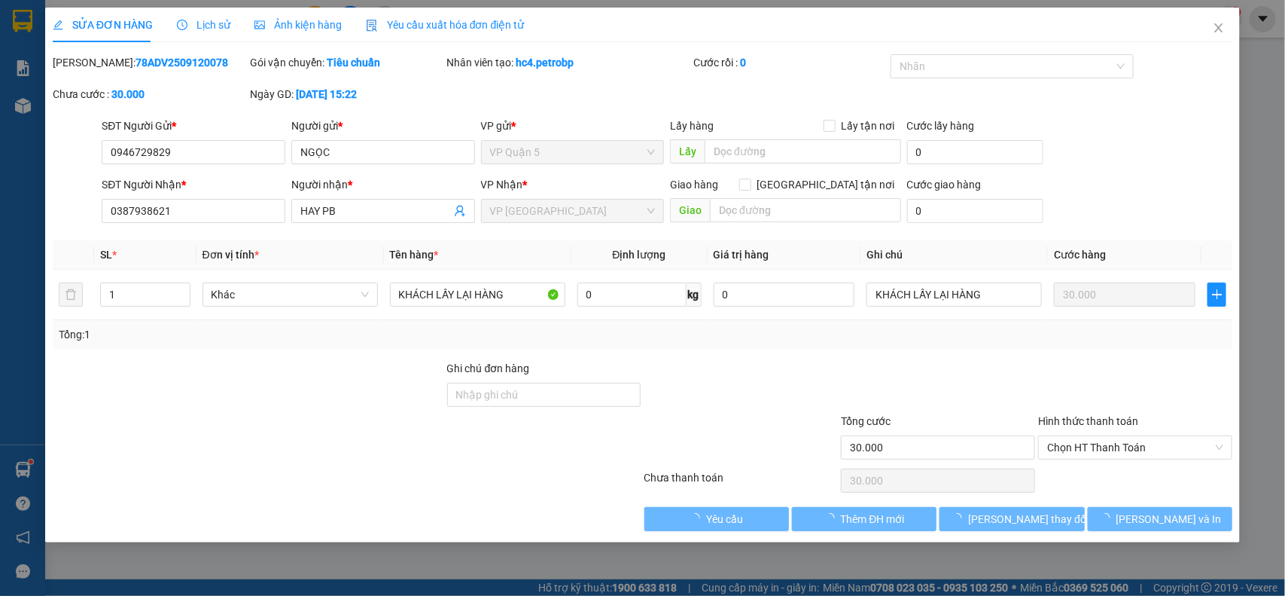
type input "0946729829"
type input "0387938621"
type input "30.000"
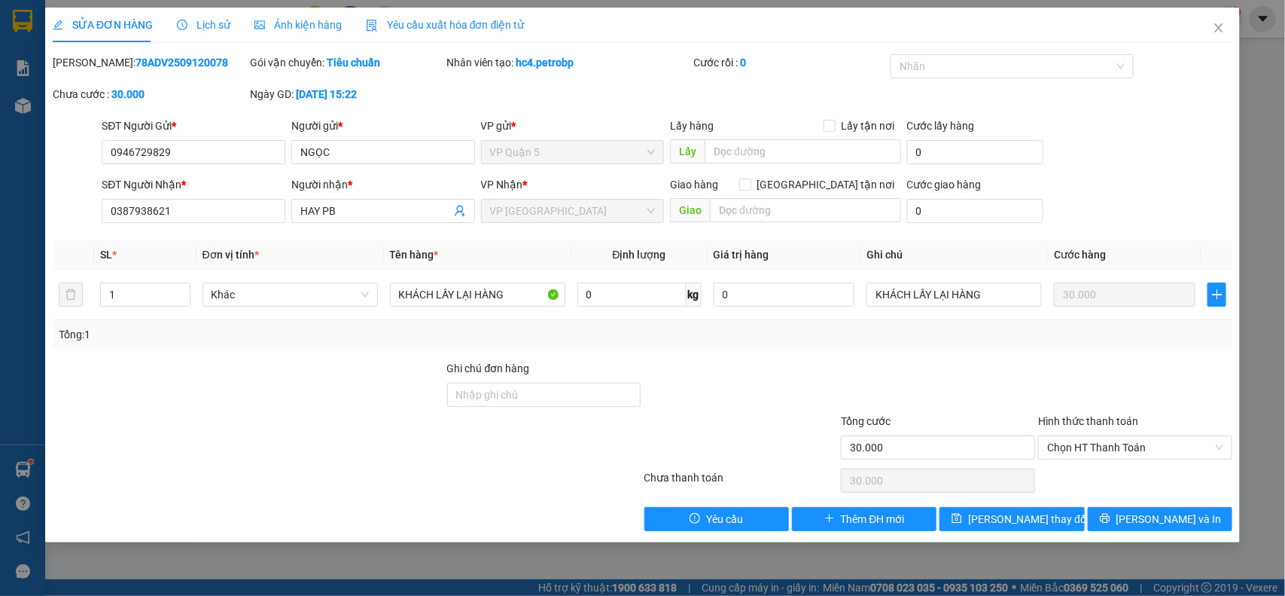
click at [204, 21] on span "Lịch sử" at bounding box center [203, 25] width 53 height 12
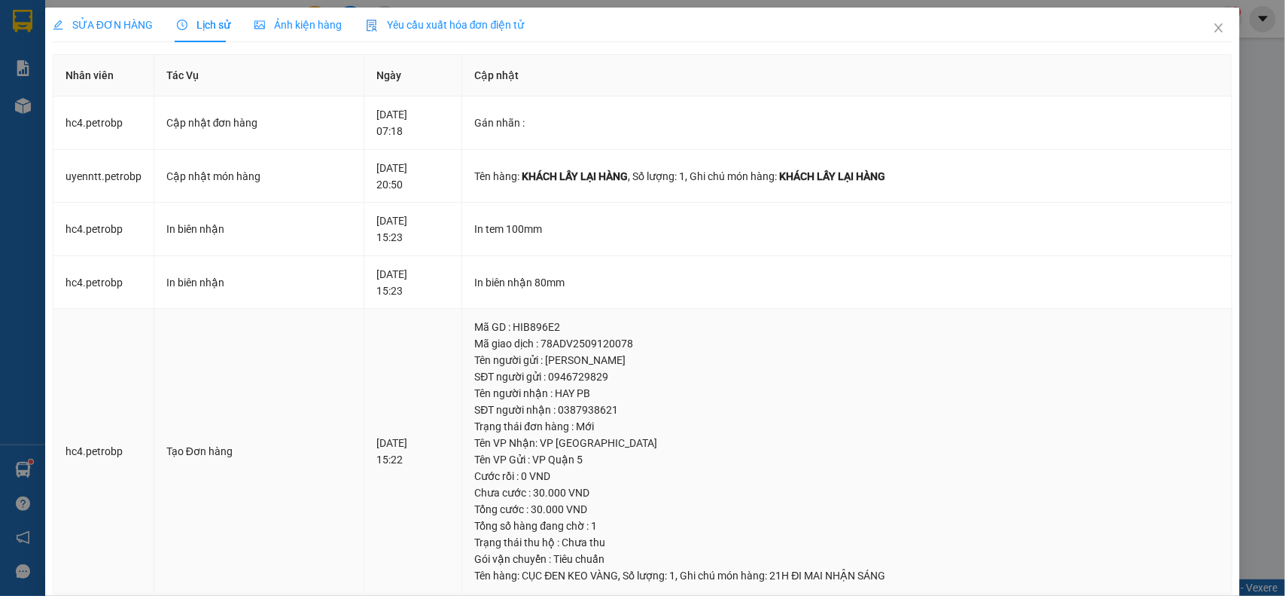
scroll to position [28, 0]
